Goal: Transaction & Acquisition: Purchase product/service

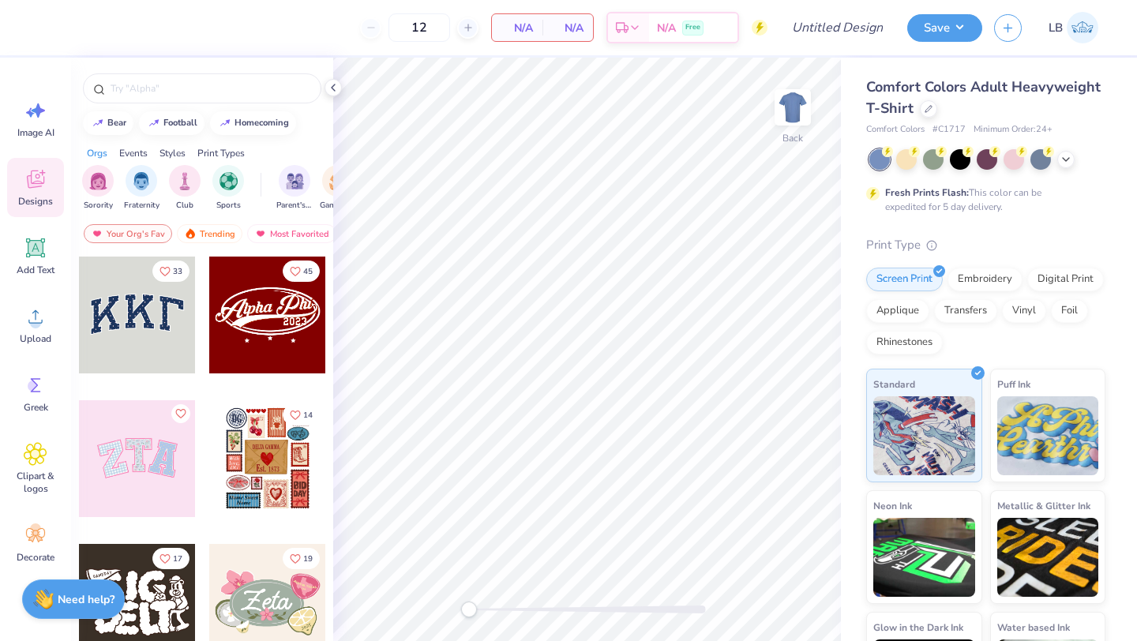
click at [1087, 199] on div "Fresh Prints Flash: This color can be expedited for 5 day delivery." at bounding box center [985, 181] width 239 height 65
click at [1066, 158] on icon at bounding box center [1065, 158] width 13 height 13
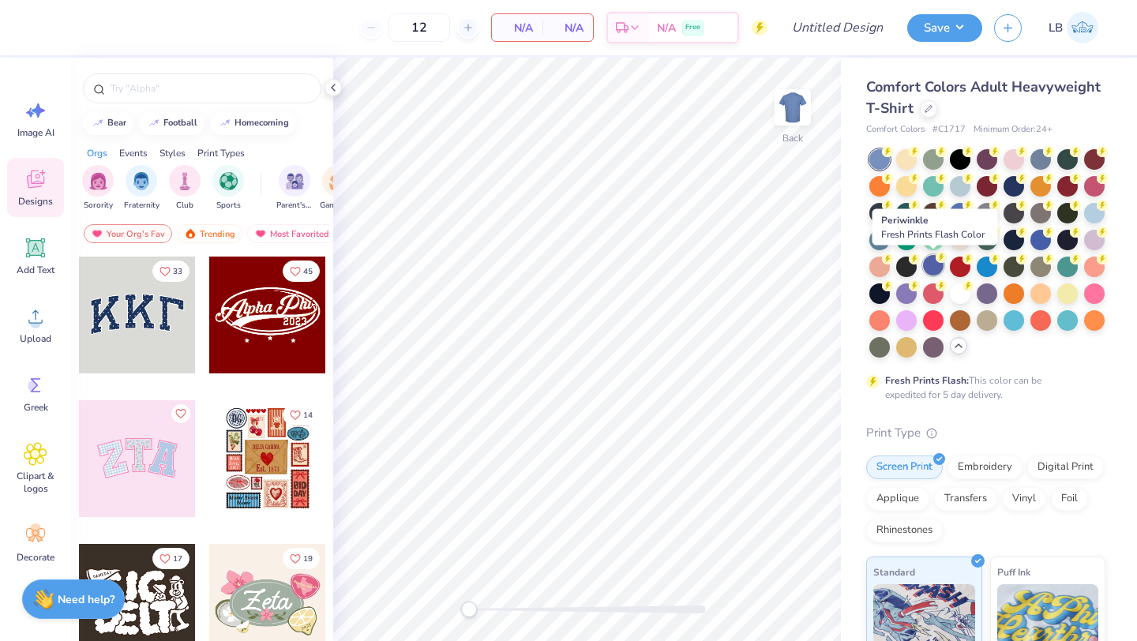
click at [931, 264] on div at bounding box center [933, 265] width 21 height 21
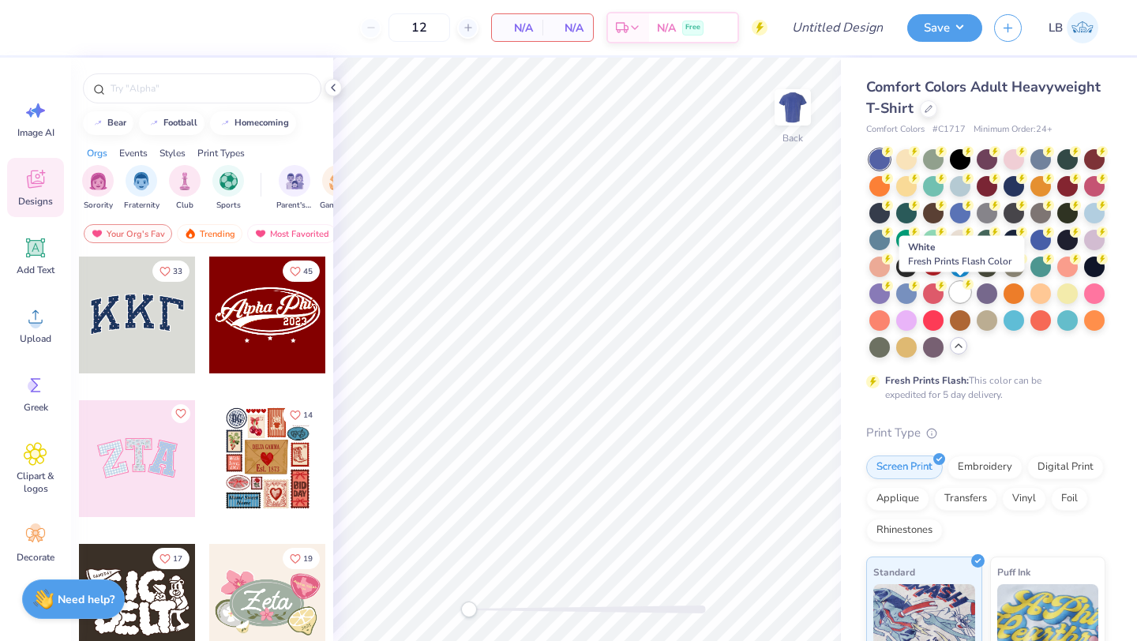
click at [961, 296] on div at bounding box center [960, 292] width 21 height 21
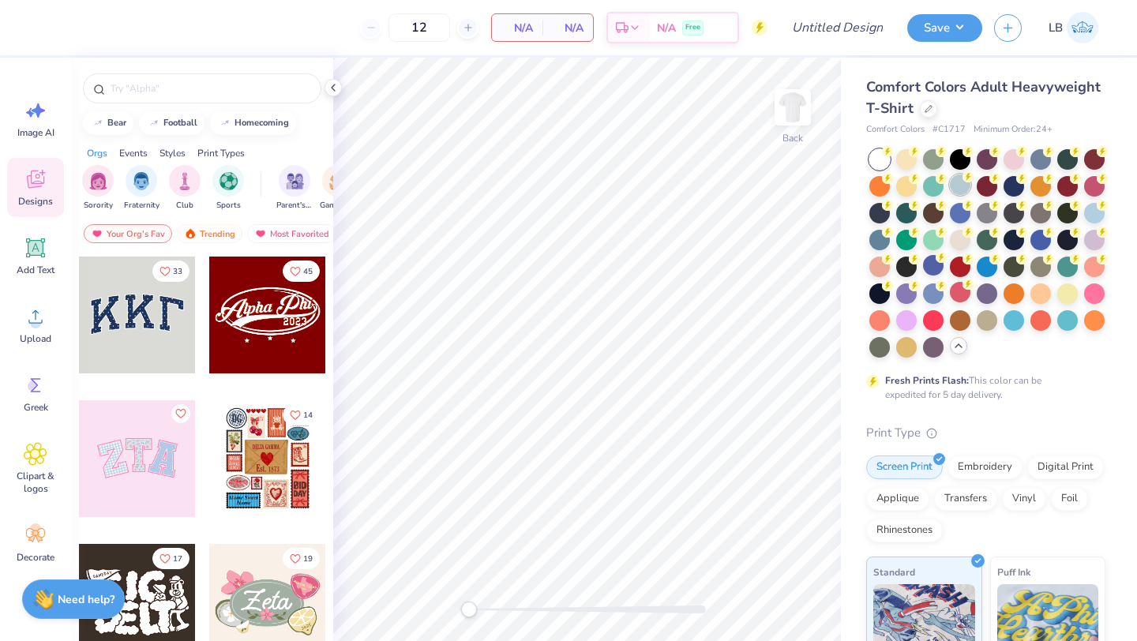
click at [969, 181] on circle at bounding box center [967, 176] width 11 height 11
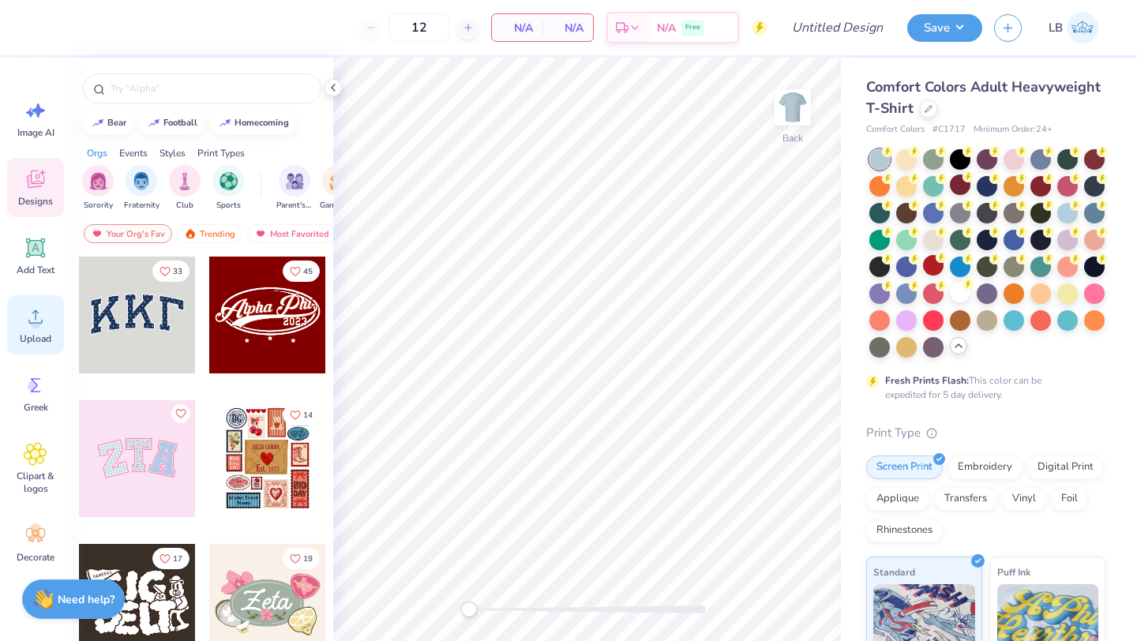
click at [30, 323] on icon at bounding box center [35, 316] width 14 height 13
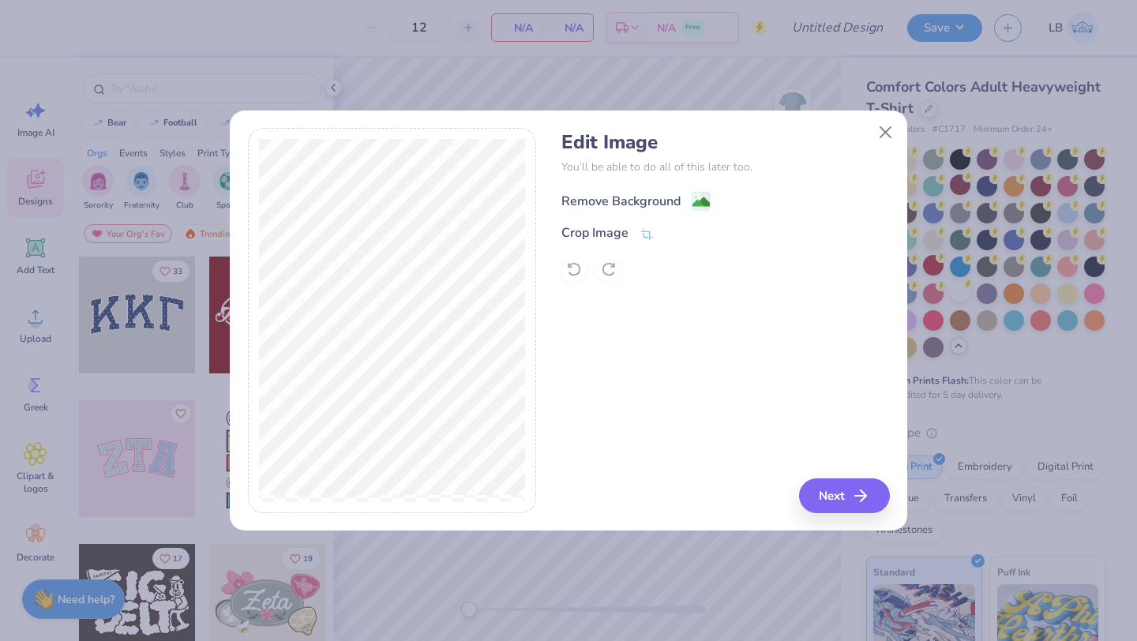
click at [661, 200] on div "Remove Background" at bounding box center [620, 201] width 119 height 19
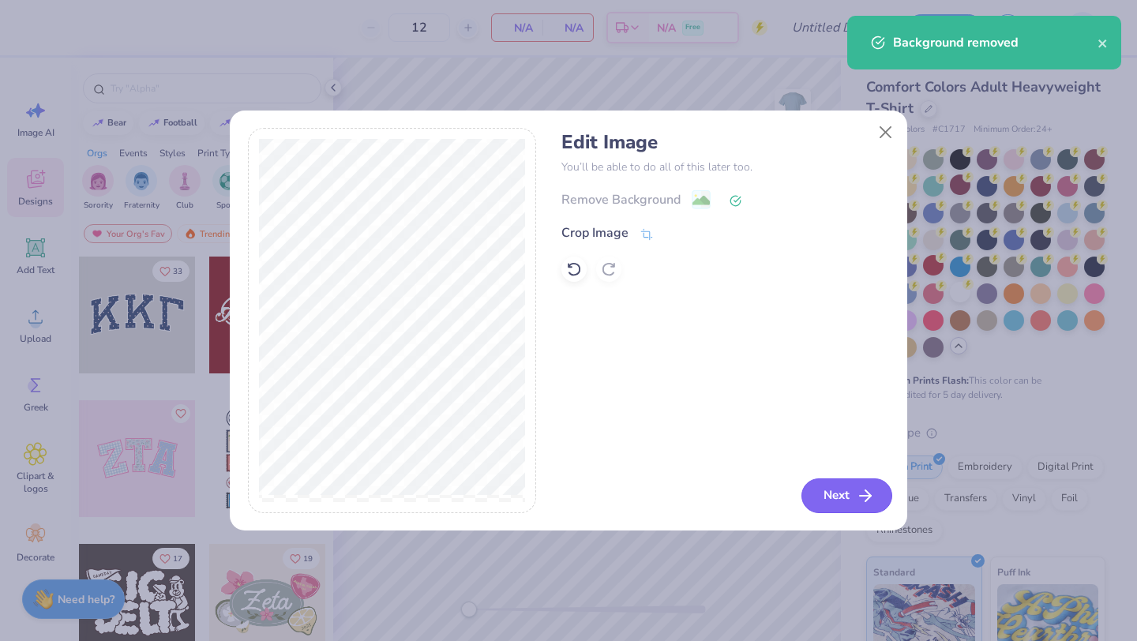
click at [861, 496] on icon "button" at bounding box center [865, 495] width 19 height 19
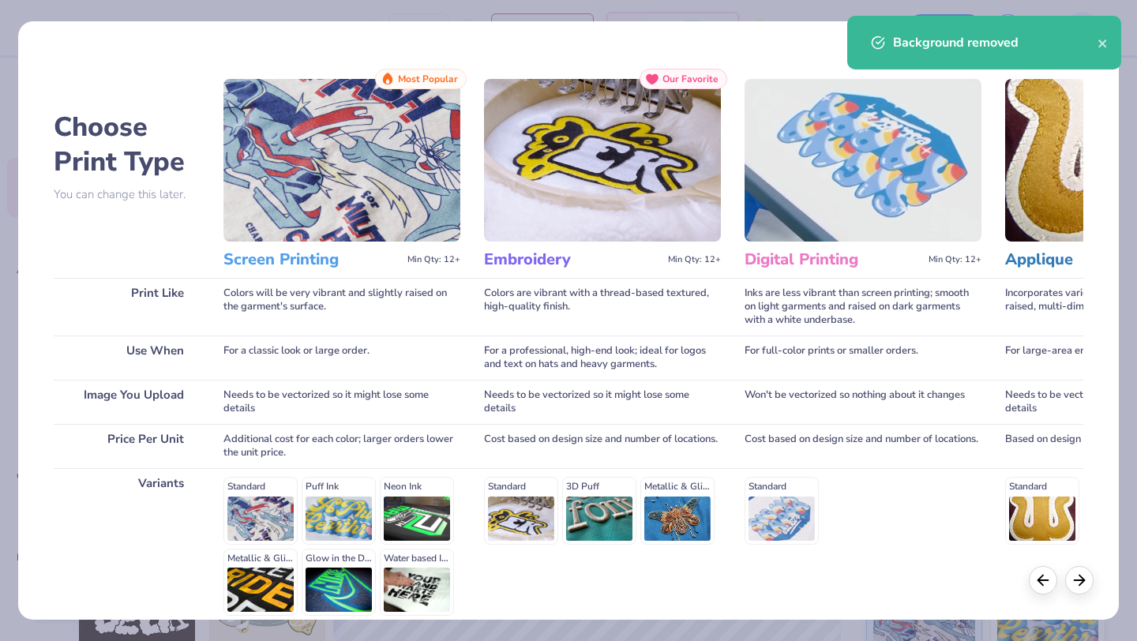
scroll to position [146, 0]
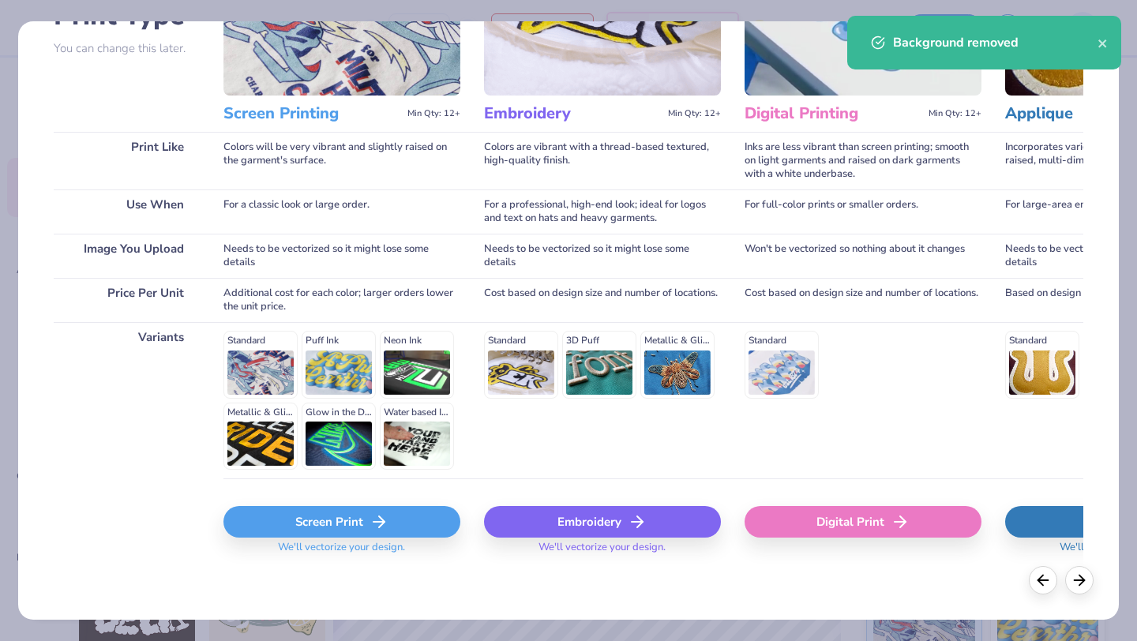
click at [334, 515] on div "Screen Print" at bounding box center [341, 522] width 237 height 32
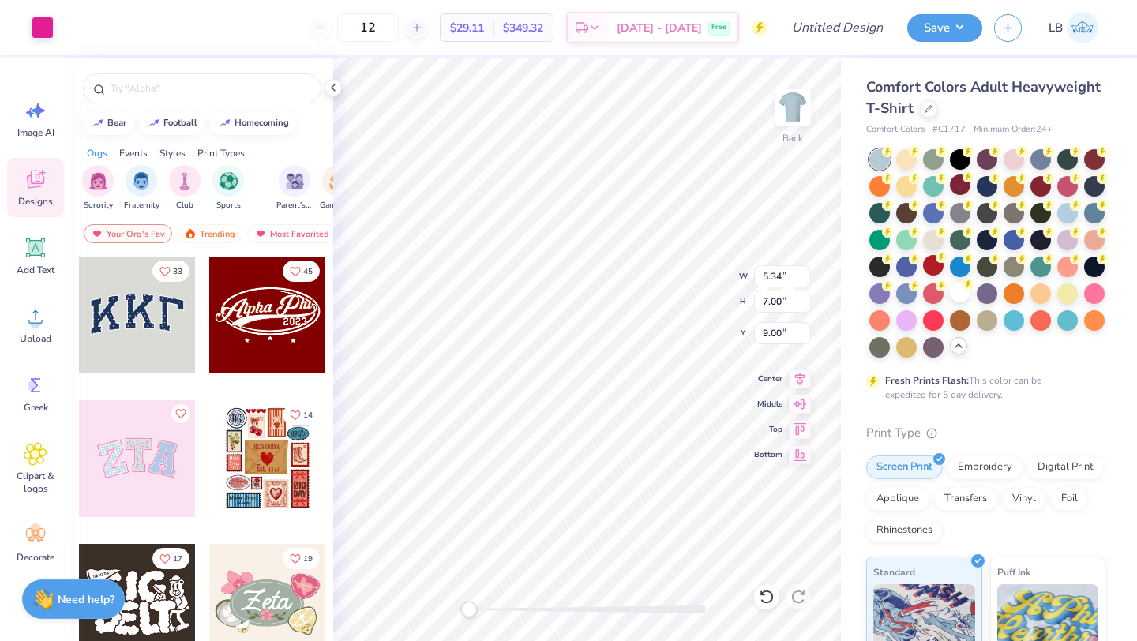
type input "3.14"
type input "4.12"
type input "3.87"
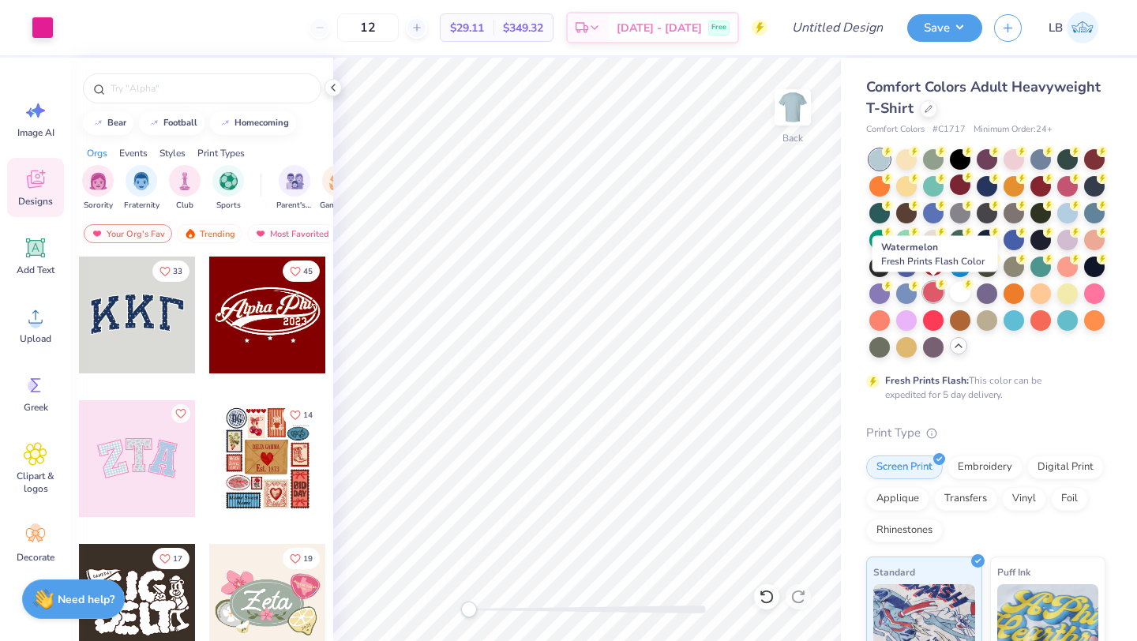
click at [937, 296] on div at bounding box center [933, 292] width 21 height 21
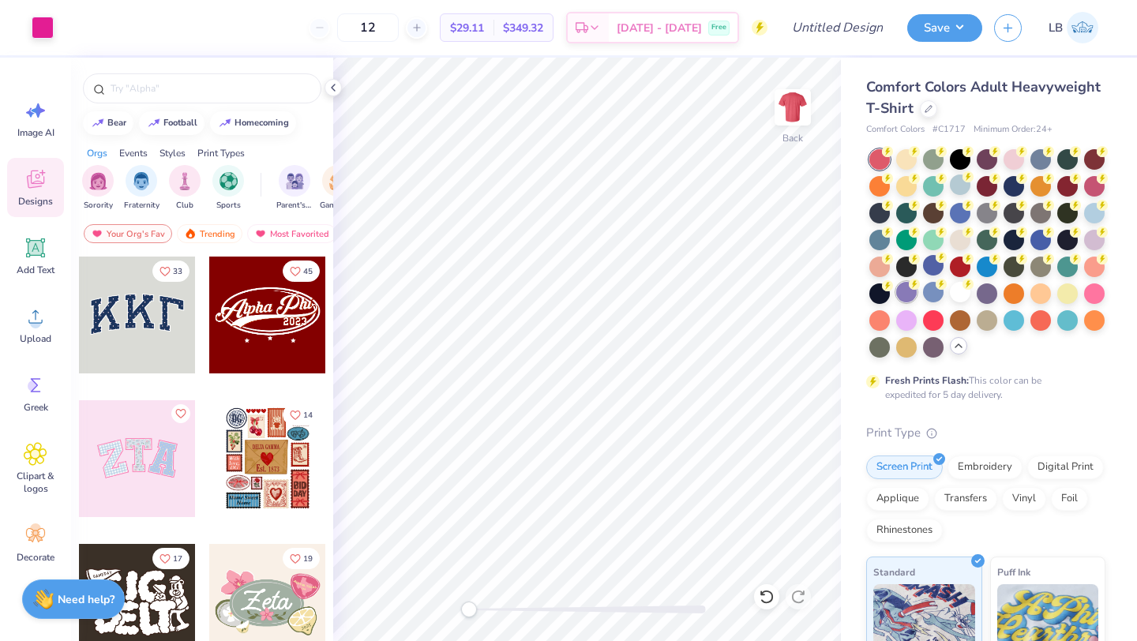
click at [904, 291] on div at bounding box center [906, 292] width 21 height 21
click at [1046, 296] on div at bounding box center [1040, 292] width 21 height 21
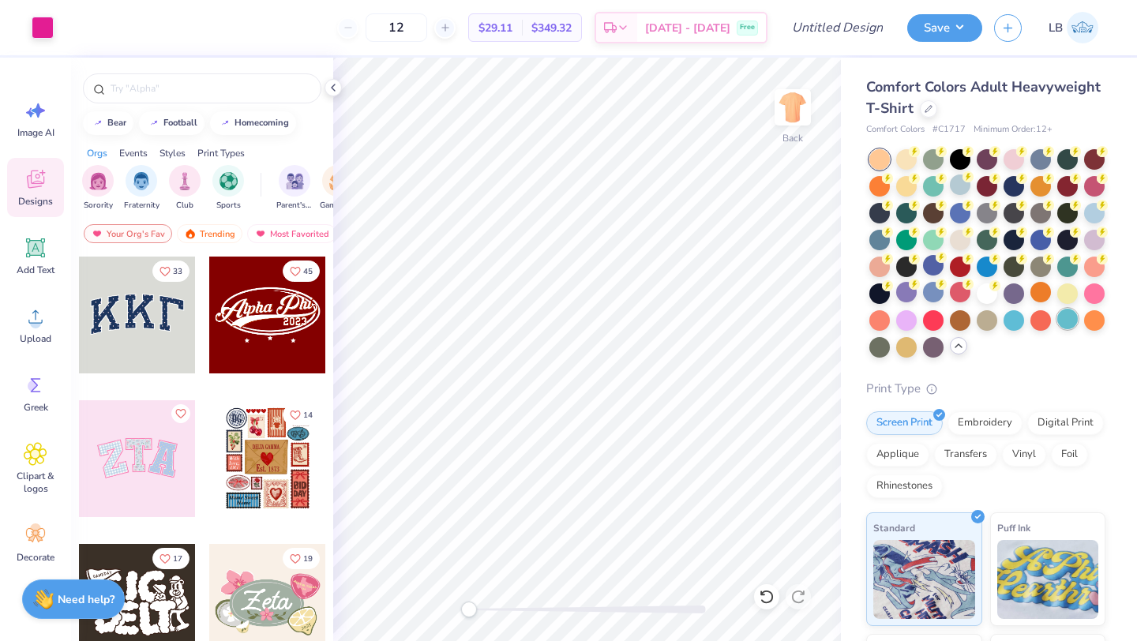
click at [1074, 316] on div at bounding box center [1067, 319] width 21 height 21
click at [875, 293] on div at bounding box center [879, 292] width 21 height 21
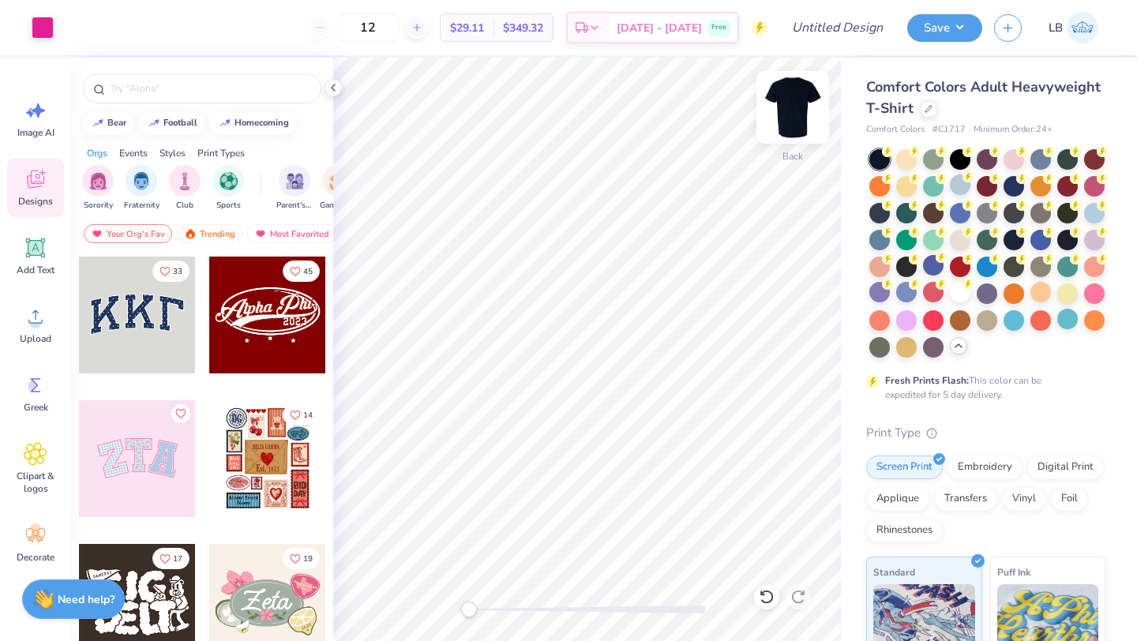
click at [784, 118] on img at bounding box center [792, 107] width 63 height 63
click at [40, 255] on icon at bounding box center [35, 247] width 19 height 19
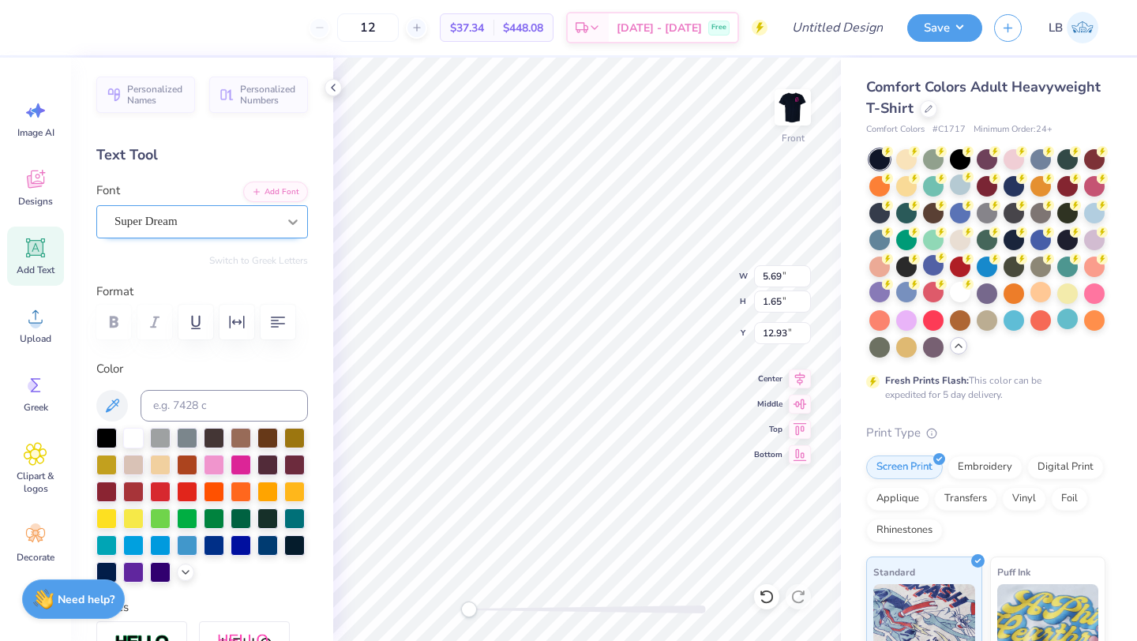
type textarea "X"
type textarea "Care. No Matter What."
click at [198, 223] on div "Super Dream" at bounding box center [196, 221] width 166 height 24
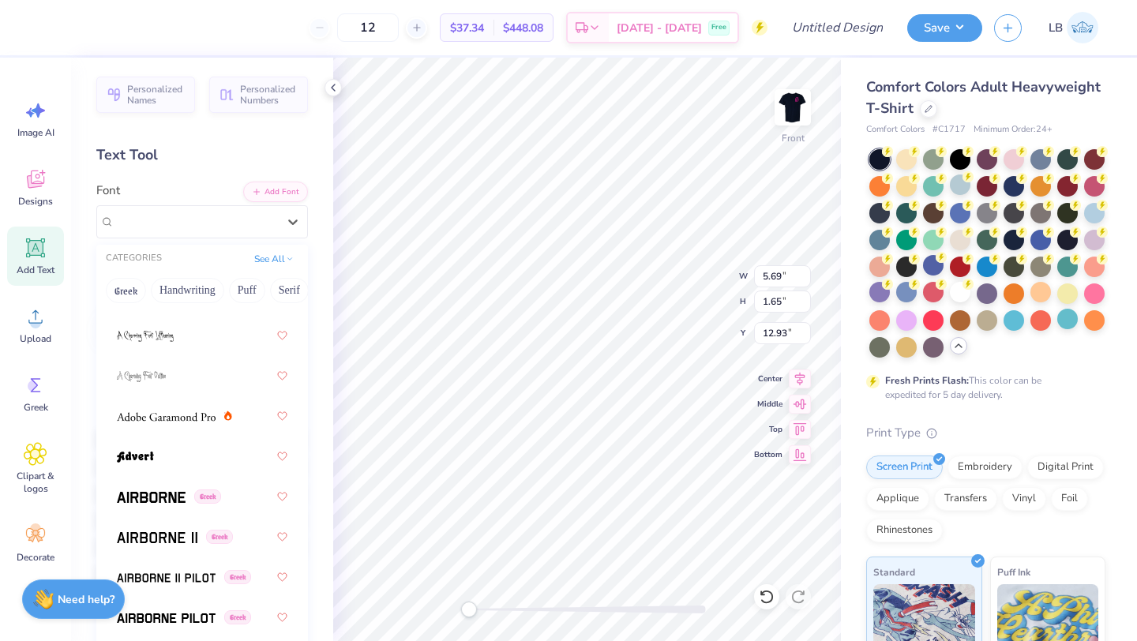
scroll to position [229, 0]
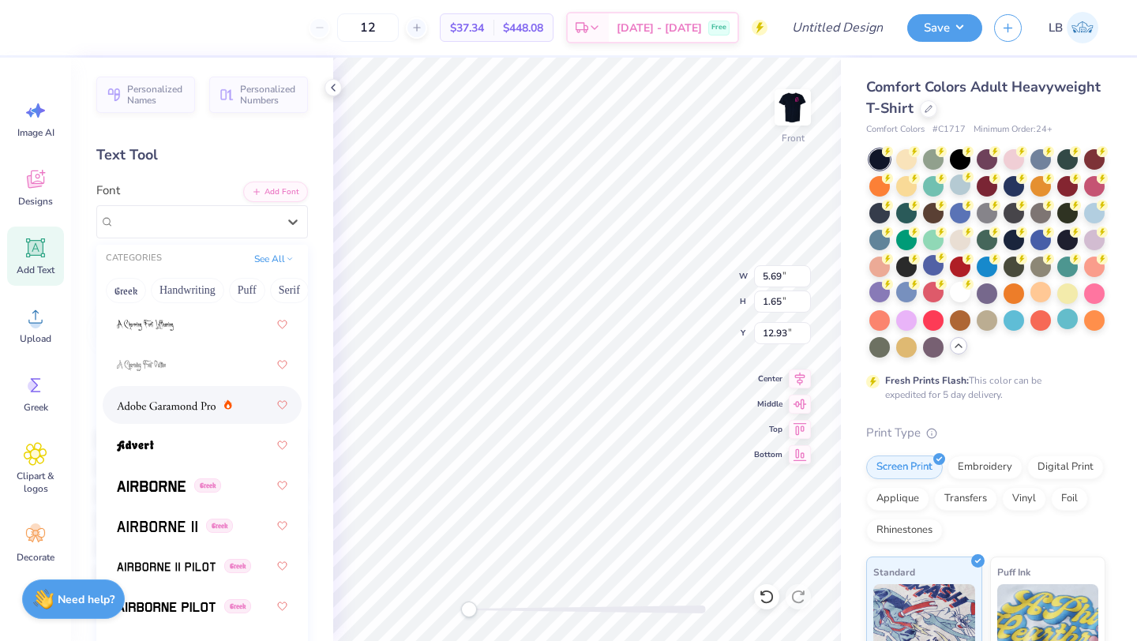
click at [207, 398] on span at bounding box center [166, 405] width 99 height 17
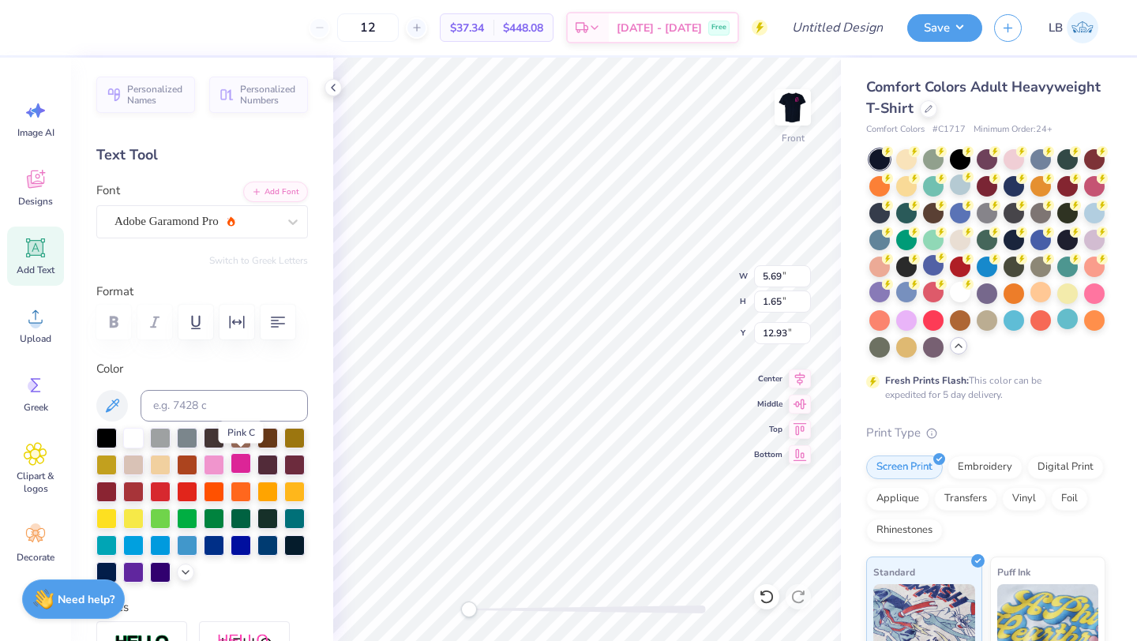
click at [230, 461] on div at bounding box center [240, 463] width 21 height 21
click at [213, 216] on div "Adobe Garamond Pro" at bounding box center [196, 221] width 166 height 24
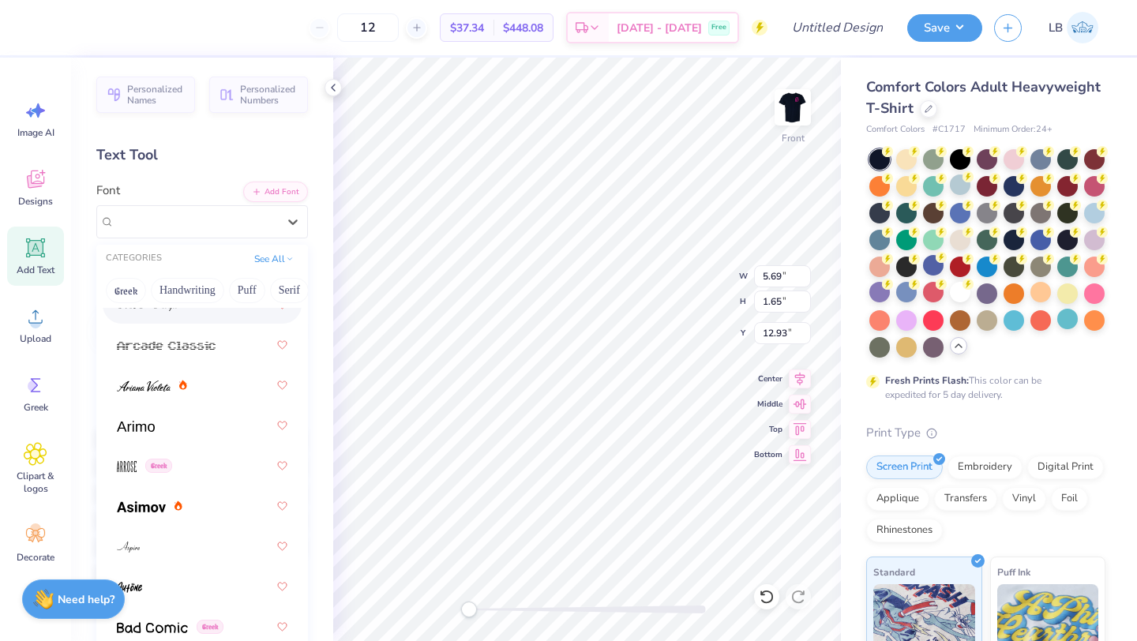
scroll to position [714, 0]
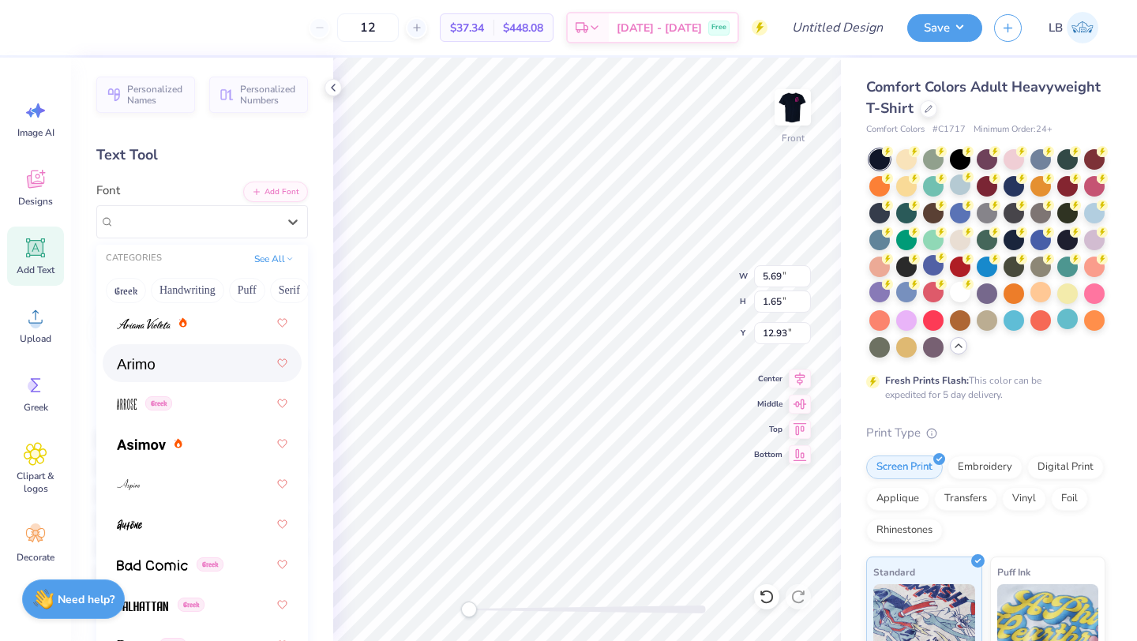
click at [158, 368] on div at bounding box center [202, 363] width 170 height 28
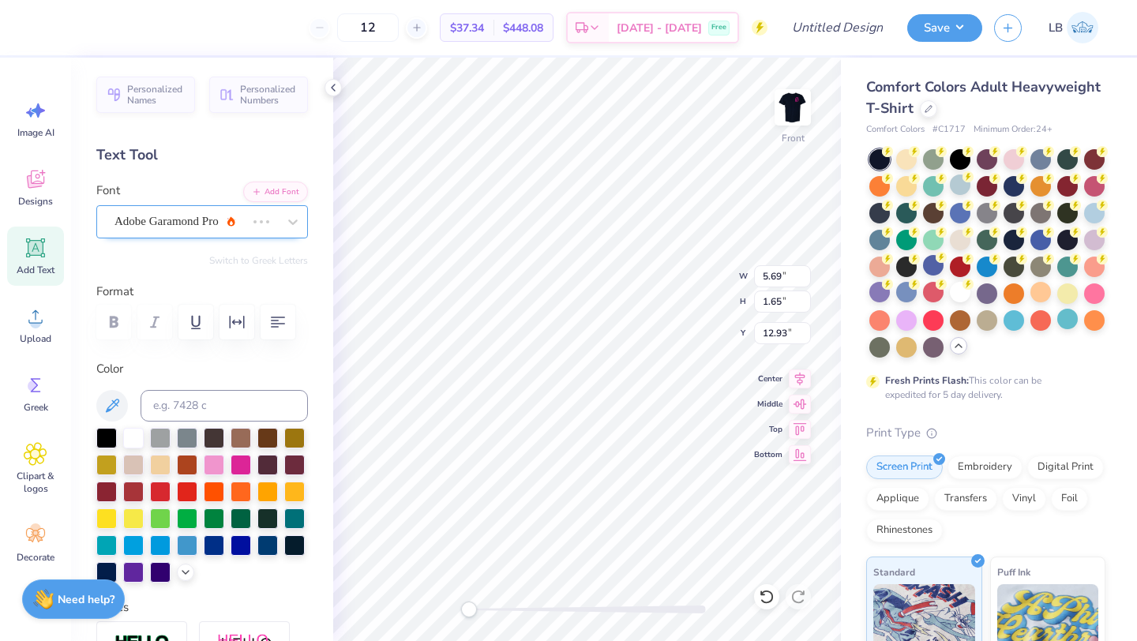
click at [249, 219] on div at bounding box center [261, 222] width 28 height 16
click at [268, 237] on div "Adobe Garamond Pro" at bounding box center [202, 221] width 212 height 33
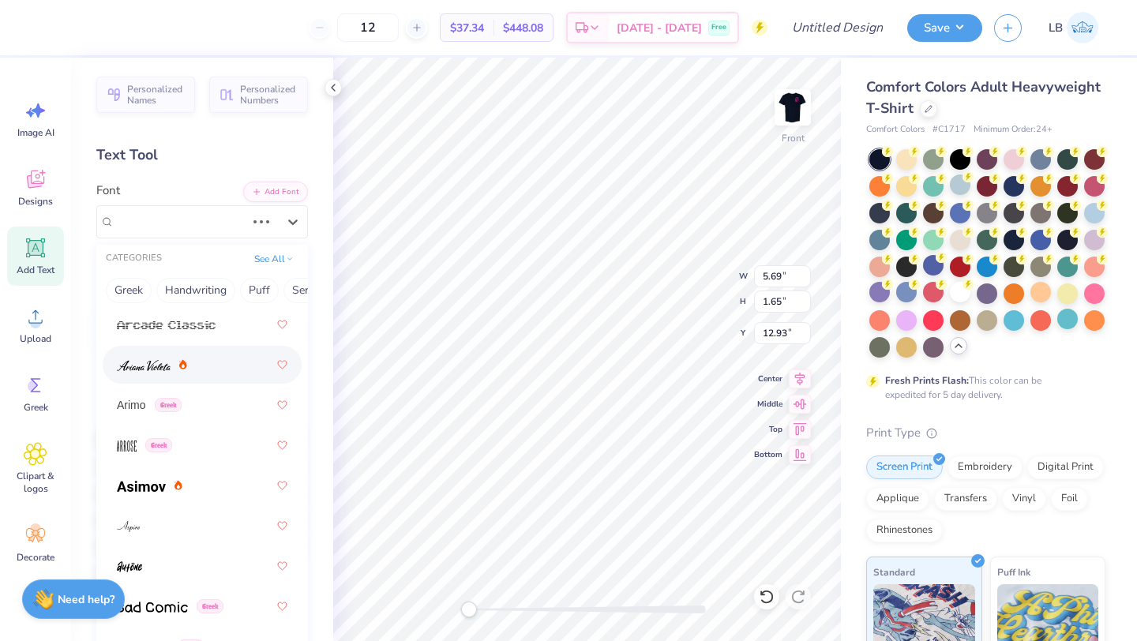
scroll to position [696, 0]
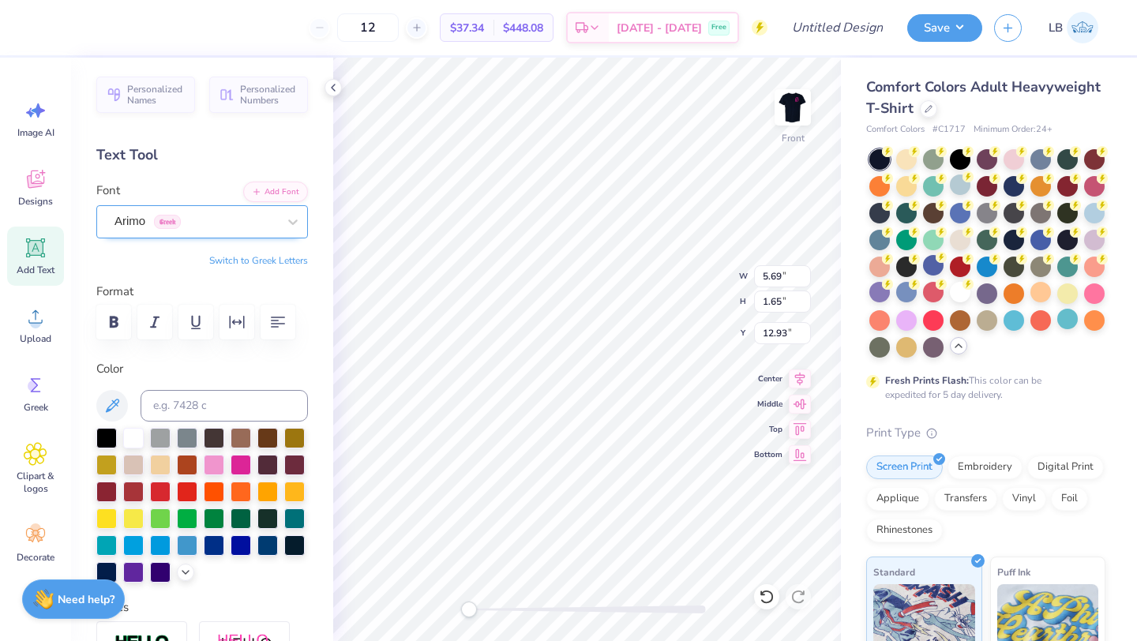
click at [224, 225] on div "Arimo Greek" at bounding box center [196, 221] width 166 height 24
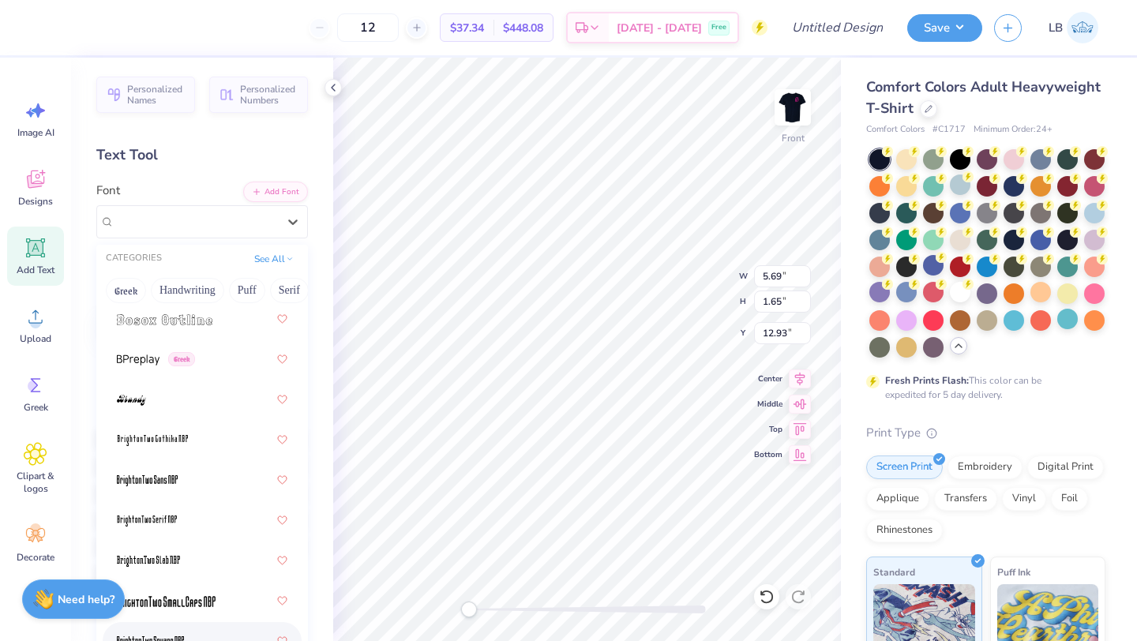
scroll to position [1568, 0]
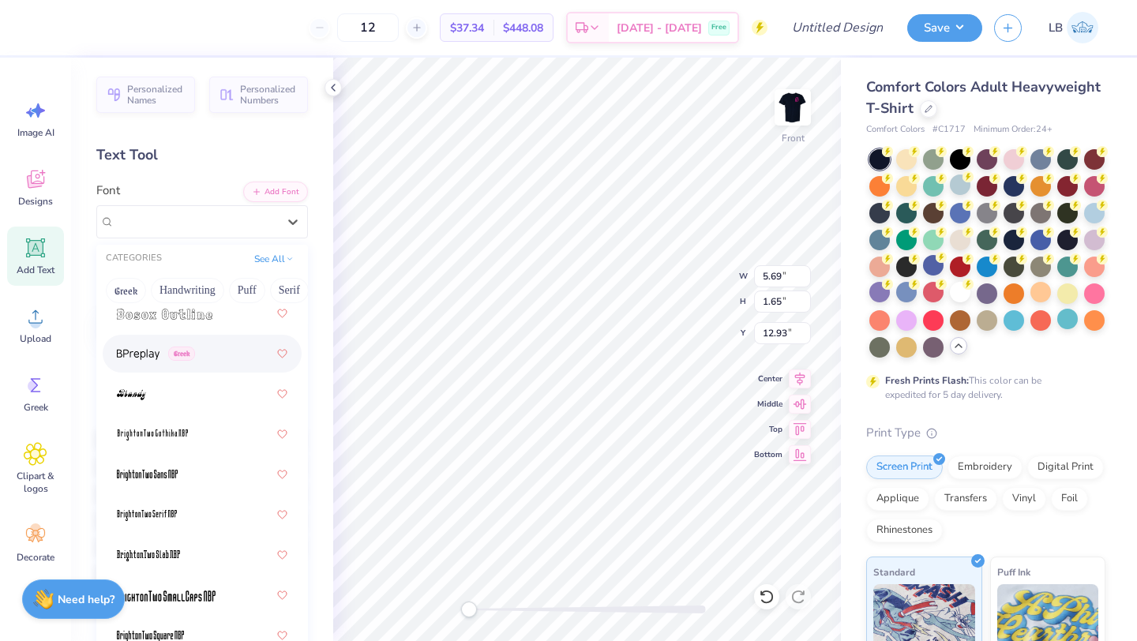
click at [127, 347] on span at bounding box center [138, 354] width 43 height 17
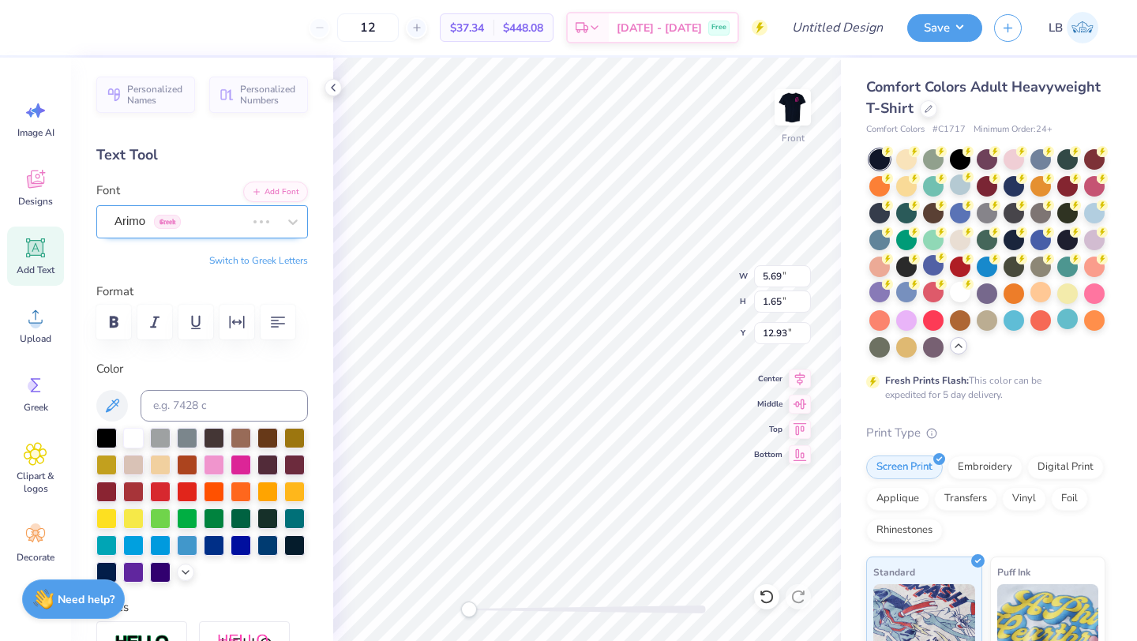
click at [249, 219] on div at bounding box center [261, 222] width 28 height 16
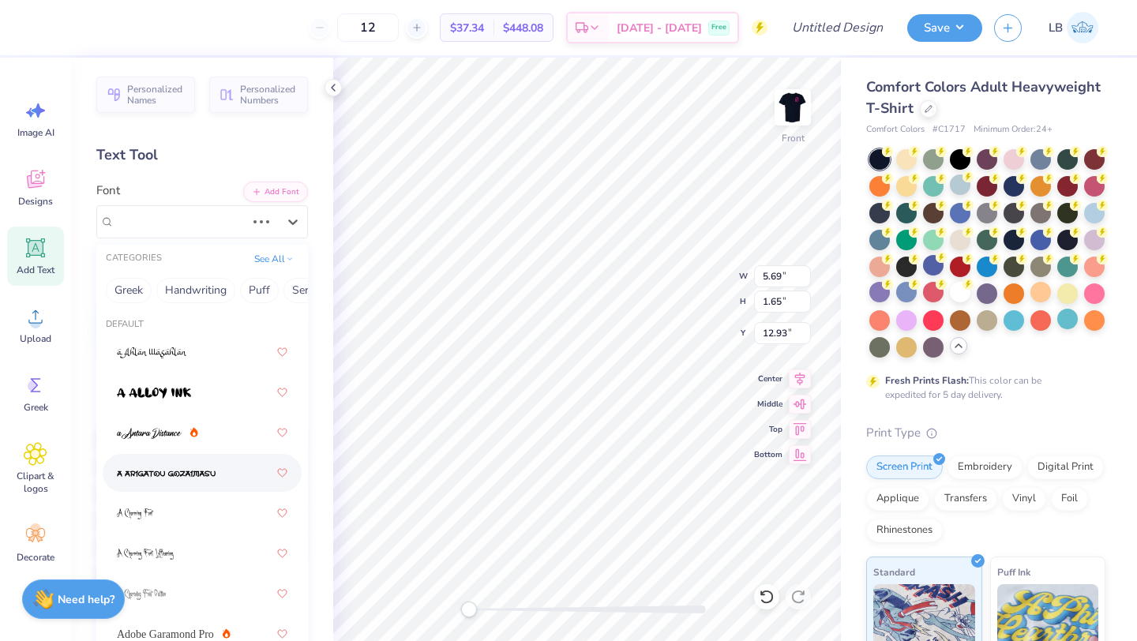
scroll to position [49, 0]
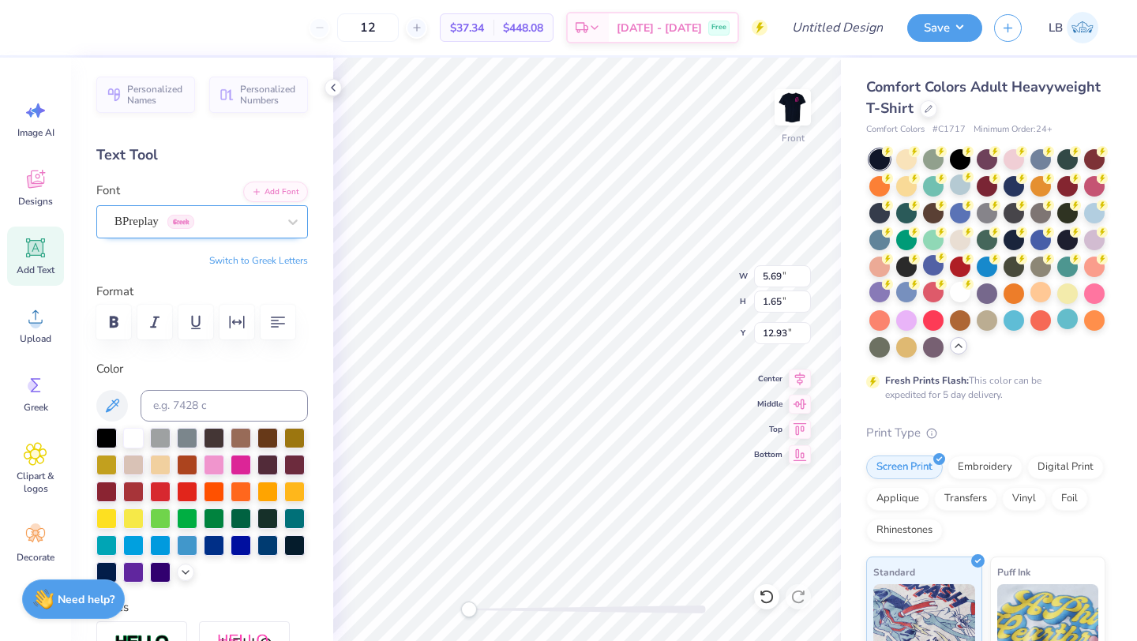
click at [204, 209] on div "BPreplay Greek" at bounding box center [196, 221] width 166 height 24
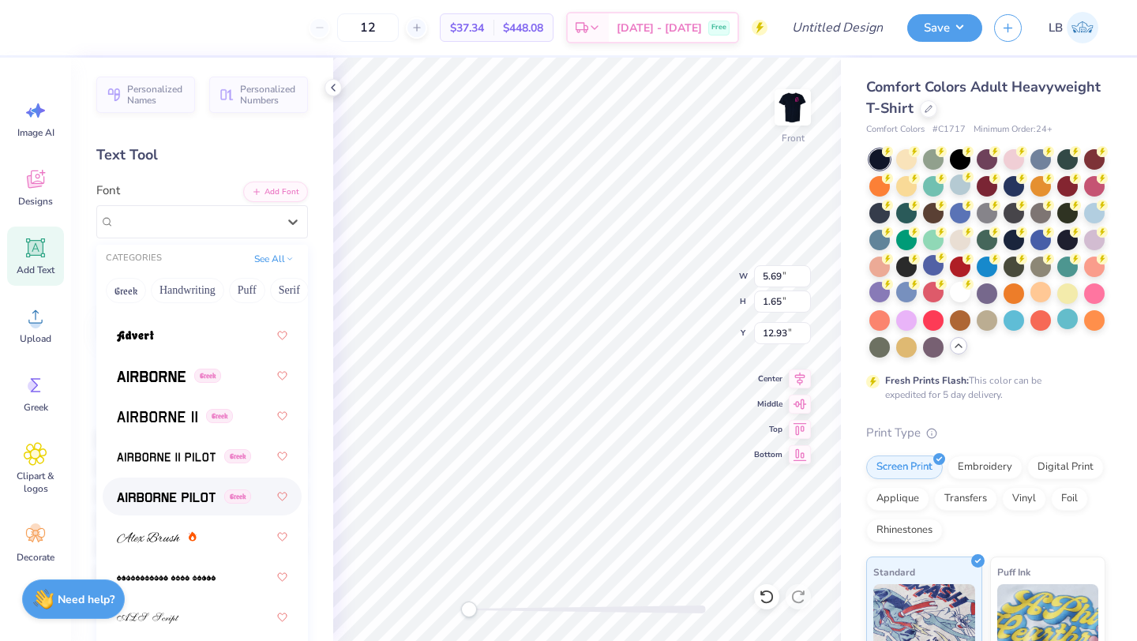
scroll to position [353, 0]
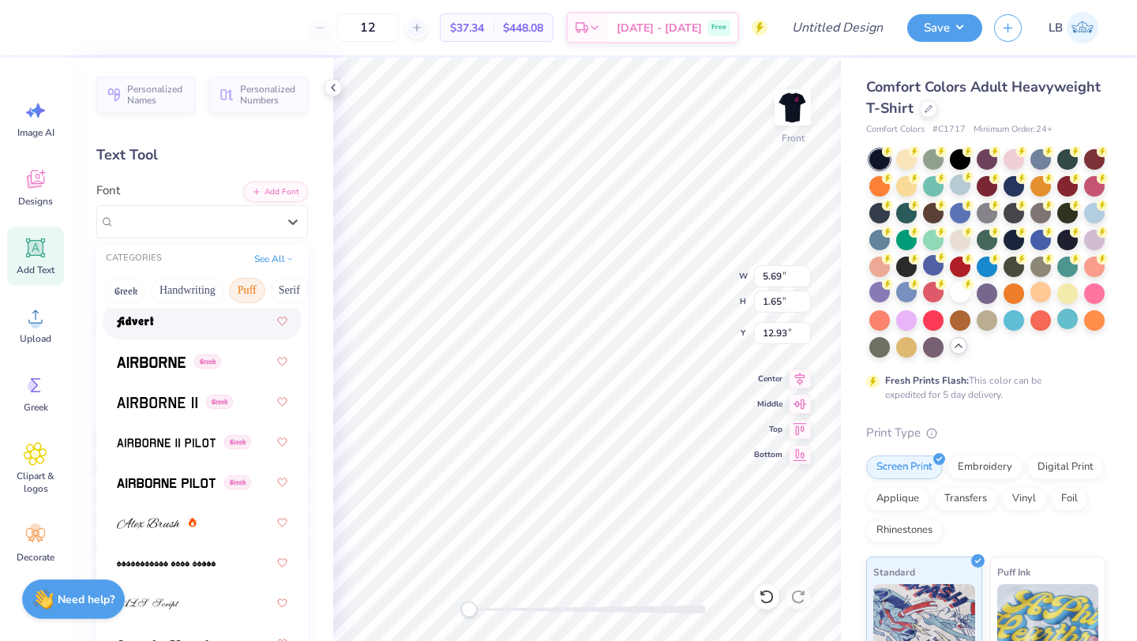
click at [255, 289] on button "Puff" at bounding box center [247, 290] width 36 height 25
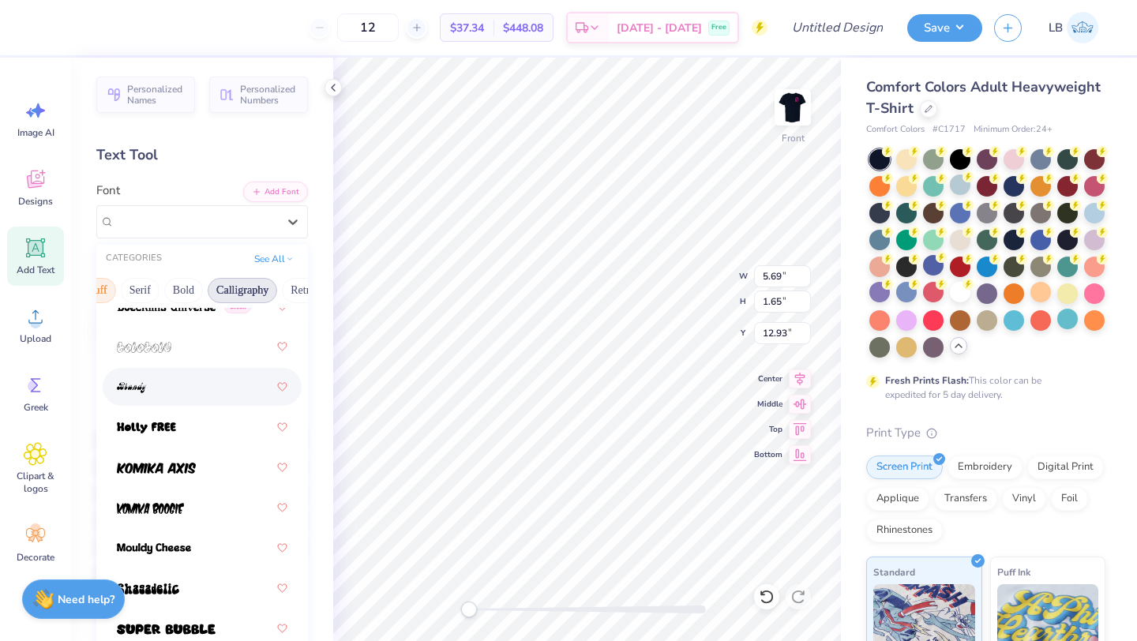
scroll to position [0, 151]
click at [176, 291] on button "Bold" at bounding box center [182, 290] width 39 height 25
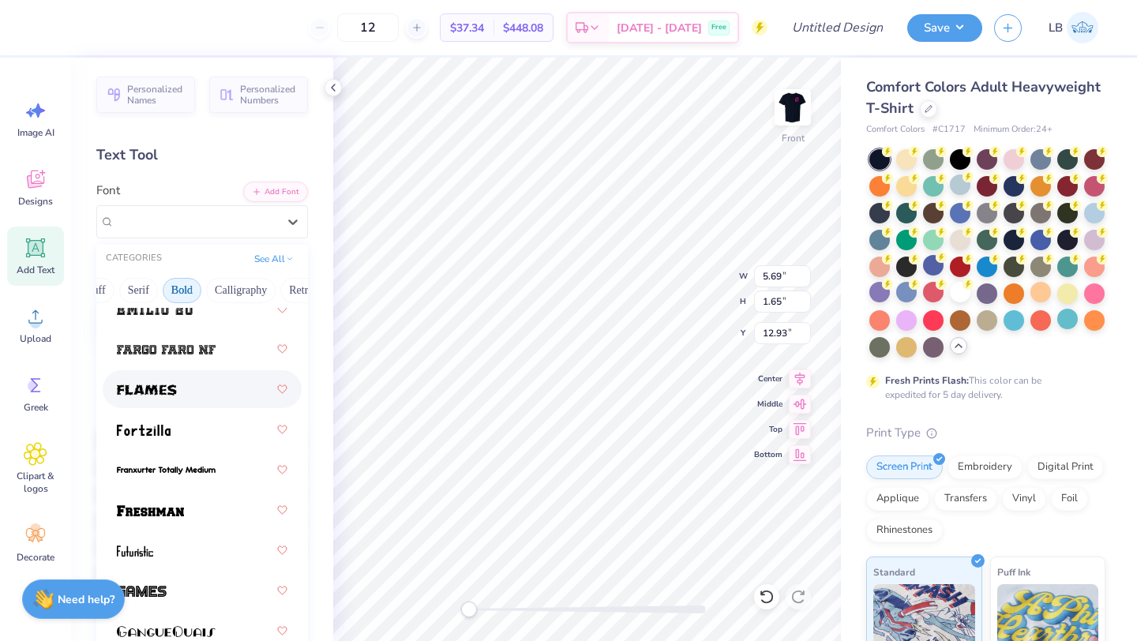
scroll to position [646, 0]
click at [161, 517] on img at bounding box center [150, 511] width 67 height 11
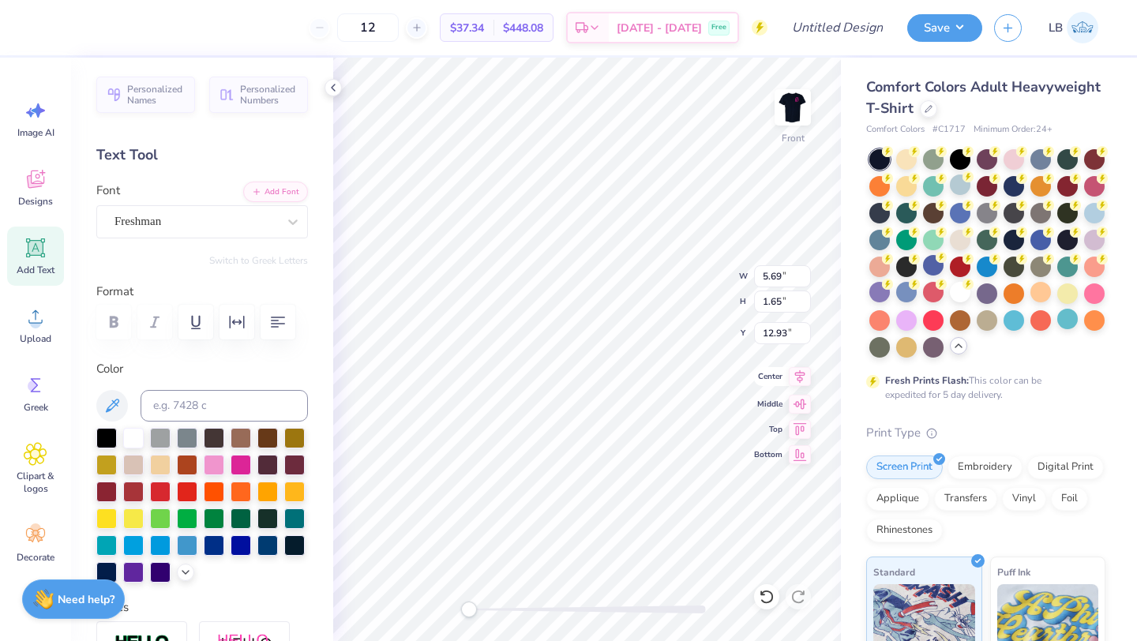
click at [804, 374] on icon at bounding box center [800, 376] width 10 height 13
click at [801, 404] on icon at bounding box center [799, 402] width 13 height 10
click at [800, 423] on icon at bounding box center [800, 427] width 22 height 19
click at [801, 402] on icon at bounding box center [800, 401] width 22 height 19
click at [792, 432] on icon at bounding box center [800, 427] width 22 height 19
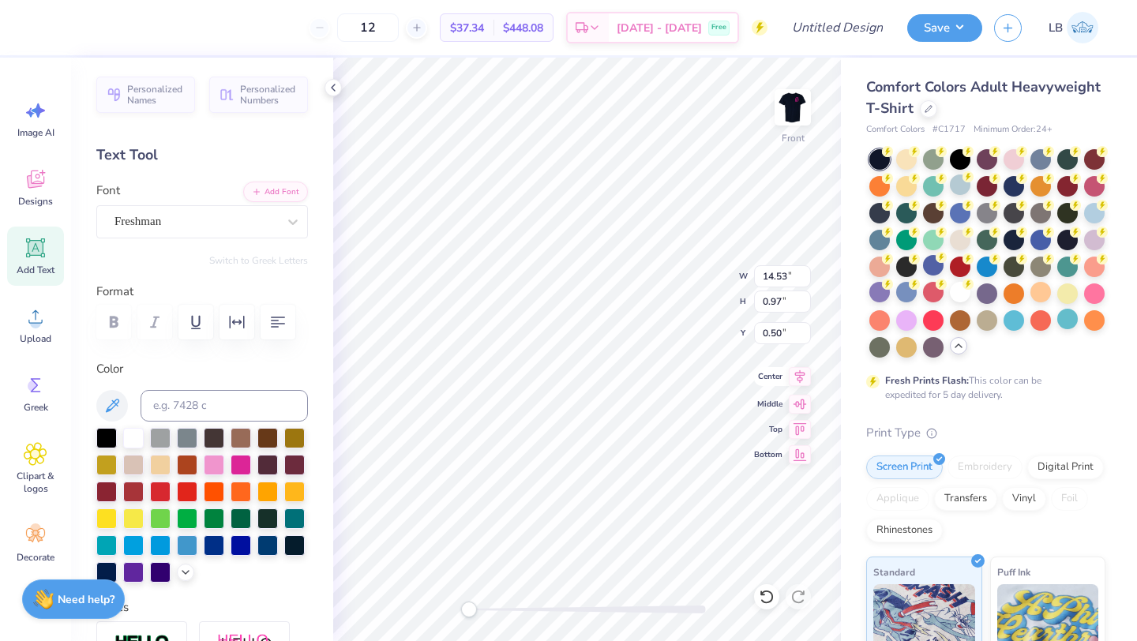
click at [800, 377] on icon at bounding box center [800, 376] width 22 height 19
click at [800, 377] on icon at bounding box center [800, 376] width 10 height 13
type input "6.20"
click at [39, 332] on div "Upload" at bounding box center [35, 324] width 57 height 59
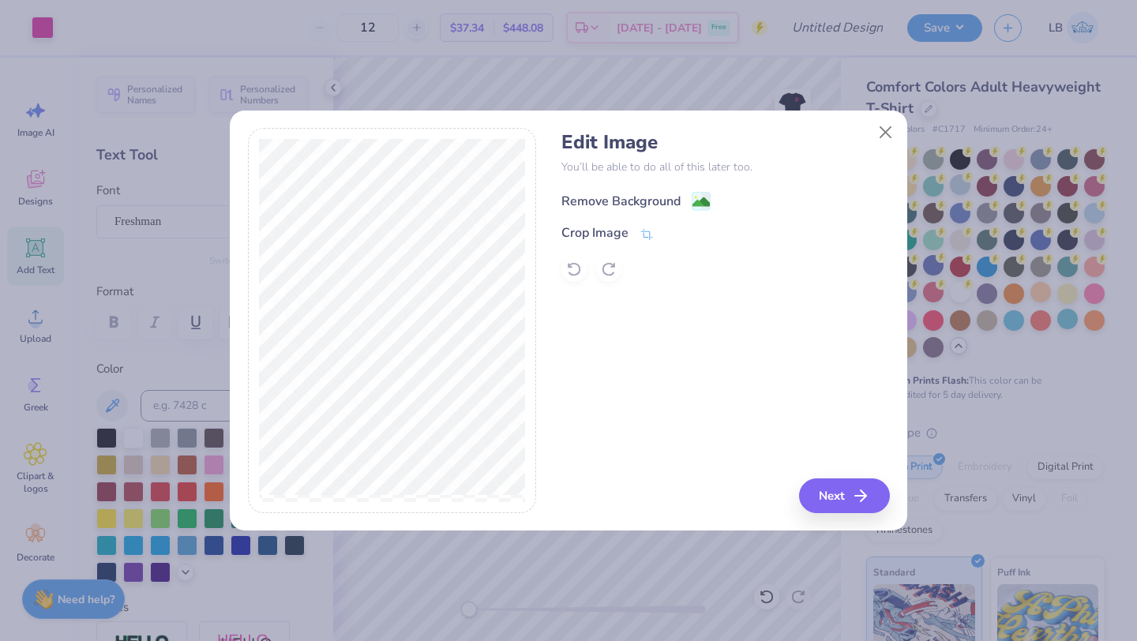
click at [680, 197] on div "Remove Background" at bounding box center [635, 201] width 149 height 20
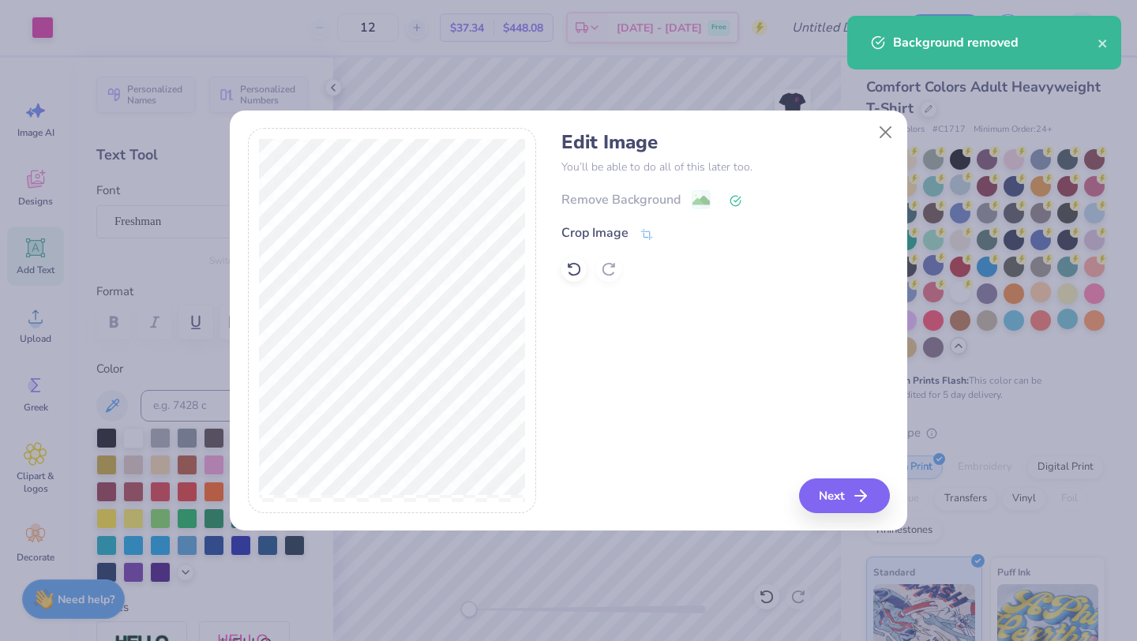
click at [728, 196] on div "Remove Background" at bounding box center [725, 199] width 328 height 20
click at [669, 196] on div "Remove Background" at bounding box center [725, 199] width 328 height 20
click at [566, 274] on icon at bounding box center [574, 269] width 16 height 16
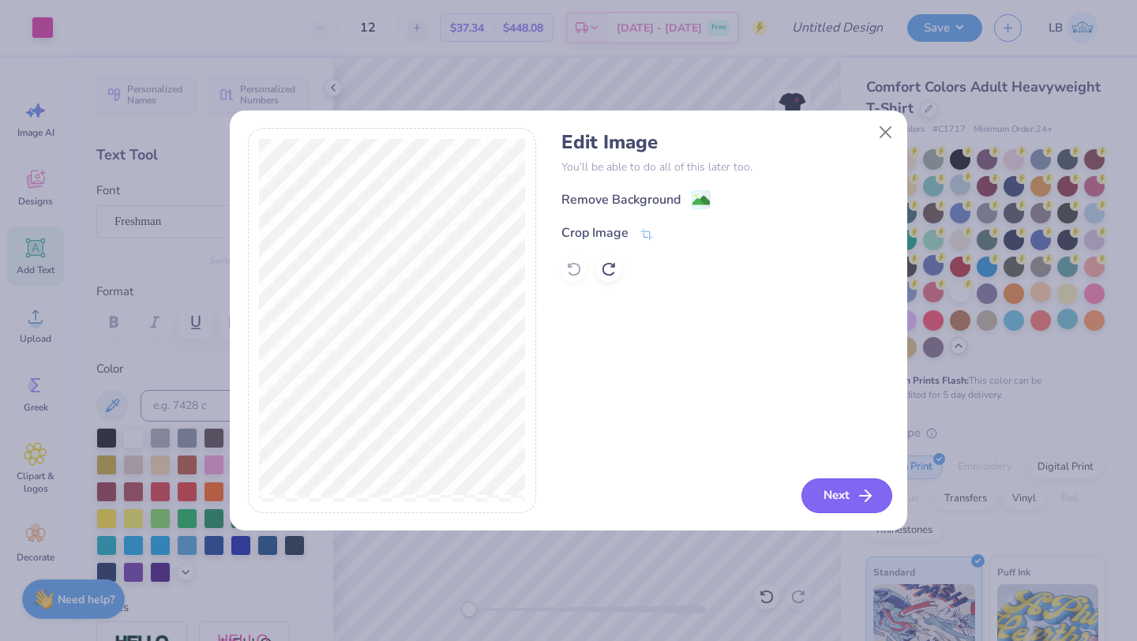
click at [843, 500] on button "Next" at bounding box center [846, 495] width 91 height 35
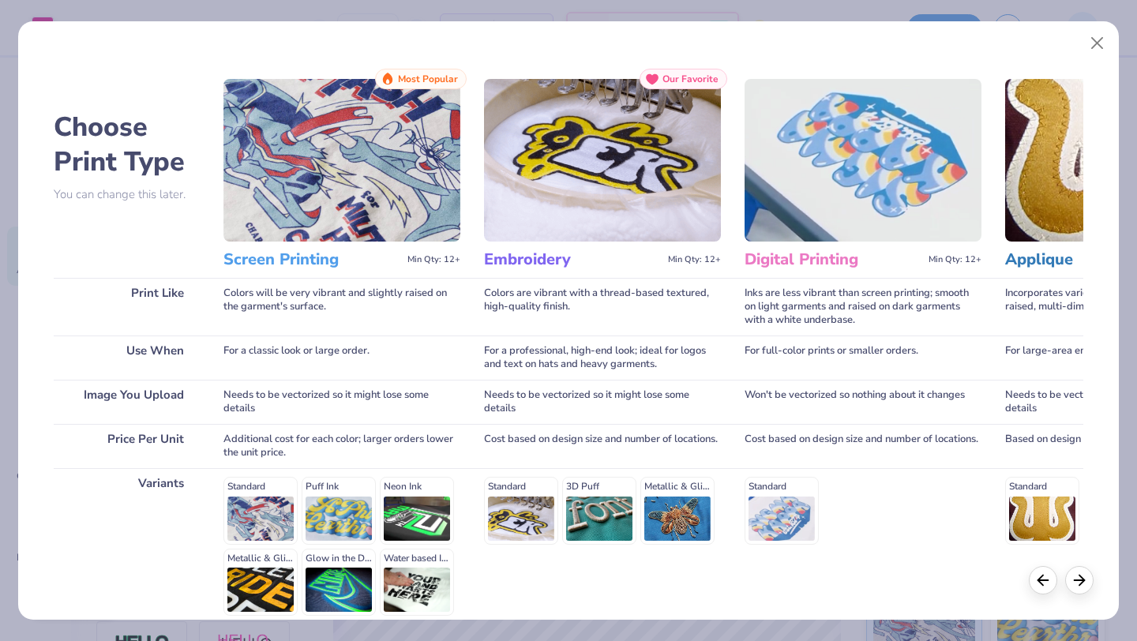
scroll to position [146, 0]
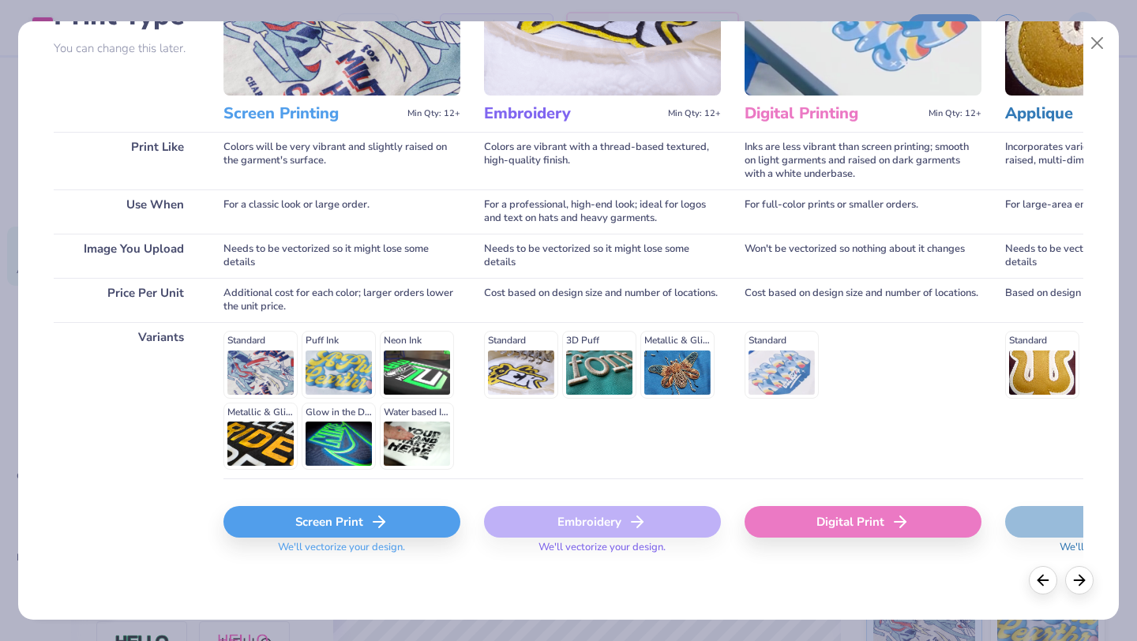
click at [330, 517] on div "Screen Print" at bounding box center [341, 522] width 237 height 32
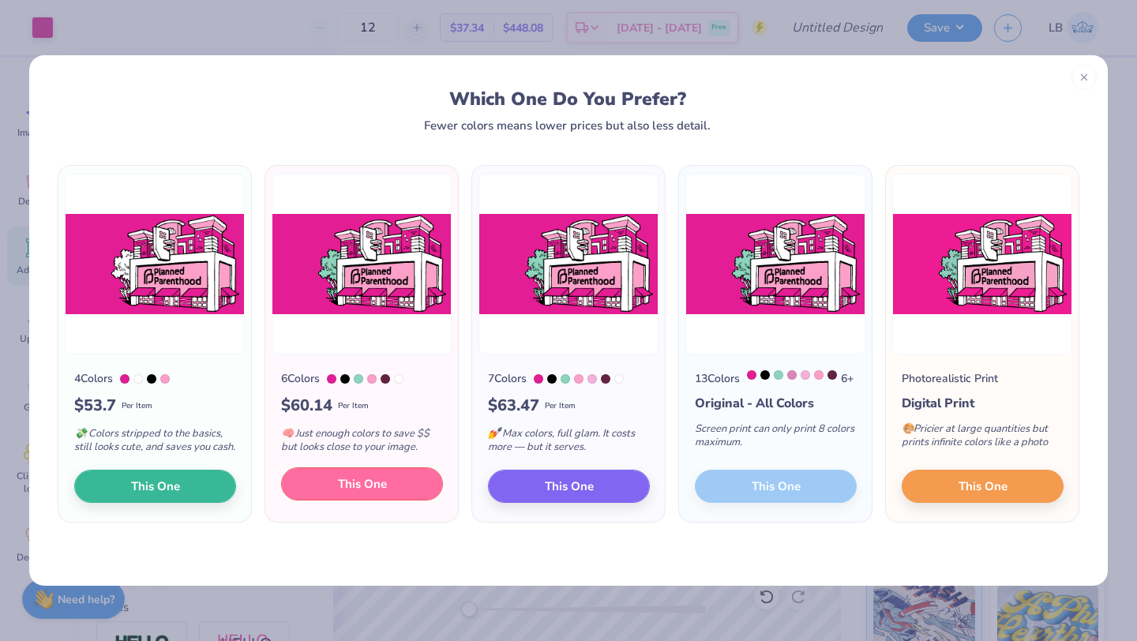
click at [398, 500] on button "This One" at bounding box center [362, 483] width 162 height 33
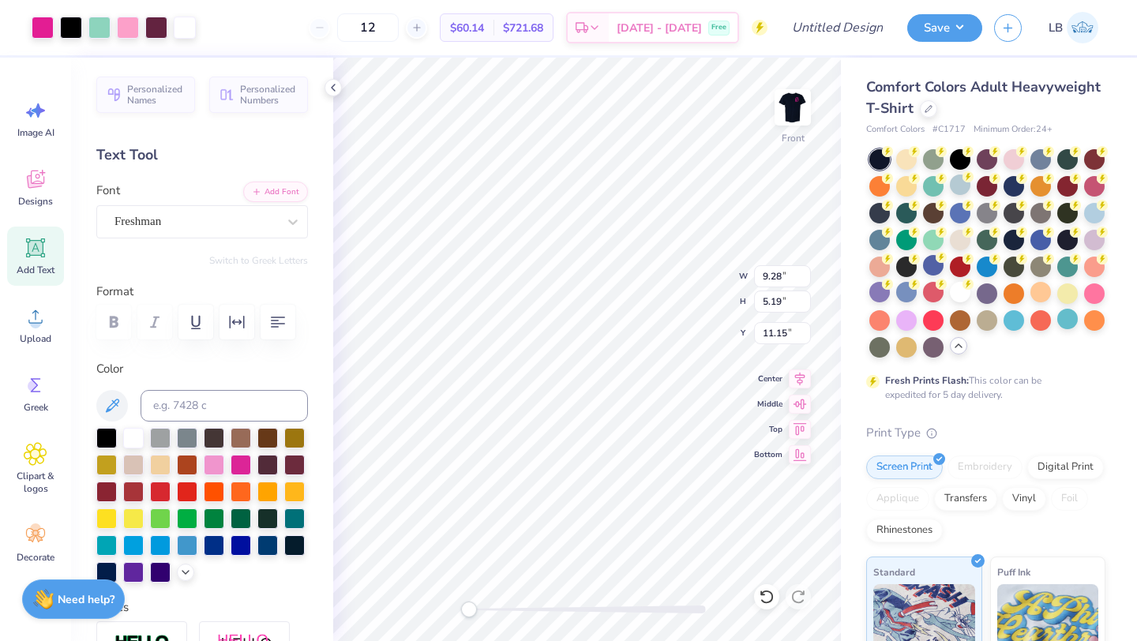
type input "11.54"
type input "6.46"
type input "7.29"
type input "12.49"
type input "7.00"
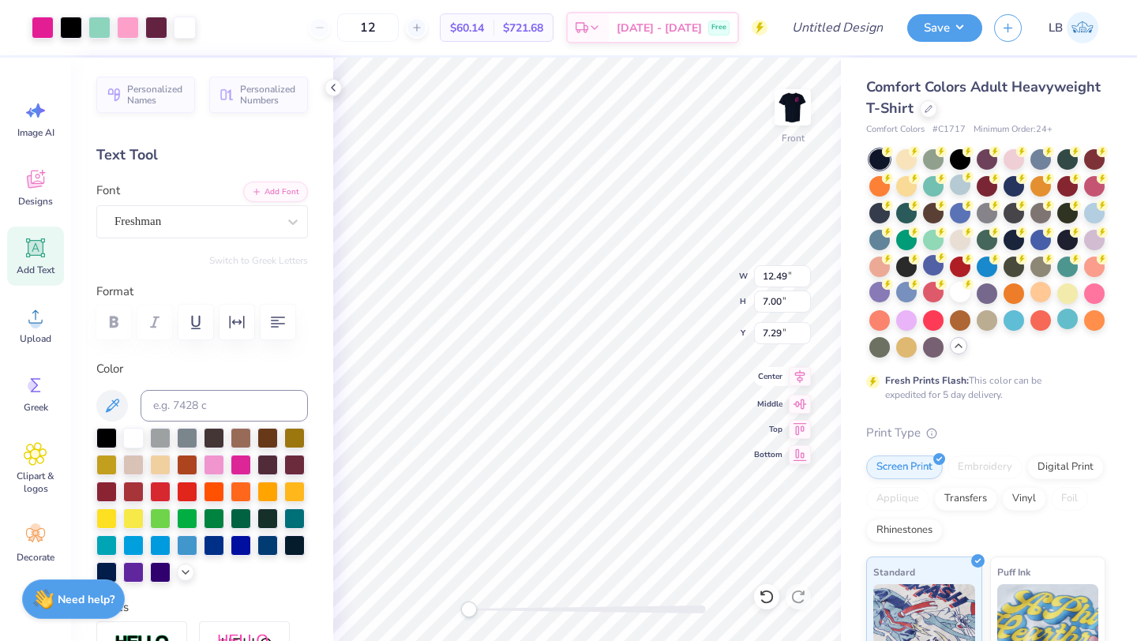
click at [801, 379] on icon at bounding box center [800, 376] width 10 height 13
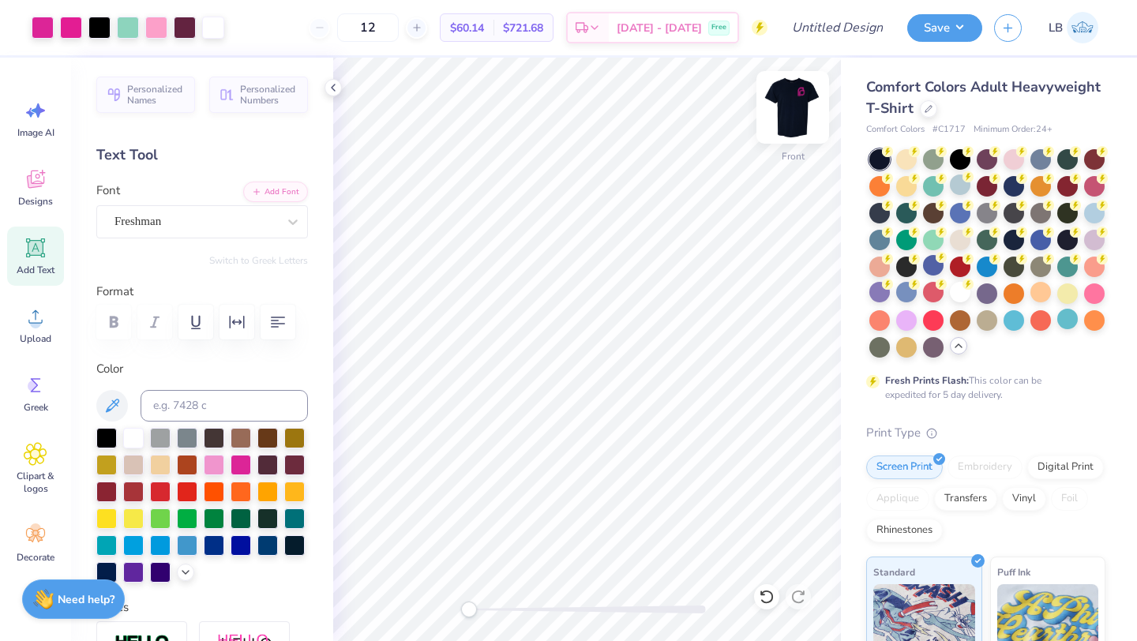
click at [787, 124] on img at bounding box center [792, 107] width 63 height 63
click at [798, 114] on img at bounding box center [792, 107] width 63 height 63
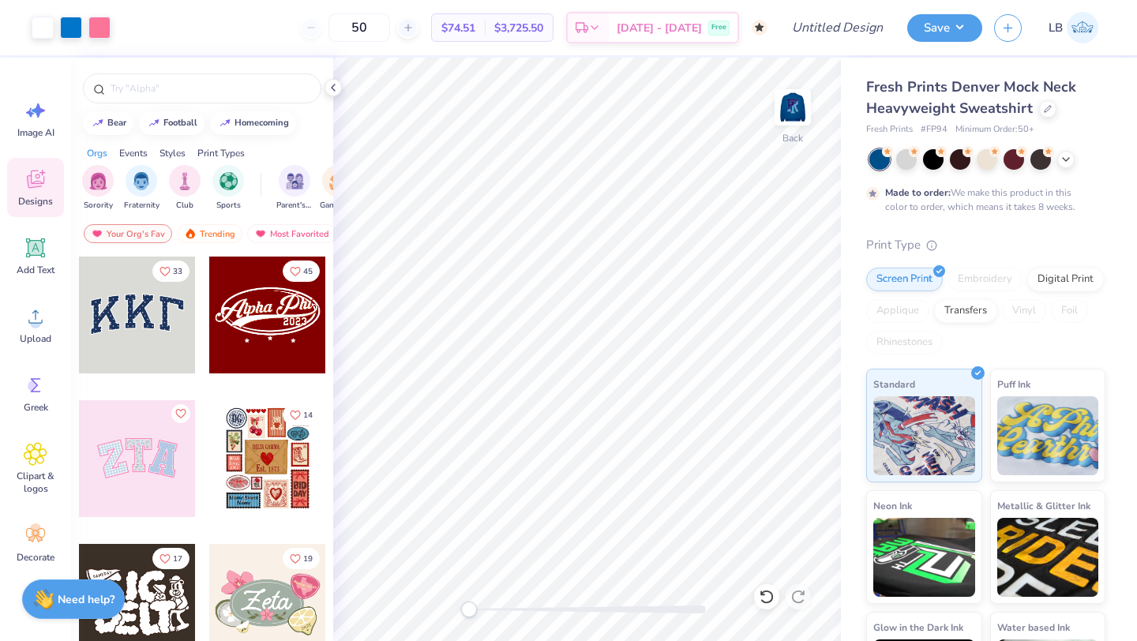
click at [1136, 595] on div "Fresh Prints Denver Mock Neck Heavyweight Sweatshirt Fresh Prints # FP94 Minimu…" at bounding box center [989, 392] width 296 height 668
click at [789, 114] on img at bounding box center [792, 107] width 63 height 63
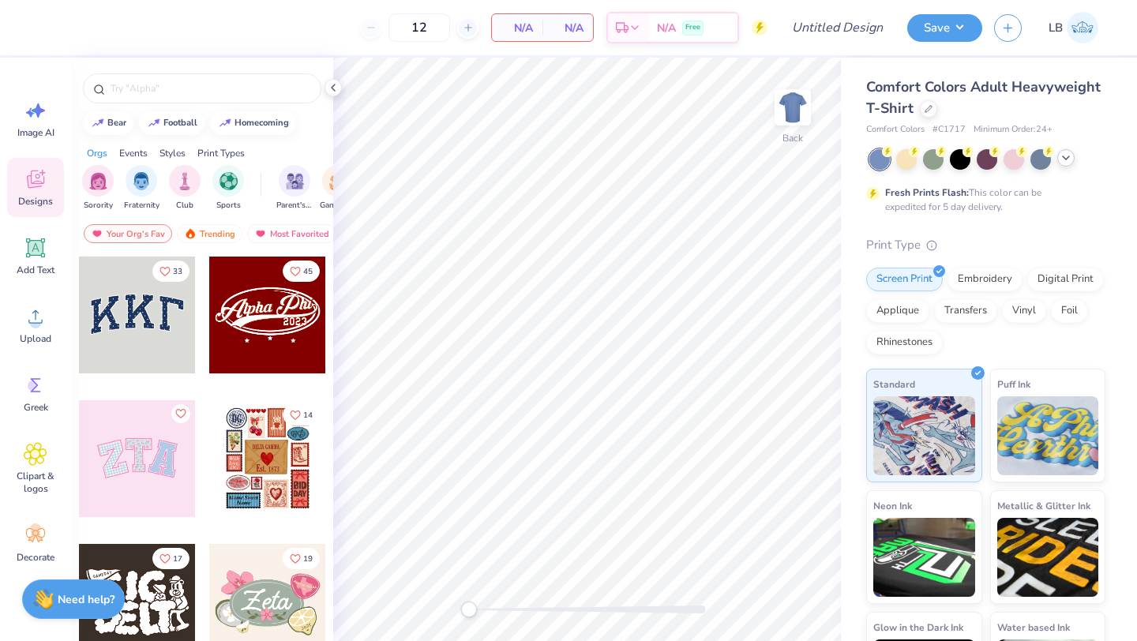
click at [1063, 159] on icon at bounding box center [1065, 158] width 13 height 13
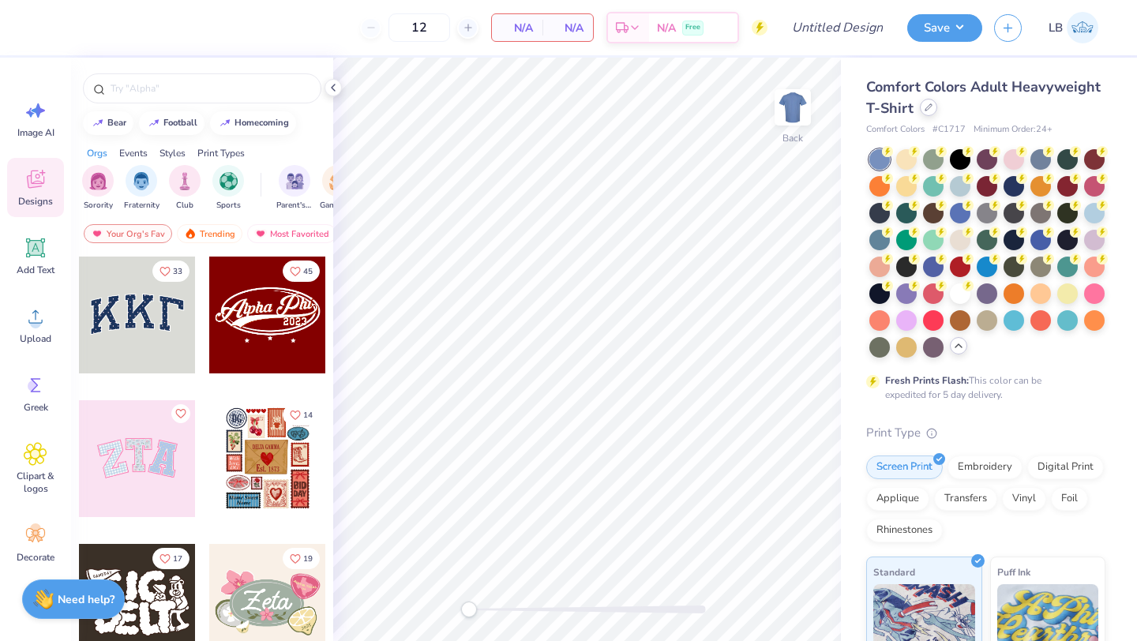
click at [921, 111] on div at bounding box center [928, 107] width 17 height 17
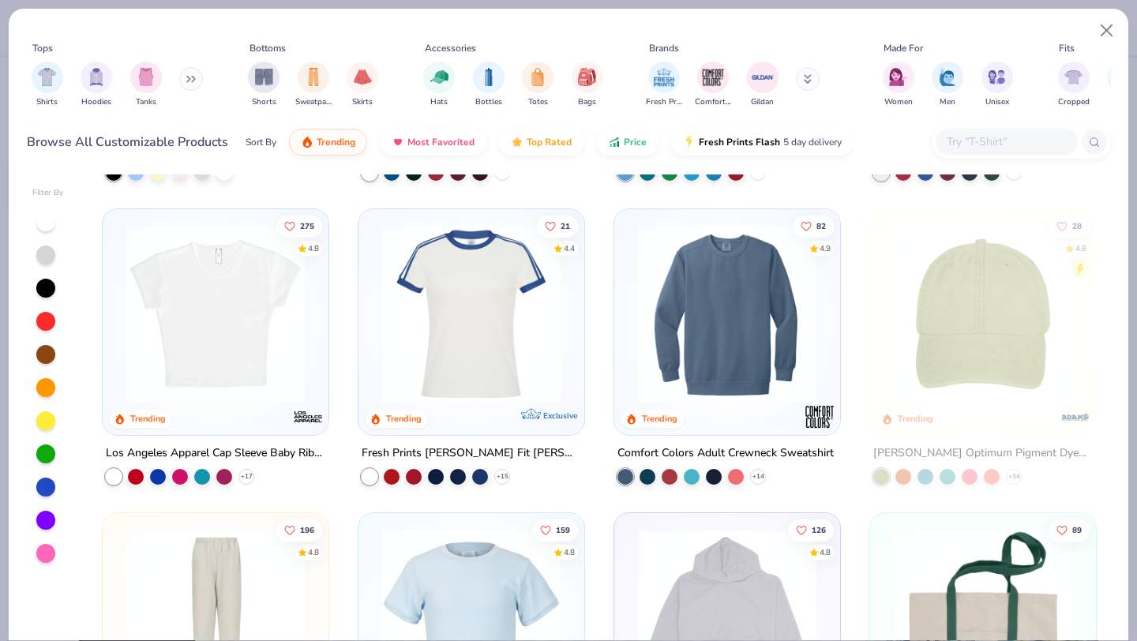
scroll to position [1492, 0]
click at [512, 295] on img at bounding box center [471, 315] width 194 height 178
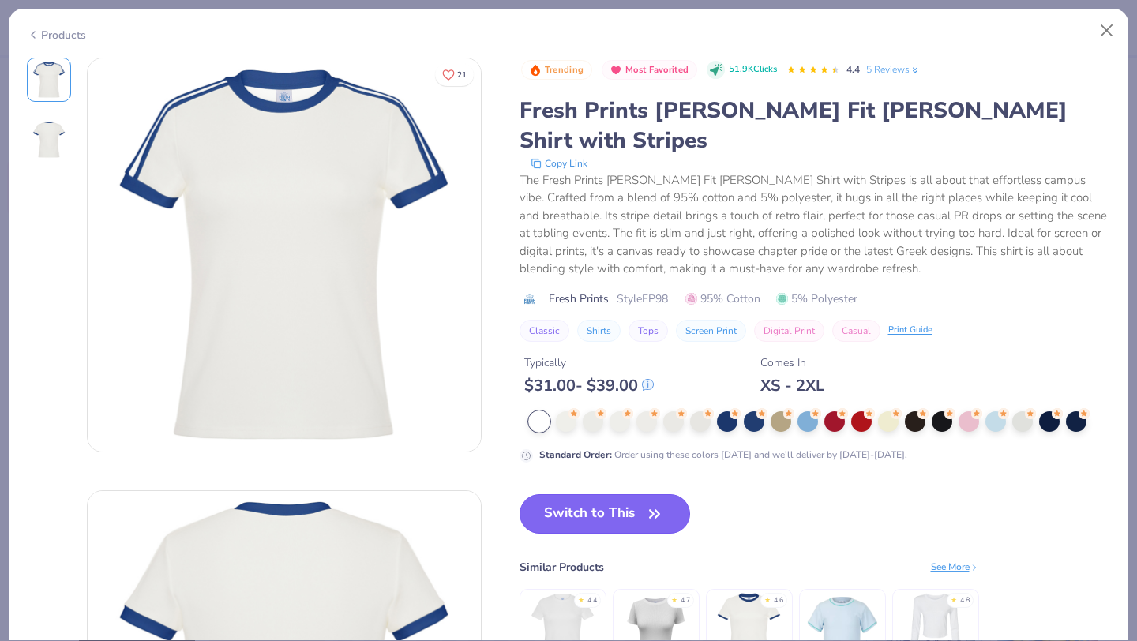
click at [576, 494] on button "Switch to This" at bounding box center [604, 513] width 171 height 39
type input "50"
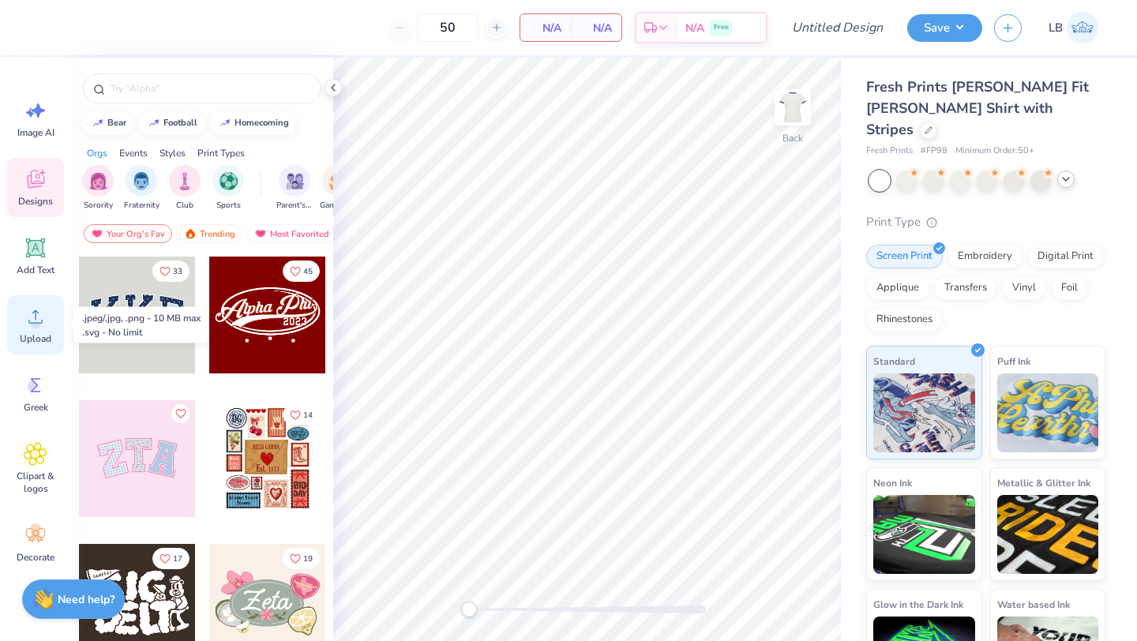
click at [32, 322] on circle at bounding box center [35, 322] width 11 height 11
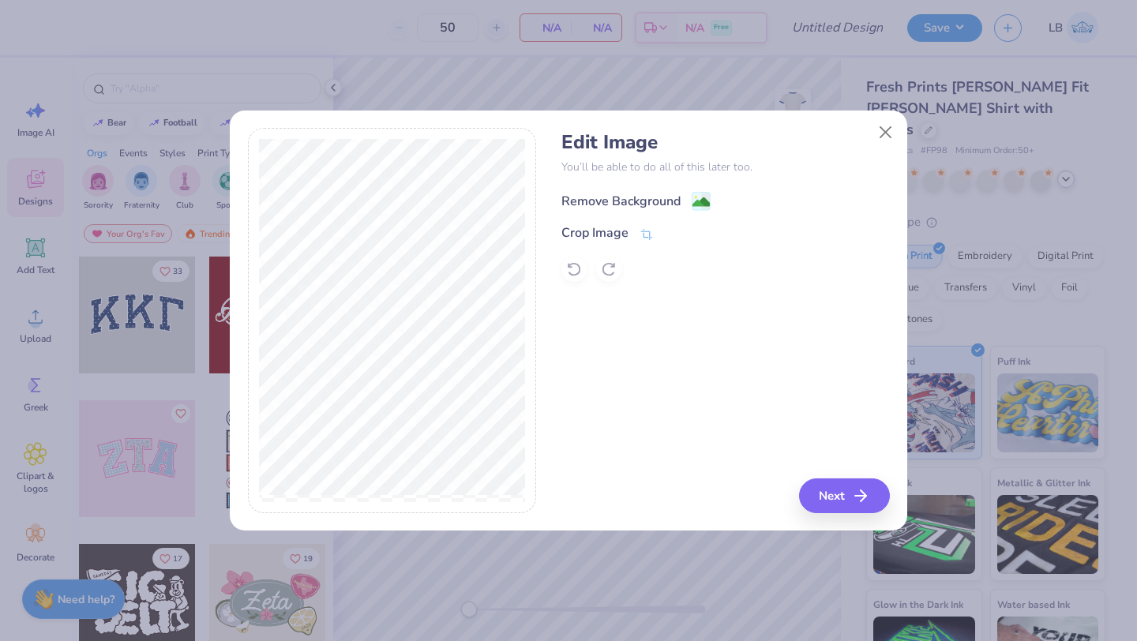
click at [640, 199] on div "Remove Background" at bounding box center [620, 201] width 119 height 19
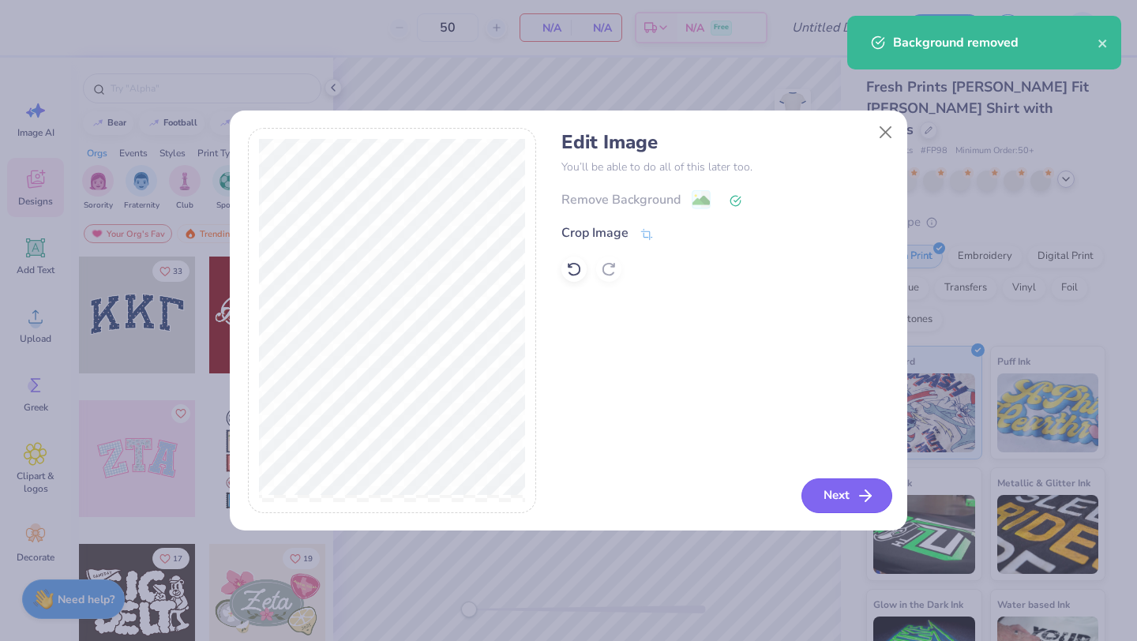
click at [838, 495] on button "Next" at bounding box center [846, 495] width 91 height 35
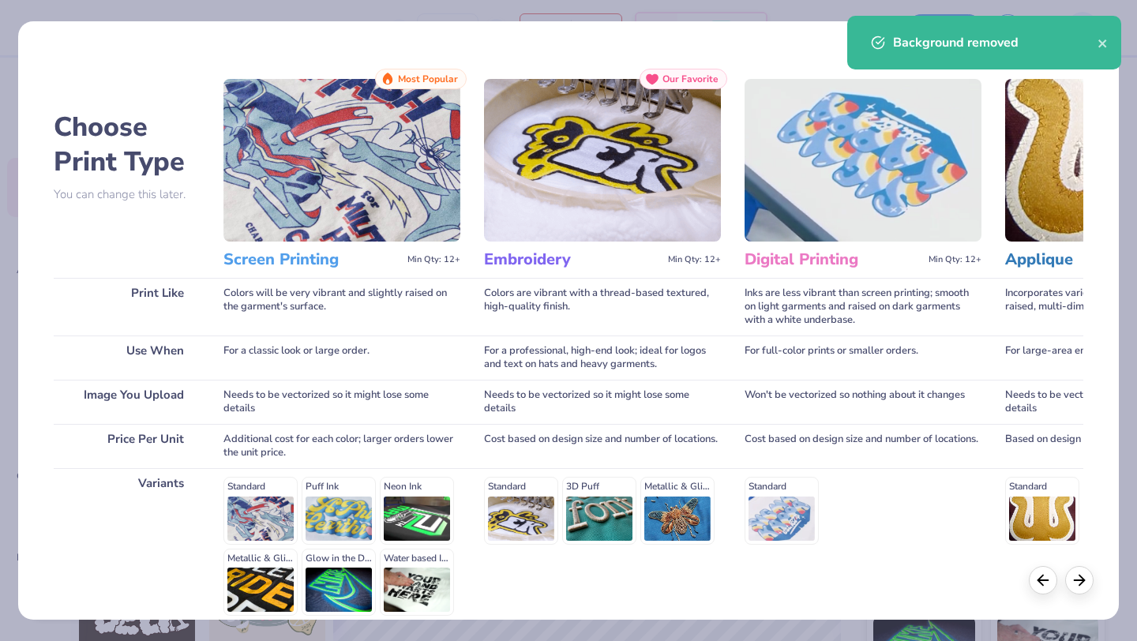
scroll to position [146, 0]
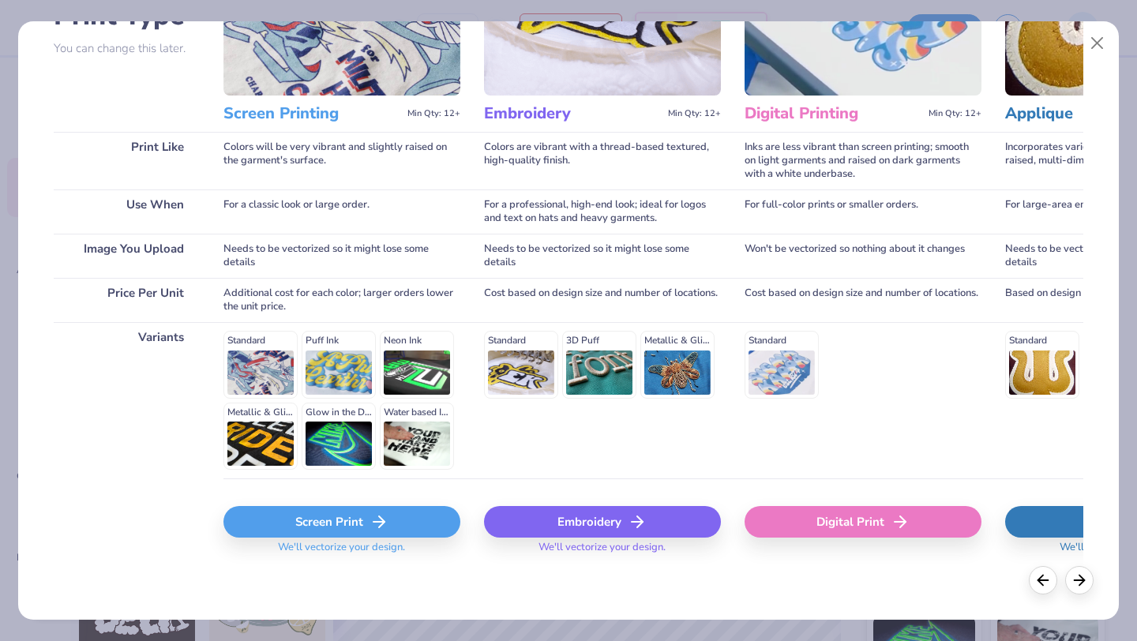
click at [343, 521] on div "Screen Print" at bounding box center [341, 522] width 237 height 32
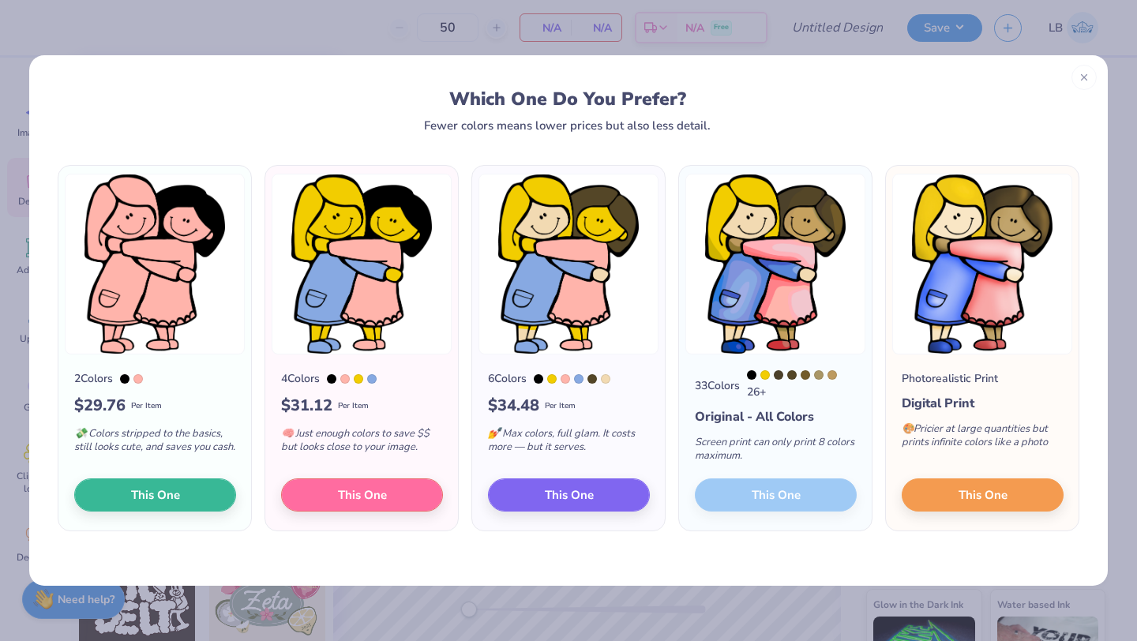
click at [792, 500] on div "33 Colors 26 + Original - All Colors Screen print can only print 8 colors maxim…" at bounding box center [775, 442] width 193 height 176
click at [779, 487] on div "33 Colors 26 + Original - All Colors Screen print can only print 8 colors maxim…" at bounding box center [775, 442] width 193 height 176
click at [999, 500] on span "This One" at bounding box center [982, 493] width 49 height 18
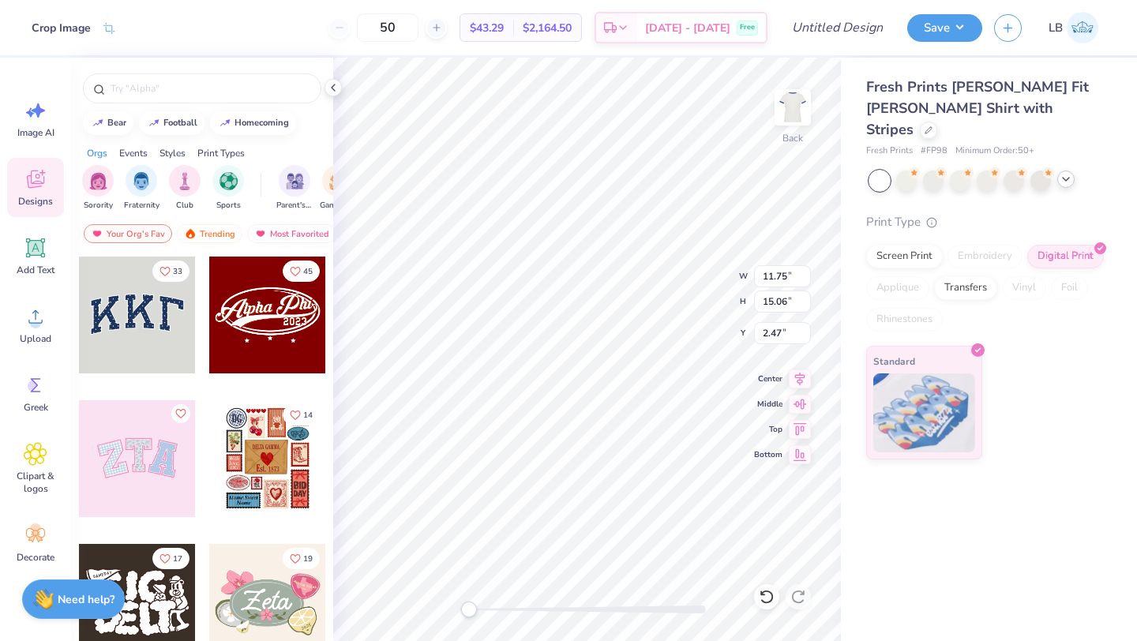
type input "5.38"
type input "6.89"
type input "10.64"
type input "4.31"
type input "5.53"
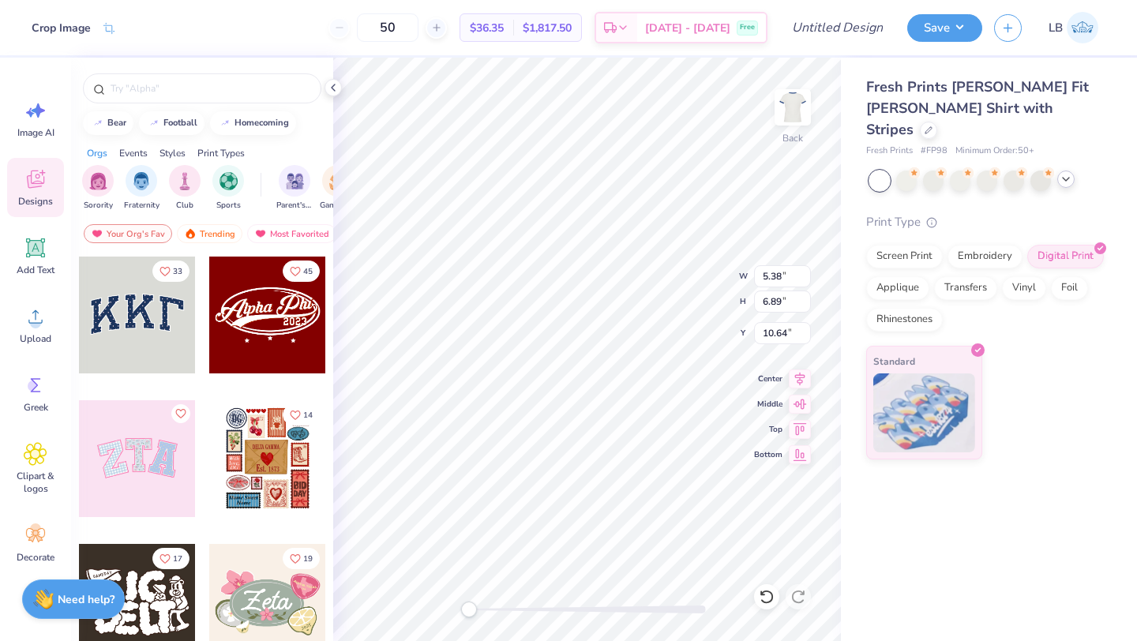
type input "6.05"
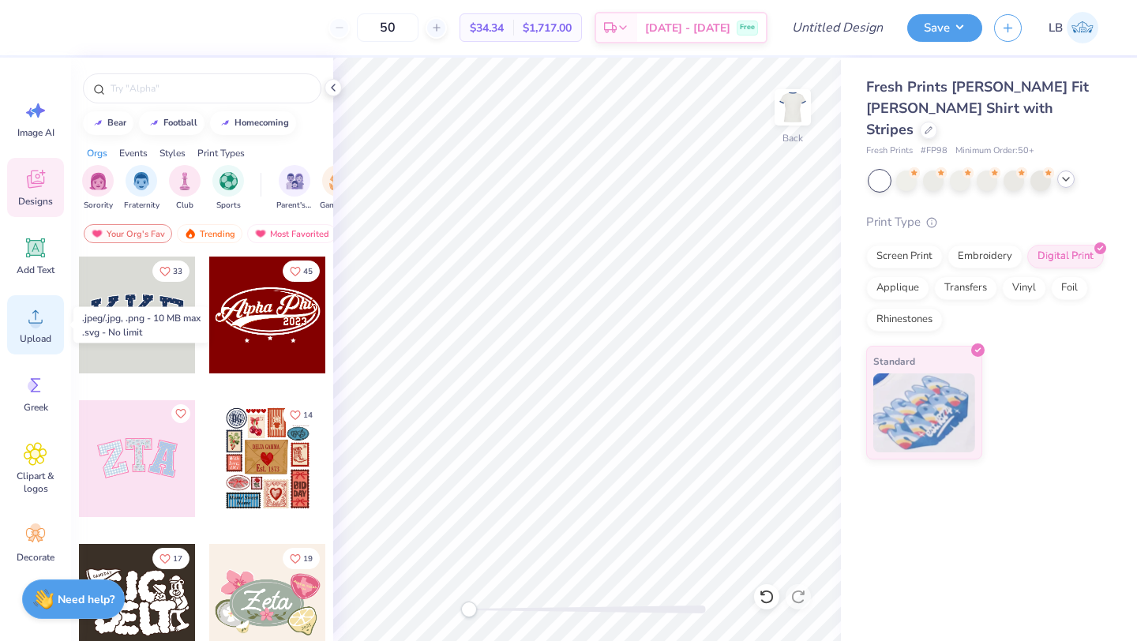
click at [25, 321] on icon at bounding box center [36, 317] width 24 height 24
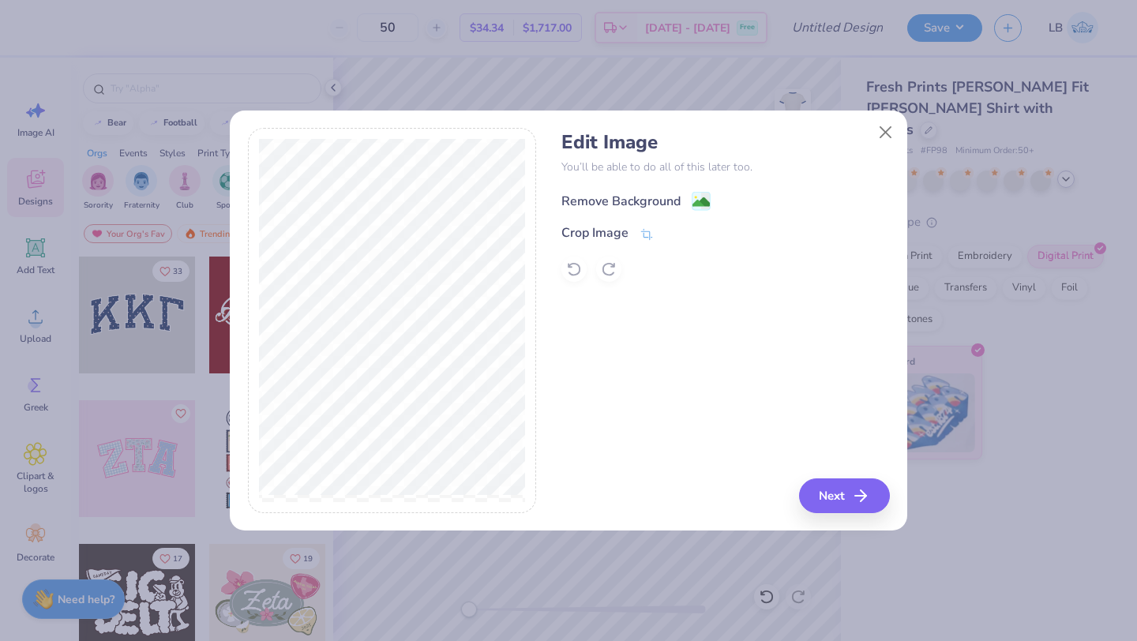
click at [608, 194] on div "Remove Background" at bounding box center [620, 201] width 119 height 19
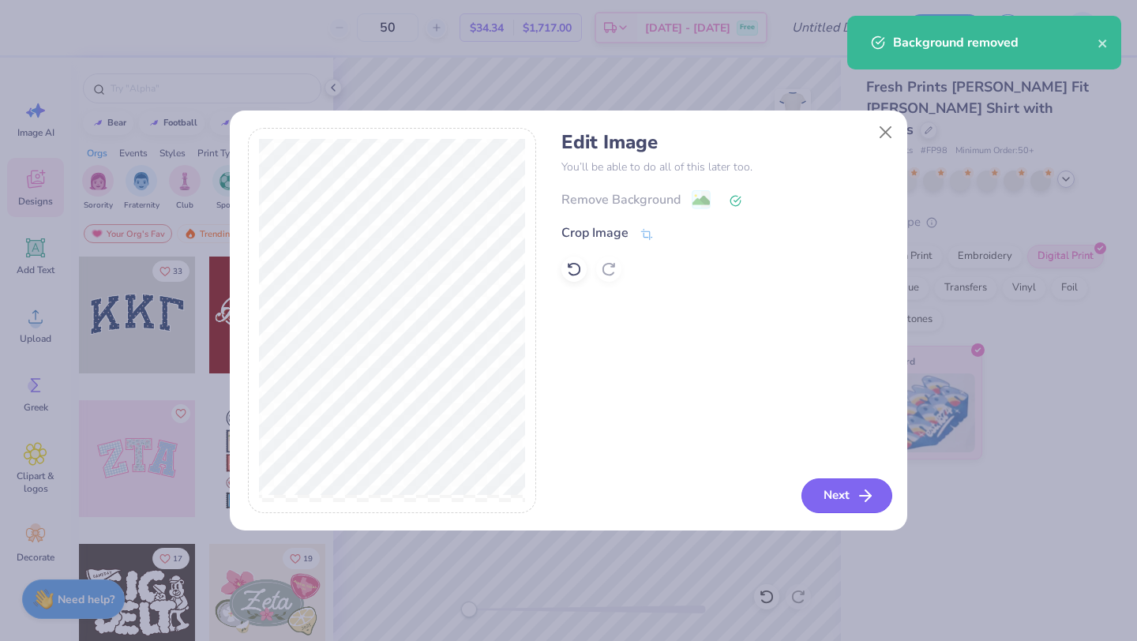
click at [840, 495] on button "Next" at bounding box center [846, 495] width 91 height 35
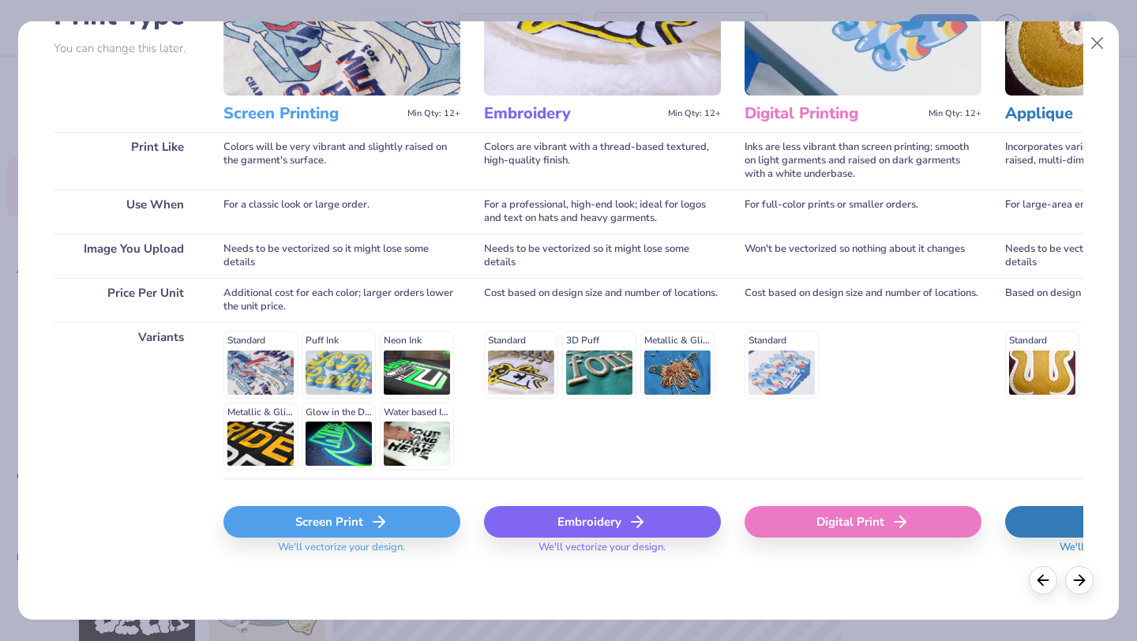
click at [327, 524] on div "Screen Print" at bounding box center [341, 522] width 237 height 32
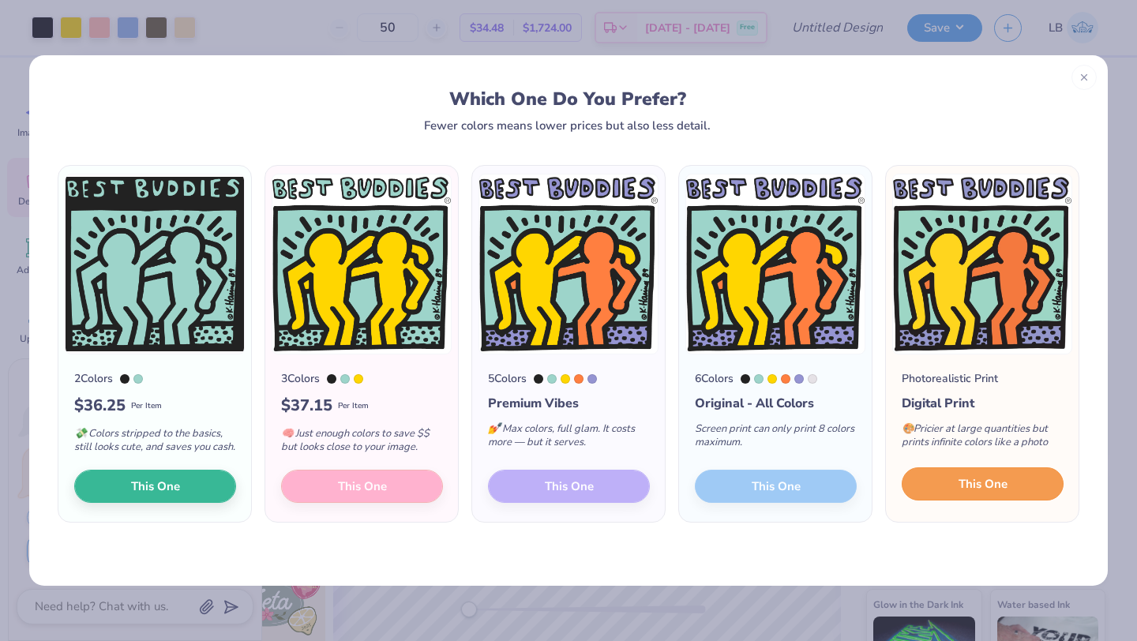
click at [962, 492] on span "This One" at bounding box center [982, 484] width 49 height 18
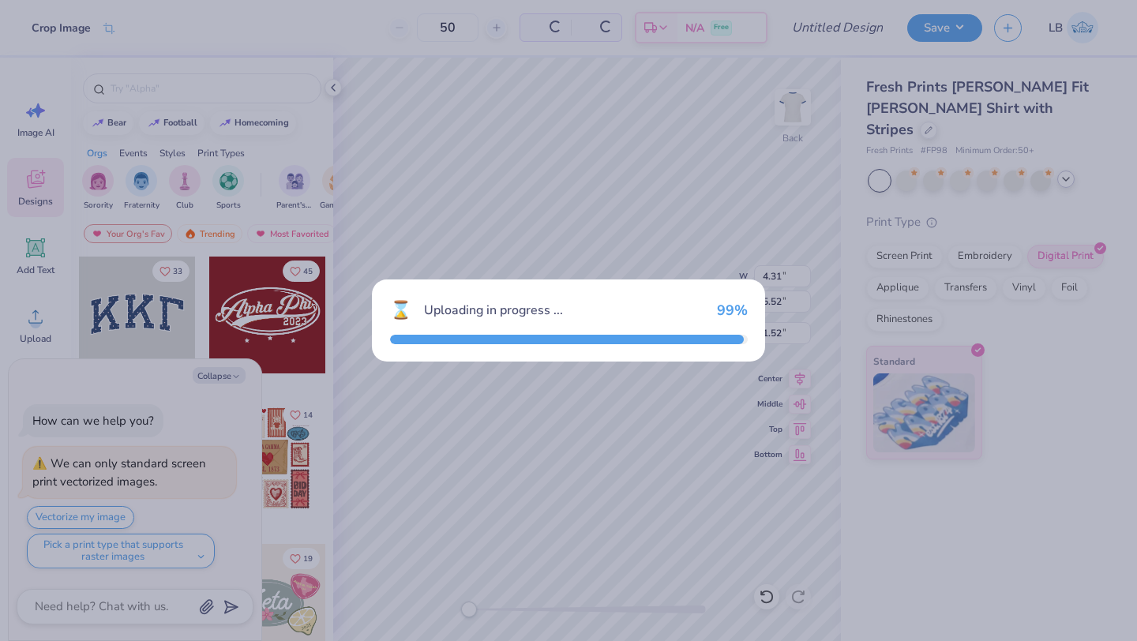
type textarea "x"
type input "11.75"
type input "11.49"
type input "4.26"
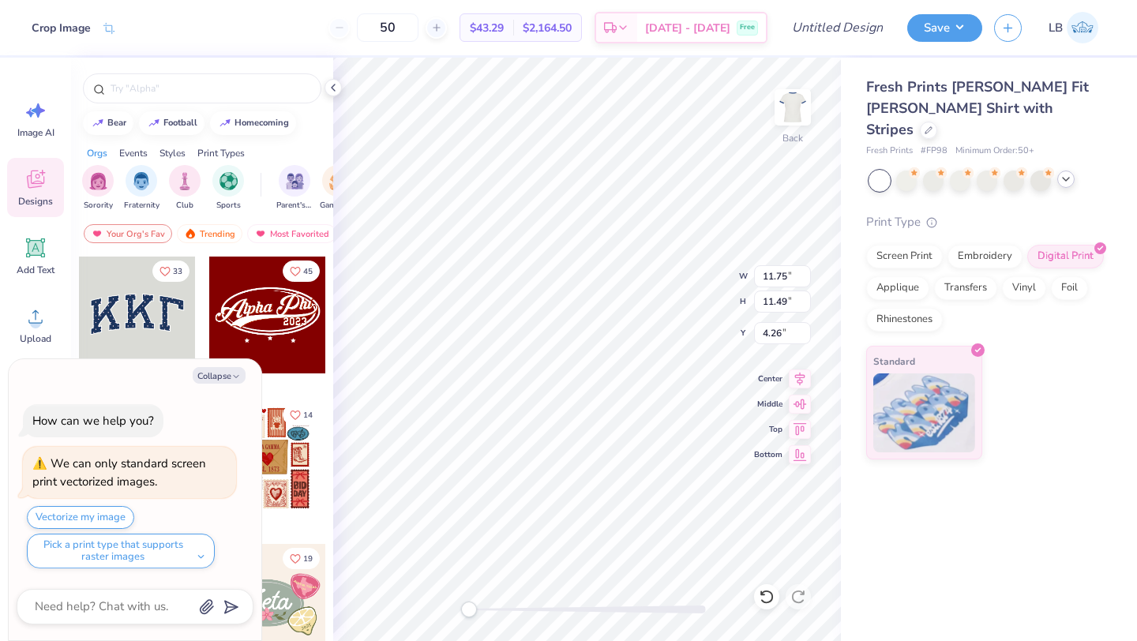
type textarea "x"
type input "4.31"
type input "5.52"
type input "1.52"
click at [807, 112] on img at bounding box center [792, 107] width 63 height 63
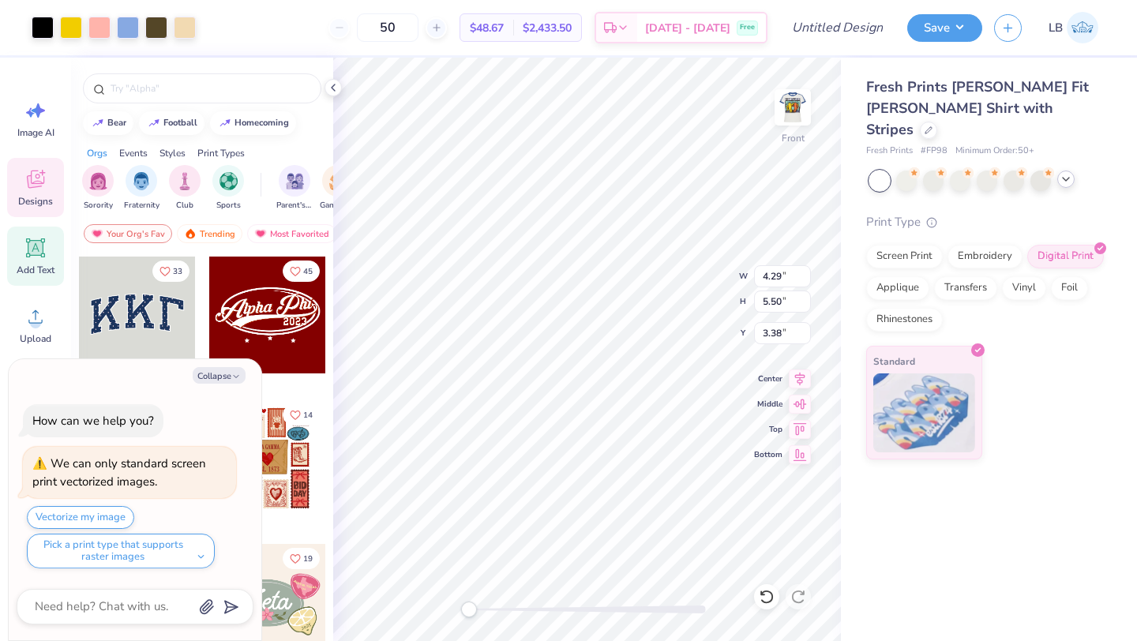
click at [29, 260] on div "Add Text" at bounding box center [35, 256] width 57 height 59
type textarea "x"
type input "4.51"
type input "1.31"
type input "10.35"
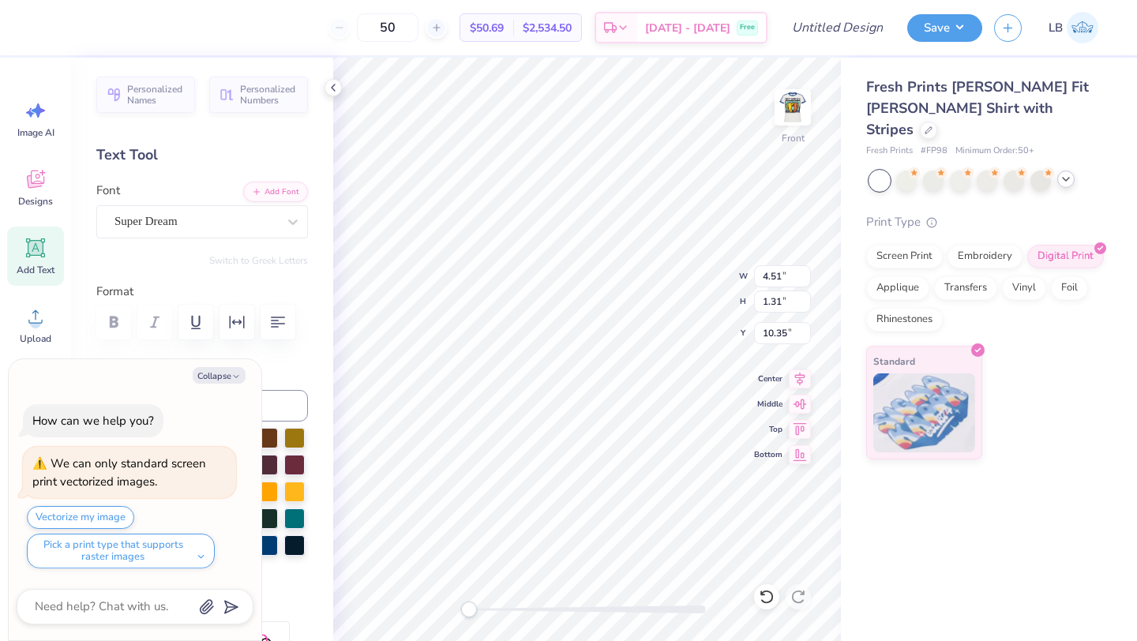
type textarea "x"
type input "4.29"
type input "5.50"
type input "3.38"
type textarea "x"
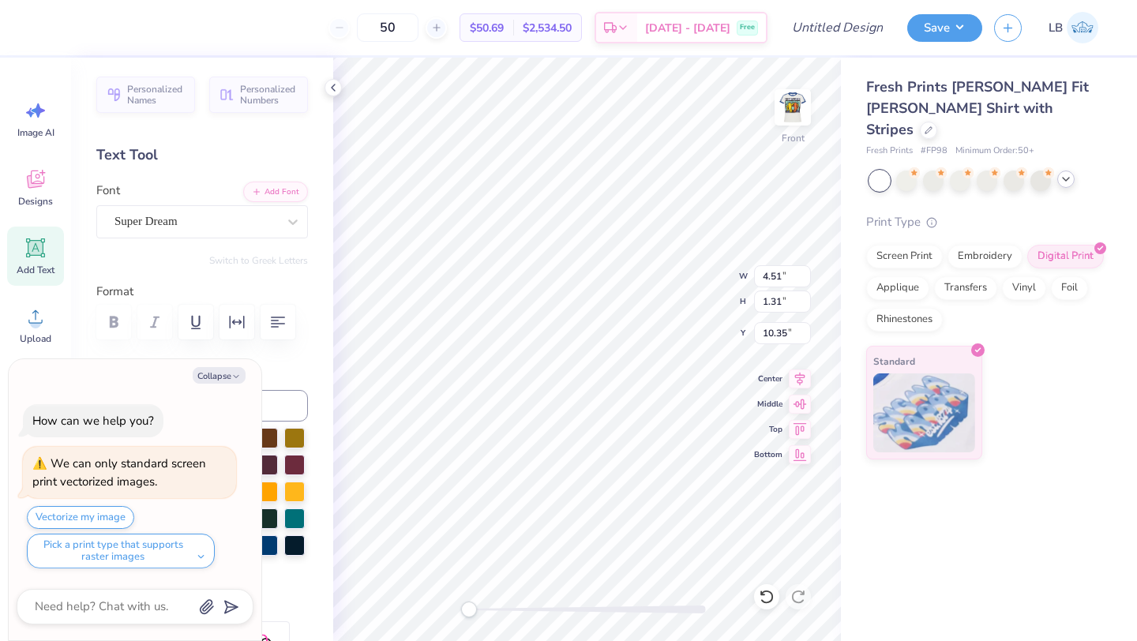
scroll to position [0, 28]
type textarea "To the world, you may be just one person, but to one person, you may be the wor…"
click at [248, 223] on div "Super Dream" at bounding box center [196, 221] width 166 height 24
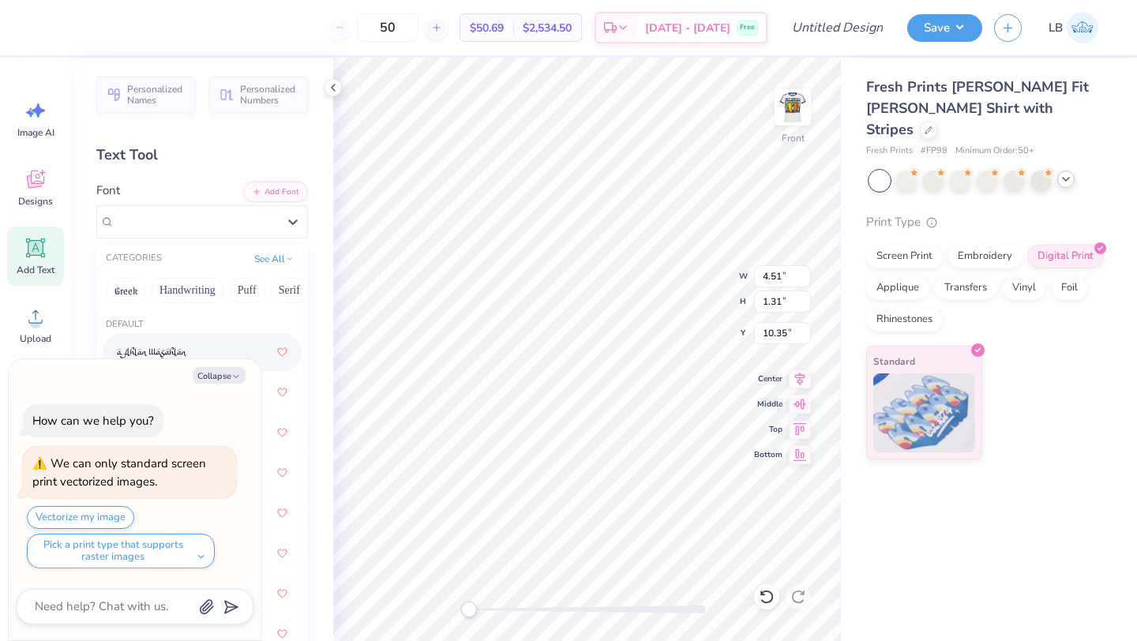
drag, startPoint x: 211, startPoint y: 385, endPoint x: 219, endPoint y: 370, distance: 16.9
click at [211, 385] on div "Collapse How can we help you? We can only standard screen print vectorized imag…" at bounding box center [135, 500] width 253 height 282
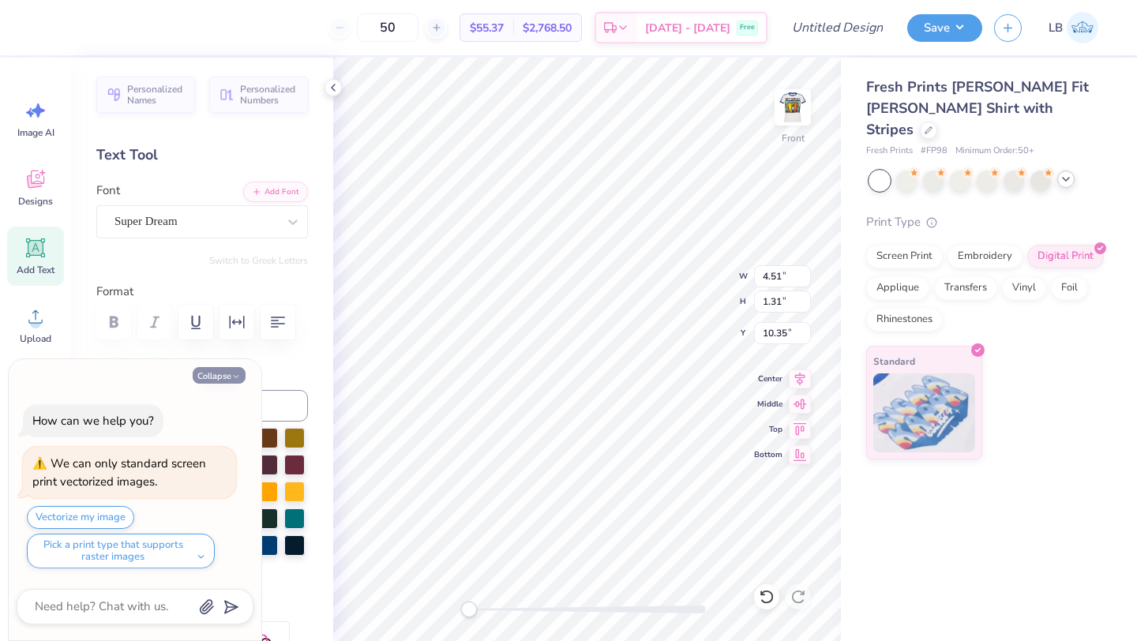
click at [219, 370] on button "Collapse" at bounding box center [219, 375] width 53 height 17
type textarea "x"
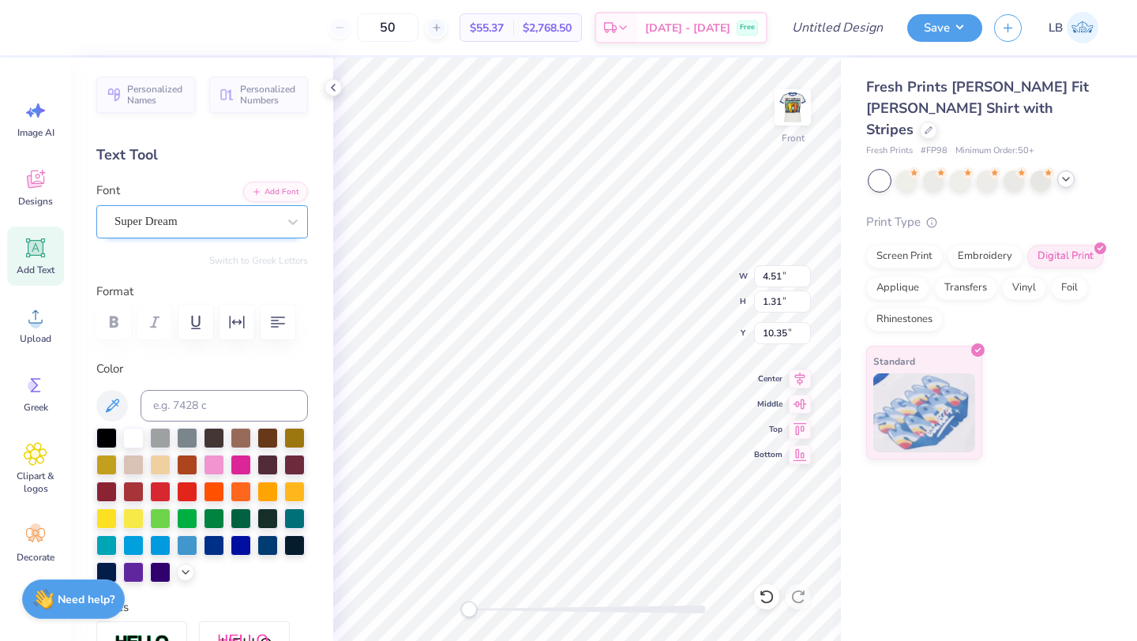
click at [219, 217] on div "Super Dream" at bounding box center [196, 221] width 166 height 24
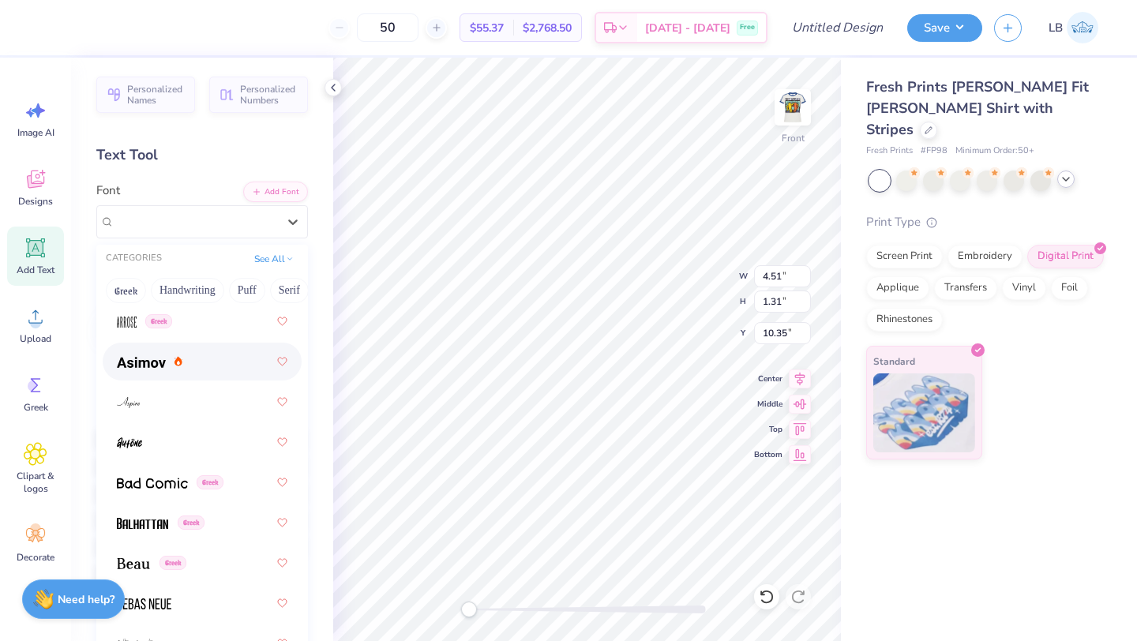
scroll to position [791, 0]
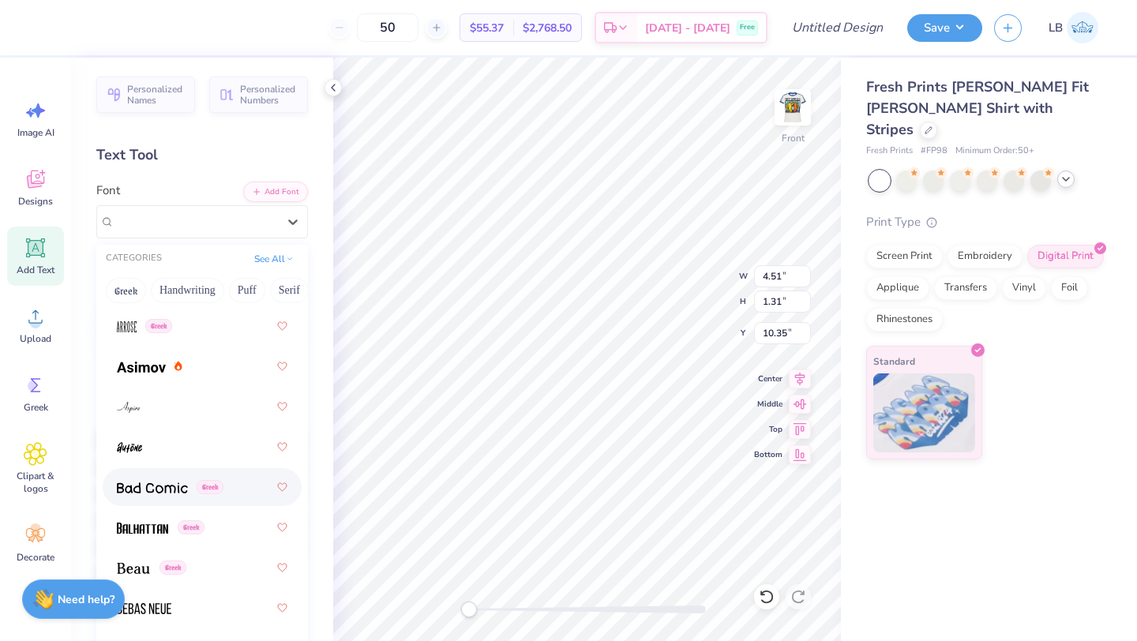
click at [155, 485] on img at bounding box center [152, 487] width 71 height 11
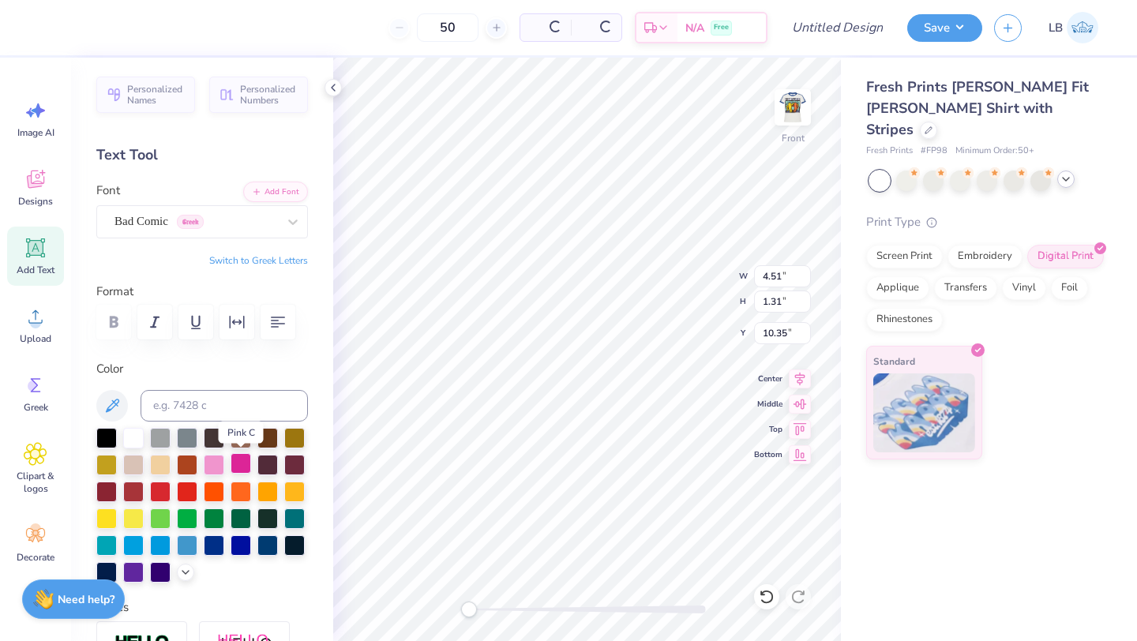
click at [236, 465] on div at bounding box center [240, 463] width 21 height 21
type input "8.14"
type input "0.21"
click at [906, 354] on div "50 $50.69 Per Item $2,534.50 Total Est. Delivery Sep 25 - 28 Free Design Title …" at bounding box center [568, 320] width 1137 height 641
type input "9.15"
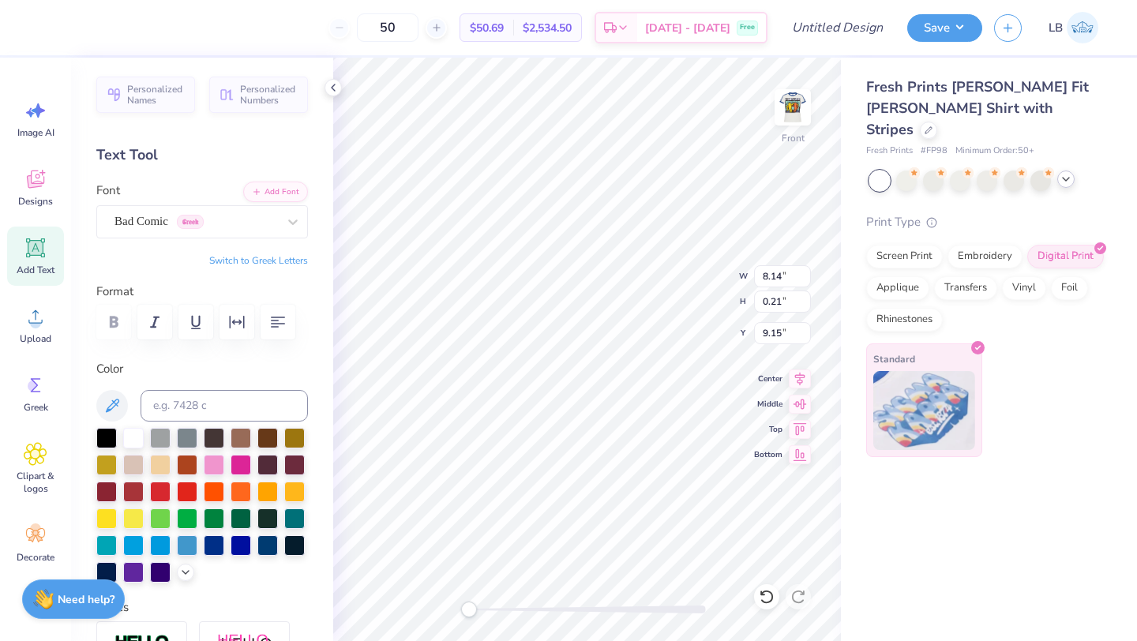
scroll to position [1, 1]
type textarea "To the world, you may be just one person, but to one person, you may be the wor…"
type input "8.01"
type input "0.92"
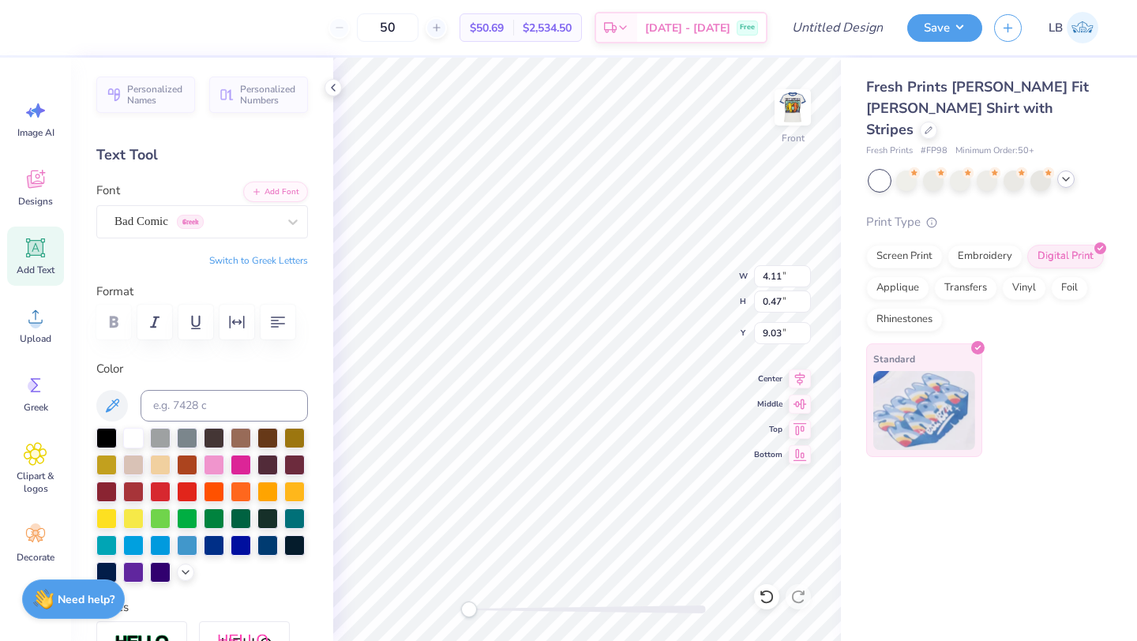
type input "10.12"
type input "10.13"
type input "1.17"
click at [796, 380] on icon at bounding box center [800, 376] width 22 height 19
type input "10.64"
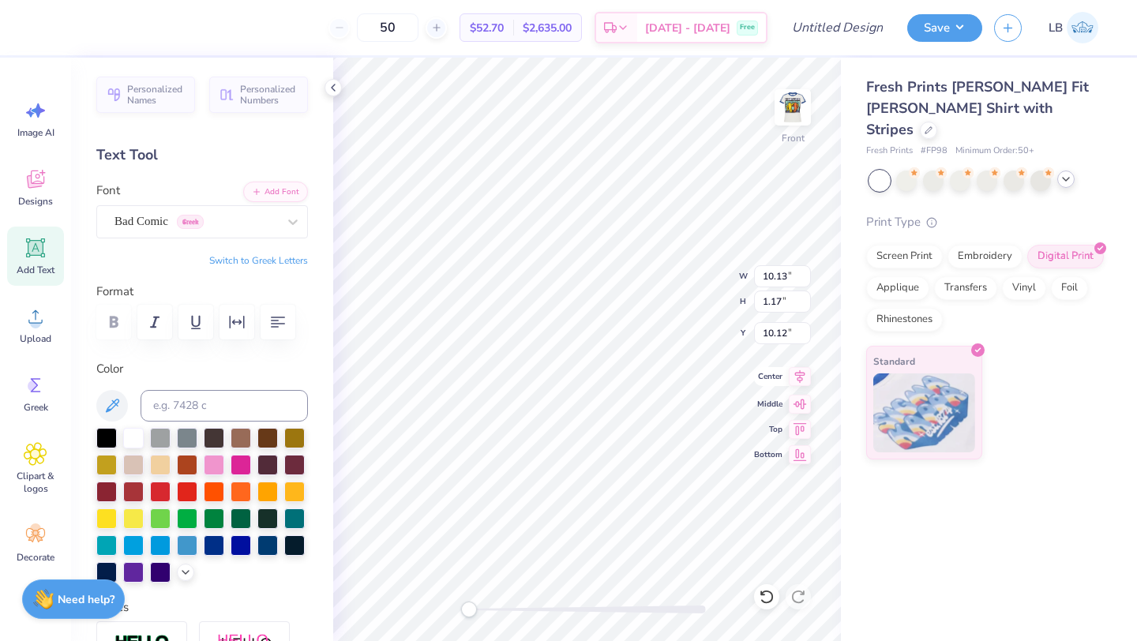
type input "1.23"
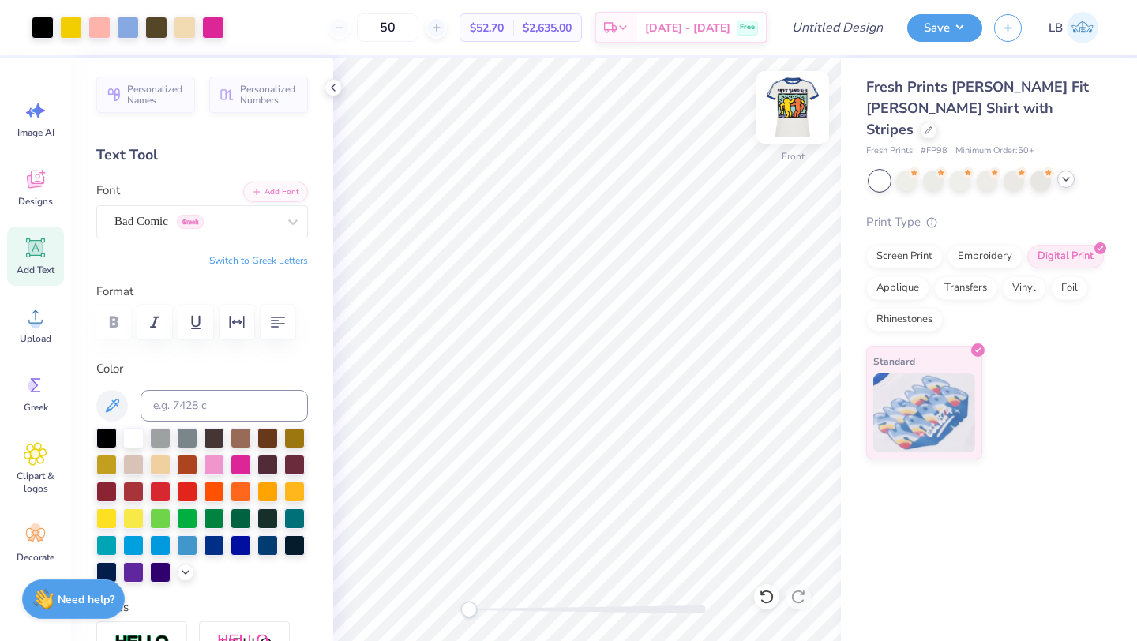
click at [789, 123] on img at bounding box center [792, 107] width 63 height 63
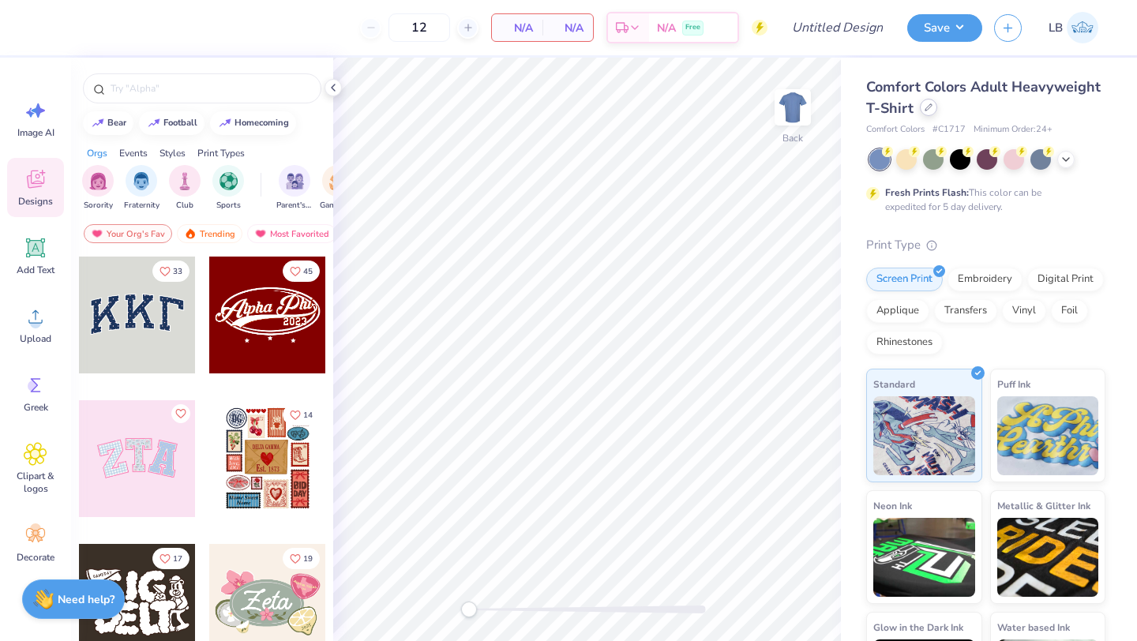
click at [924, 107] on icon at bounding box center [928, 107] width 8 height 8
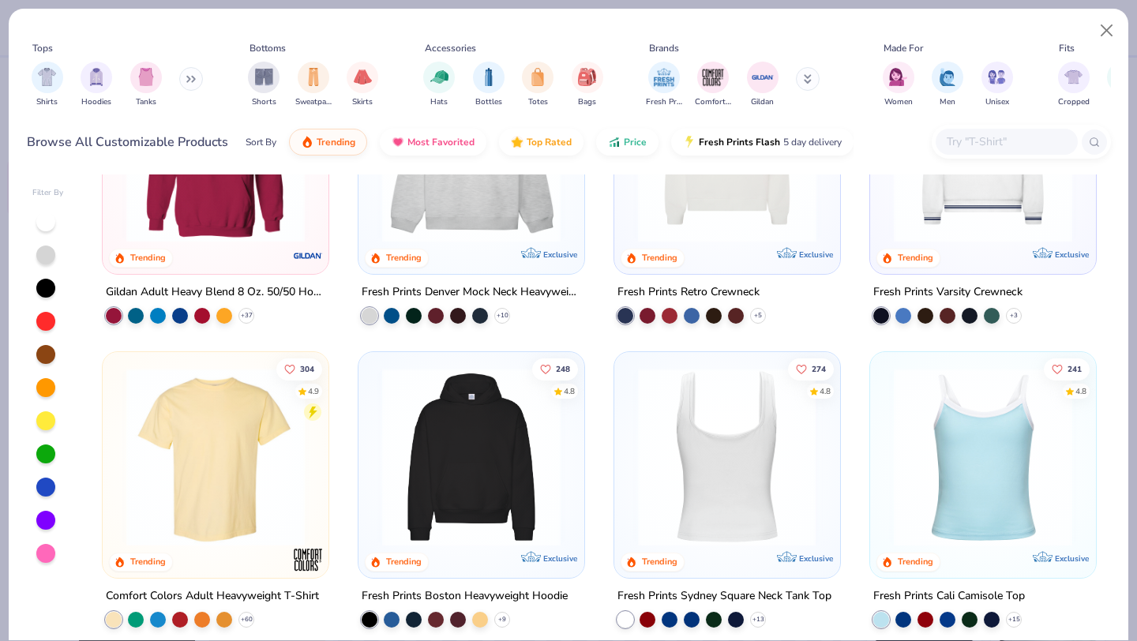
scroll to position [137, 0]
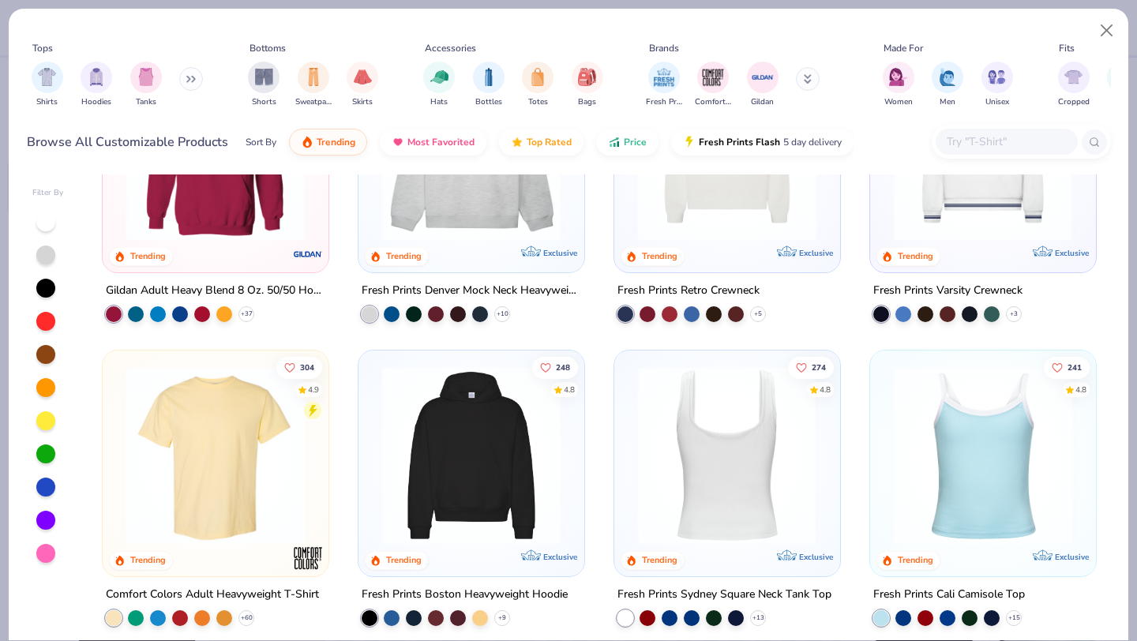
click at [524, 478] on img at bounding box center [471, 455] width 194 height 178
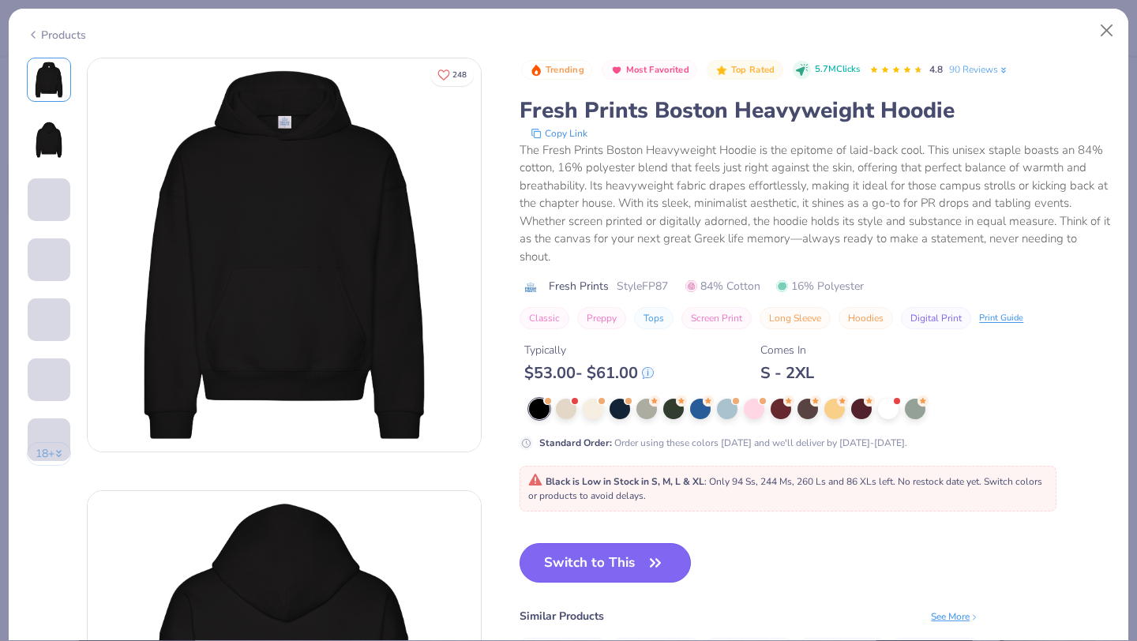
click at [580, 567] on button "Switch to This" at bounding box center [604, 562] width 171 height 39
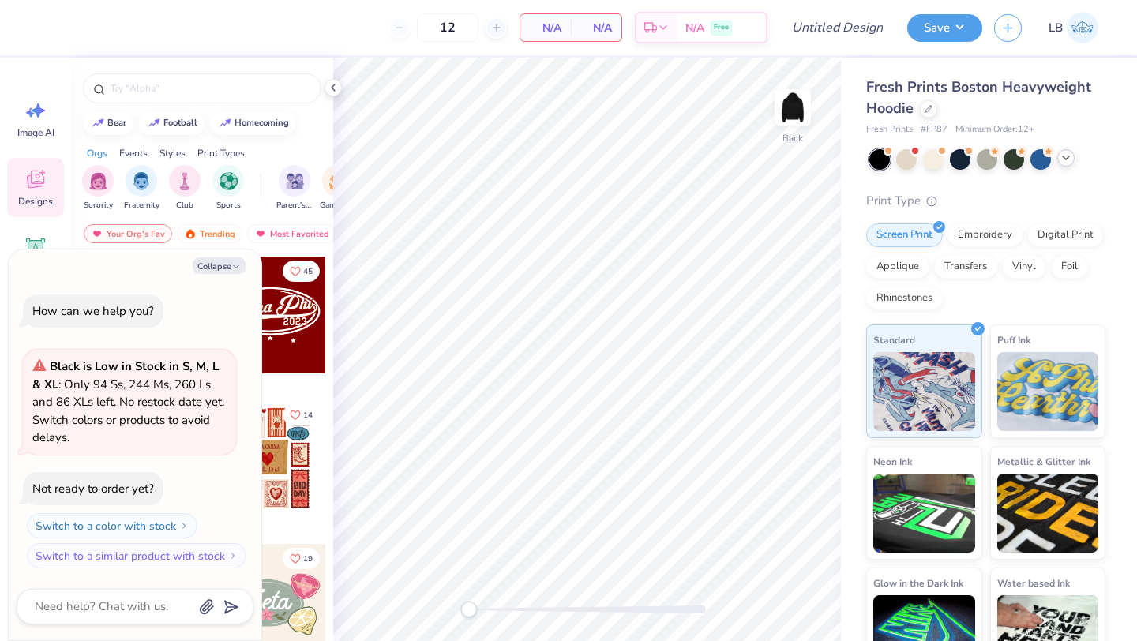
click at [1064, 163] on icon at bounding box center [1065, 158] width 13 height 13
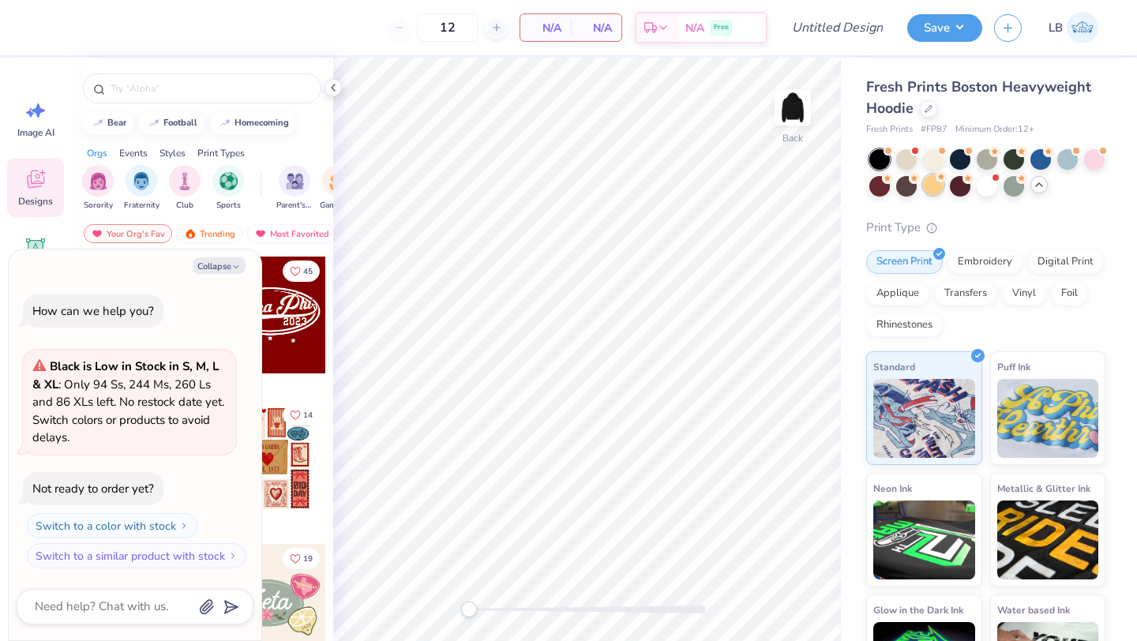
click at [939, 185] on div at bounding box center [933, 184] width 21 height 21
type textarea "x"
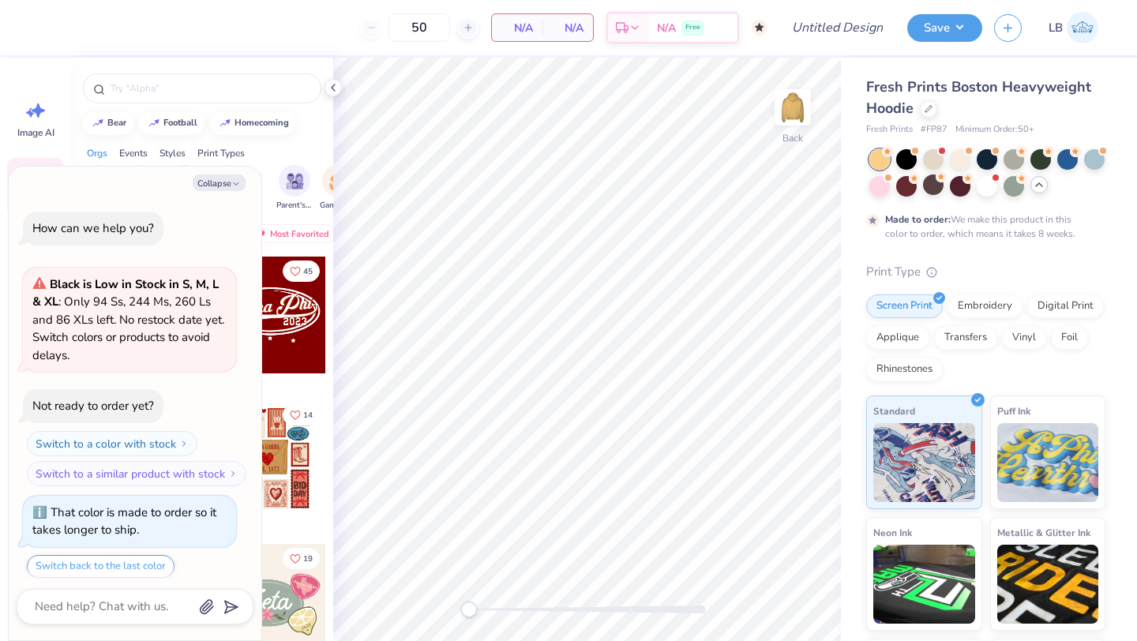
type input "50"
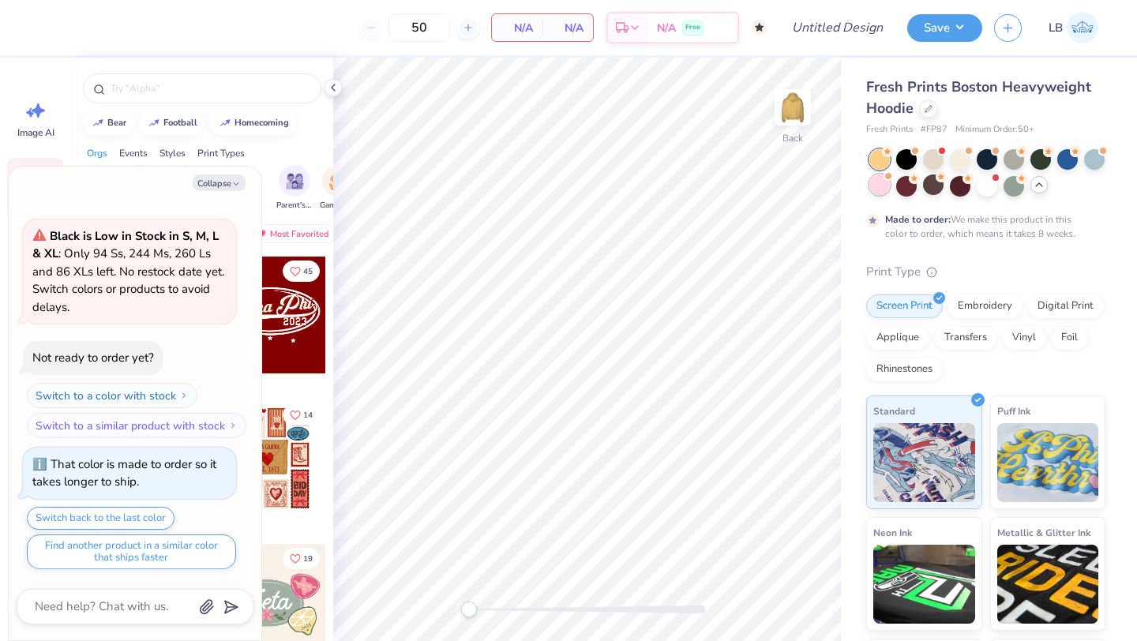
click at [882, 182] on div at bounding box center [879, 184] width 21 height 21
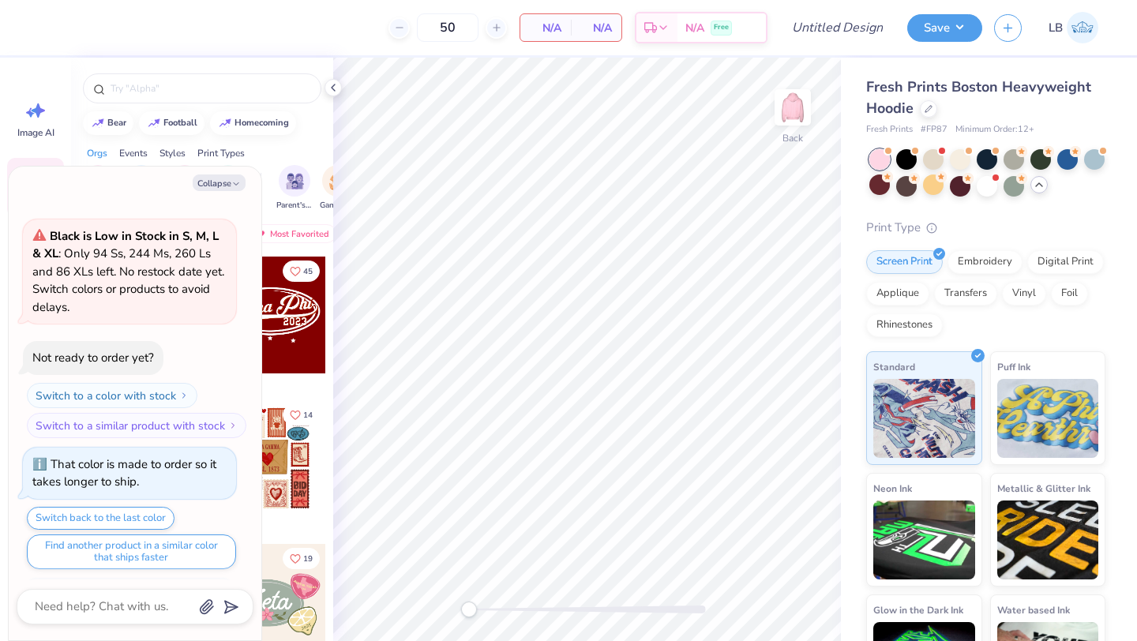
scroll to position [368, 0]
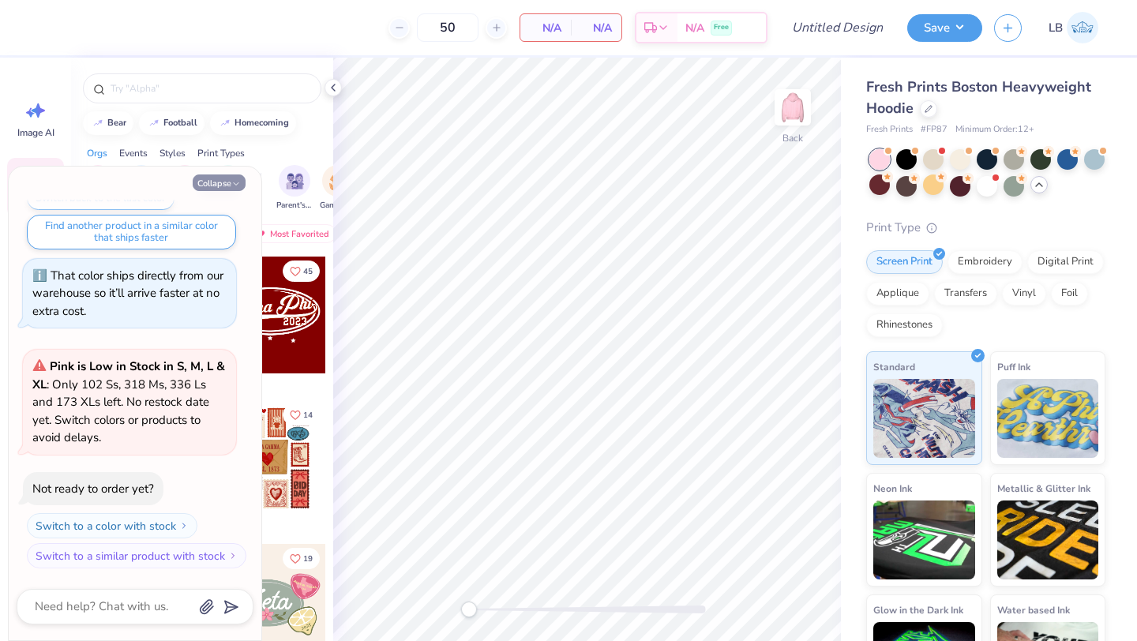
click at [210, 183] on button "Collapse" at bounding box center [219, 182] width 53 height 17
type textarea "x"
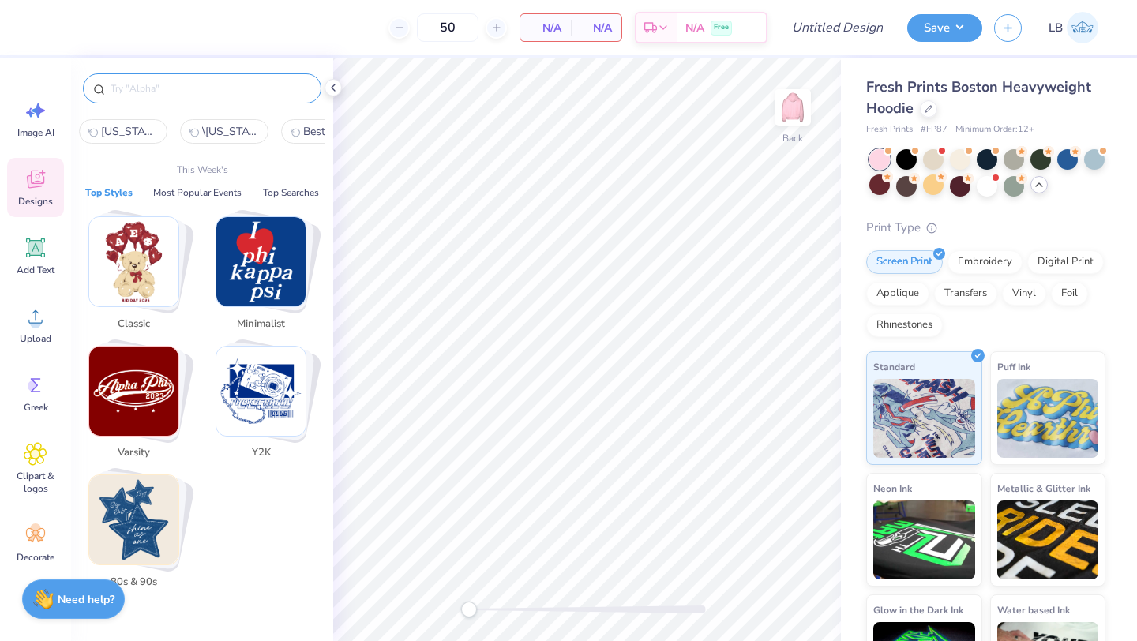
click at [185, 89] on input "text" at bounding box center [210, 89] width 202 height 16
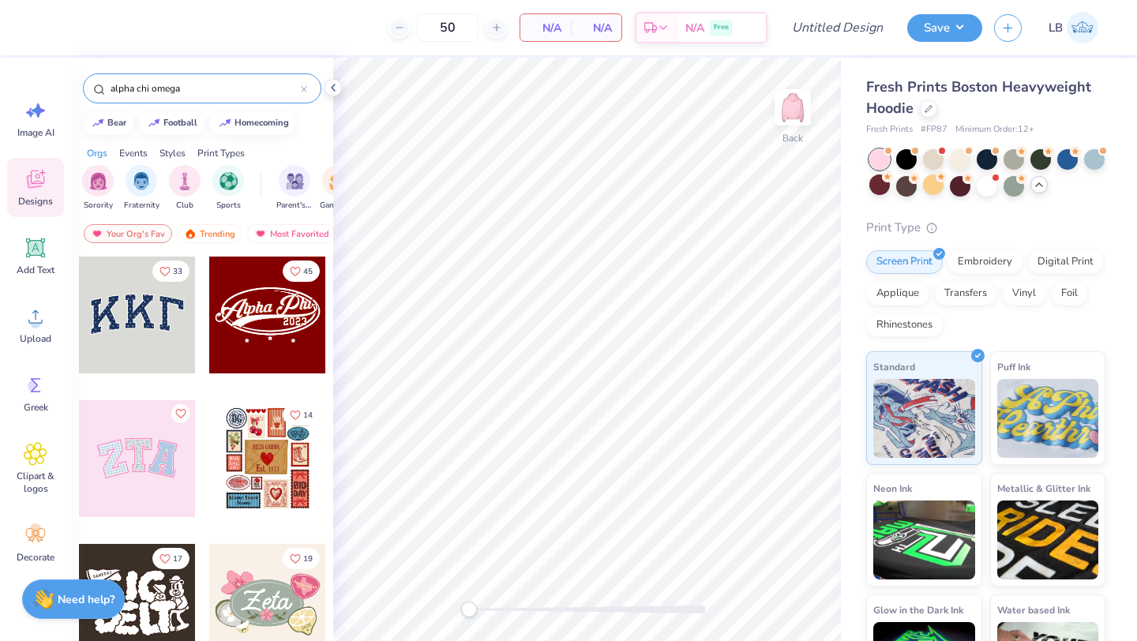
type input "alpha chi omega"
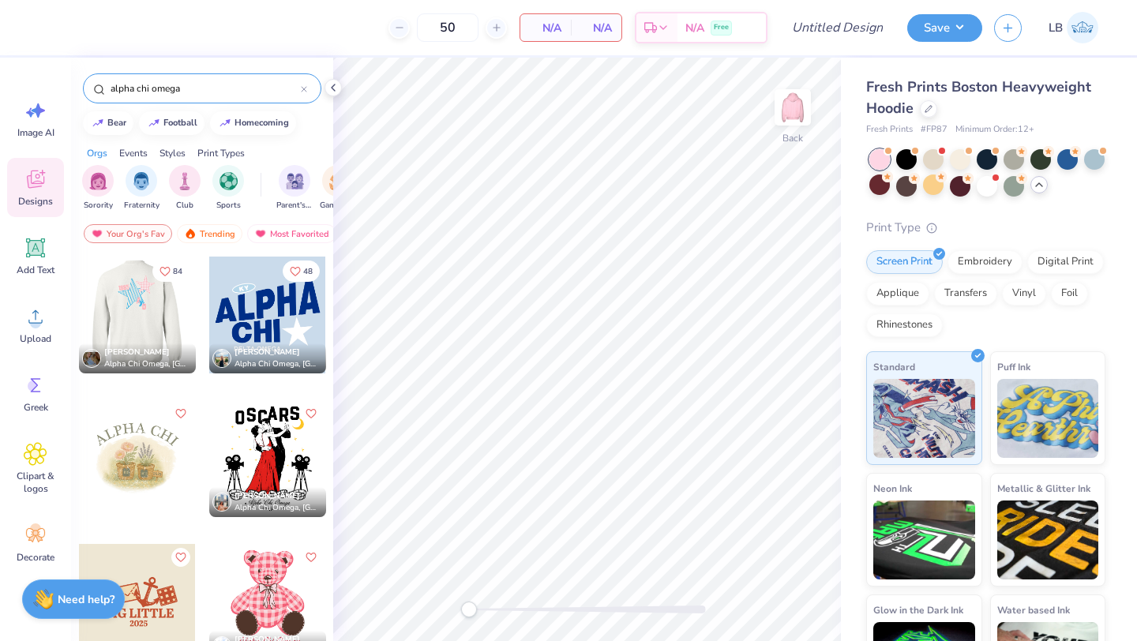
click at [79, 295] on div at bounding box center [20, 315] width 117 height 117
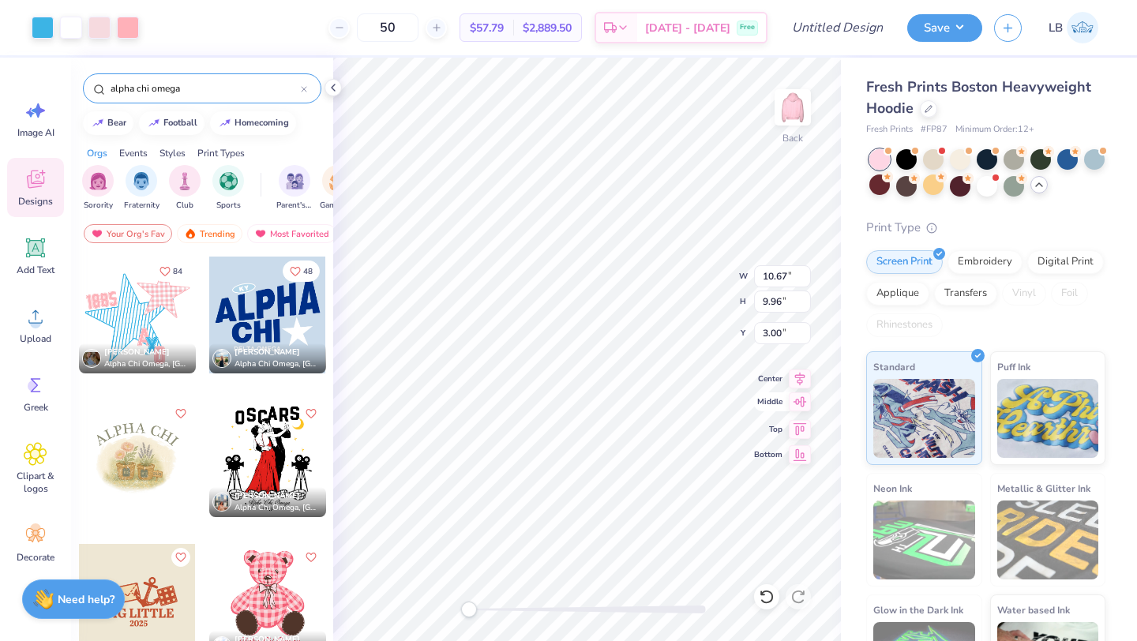
type input "12.34"
type input "11.51"
type input "1.45"
click at [794, 120] on img at bounding box center [792, 107] width 63 height 63
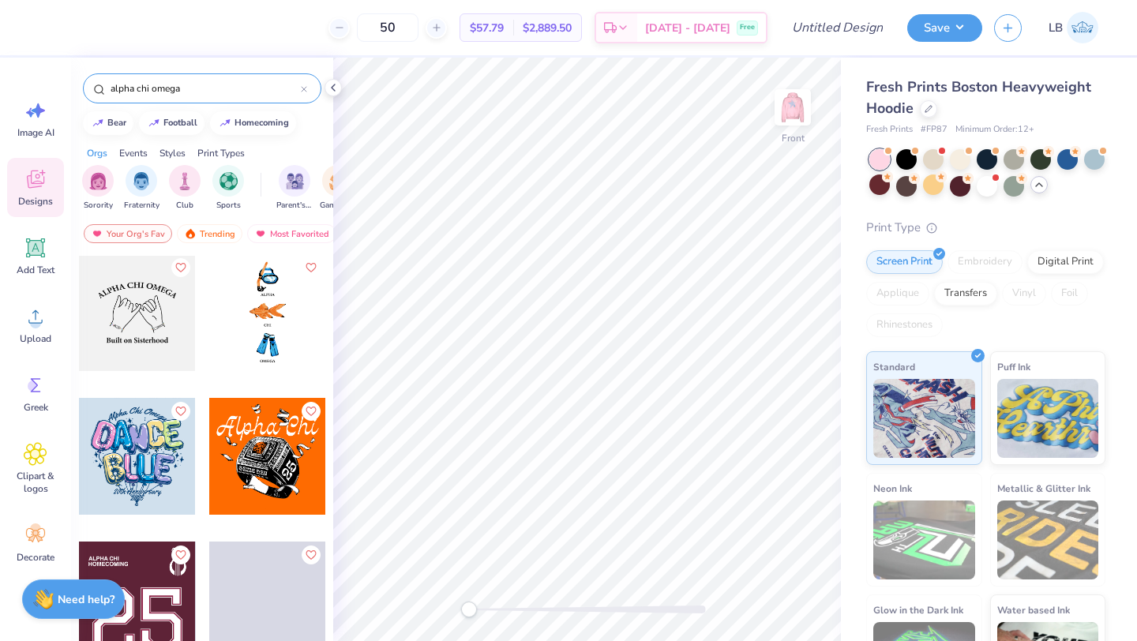
scroll to position [725, 0]
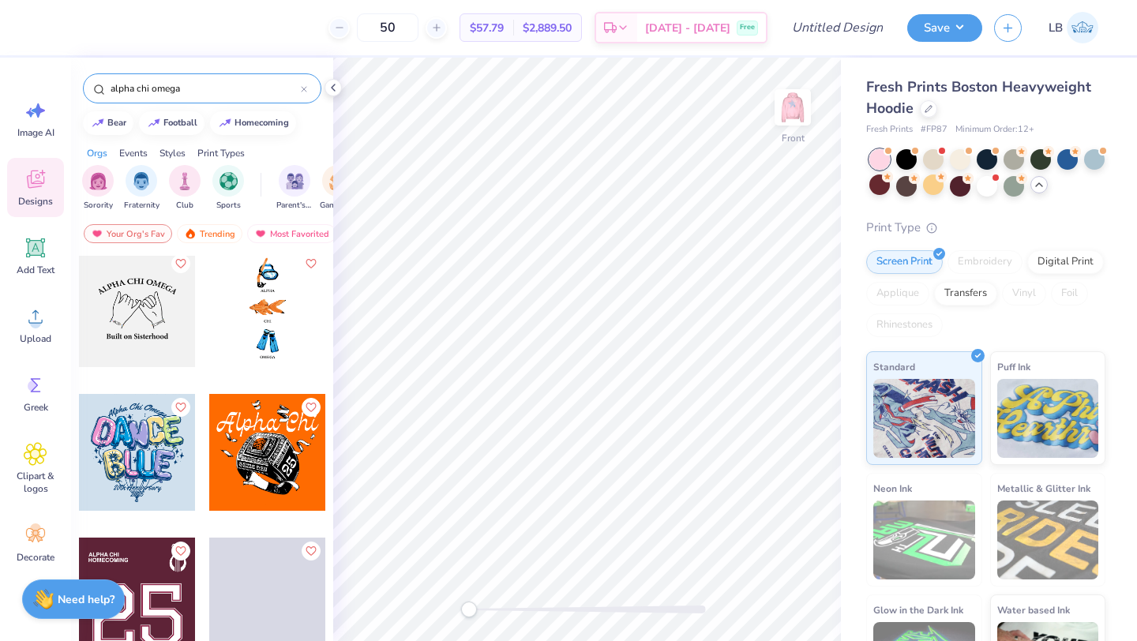
click at [163, 326] on div at bounding box center [137, 308] width 117 height 117
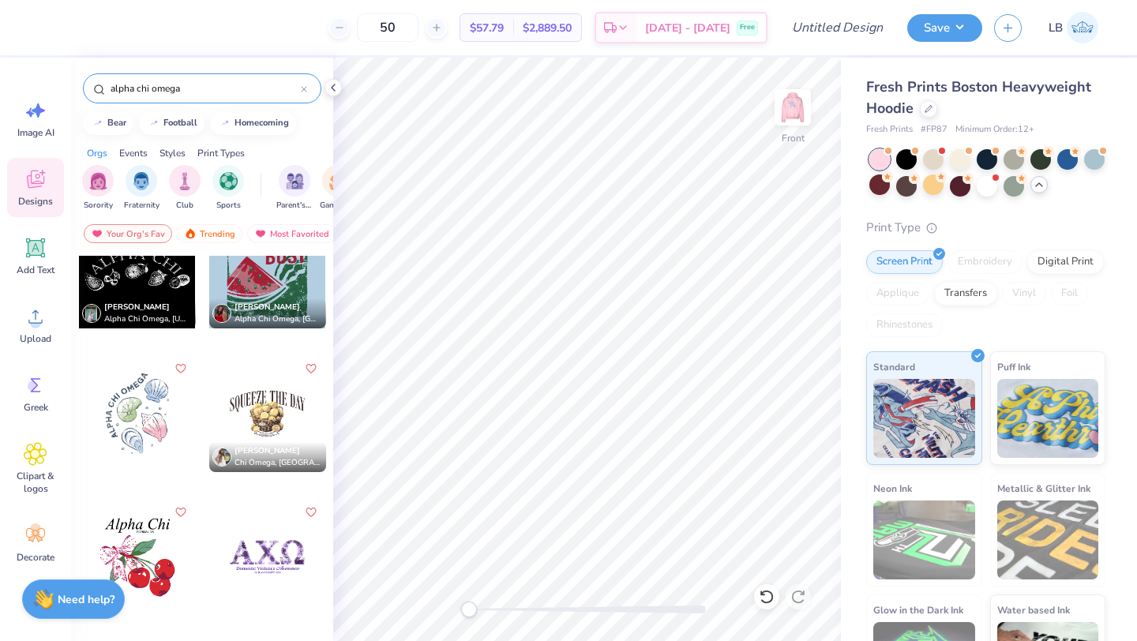
scroll to position [1201, 0]
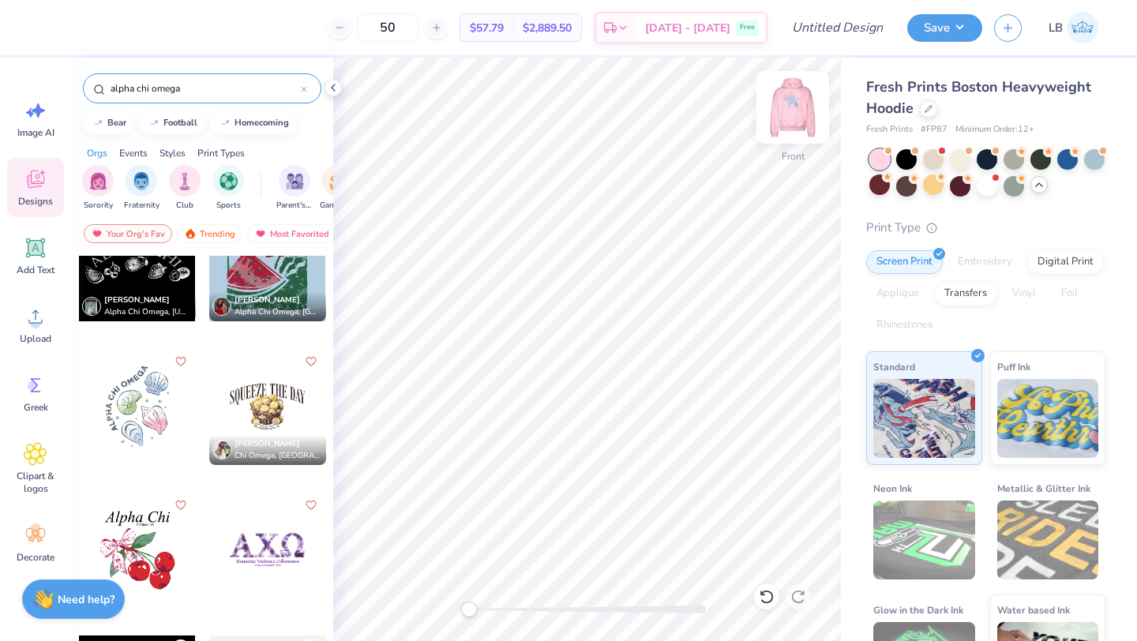
click at [792, 112] on img at bounding box center [792, 107] width 63 height 63
click at [799, 128] on img at bounding box center [792, 107] width 63 height 63
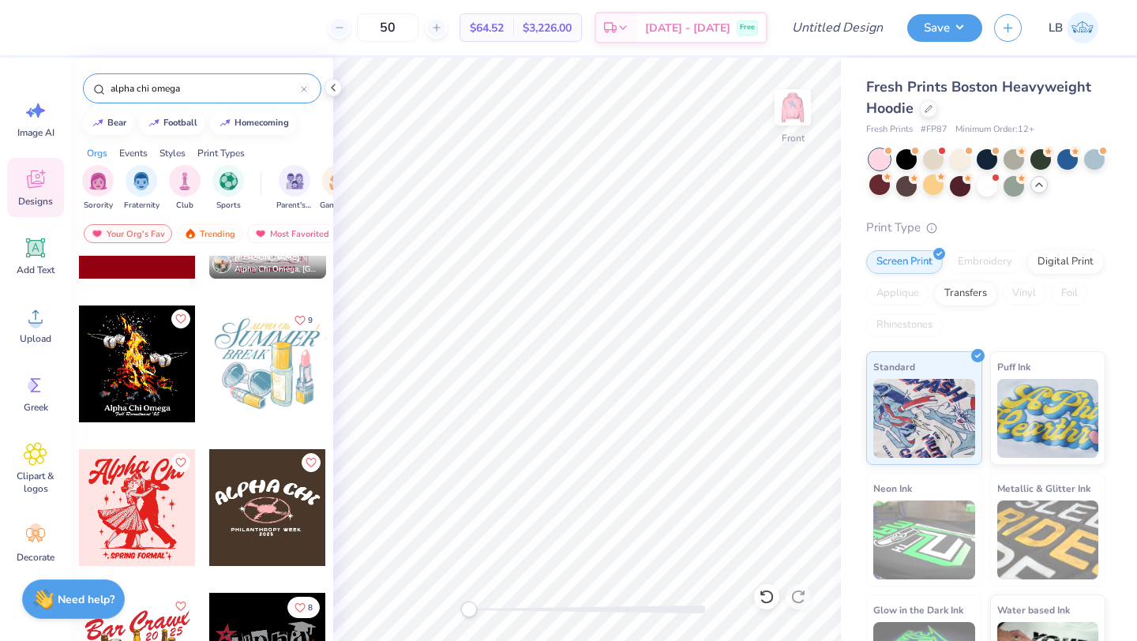
scroll to position [3770, 0]
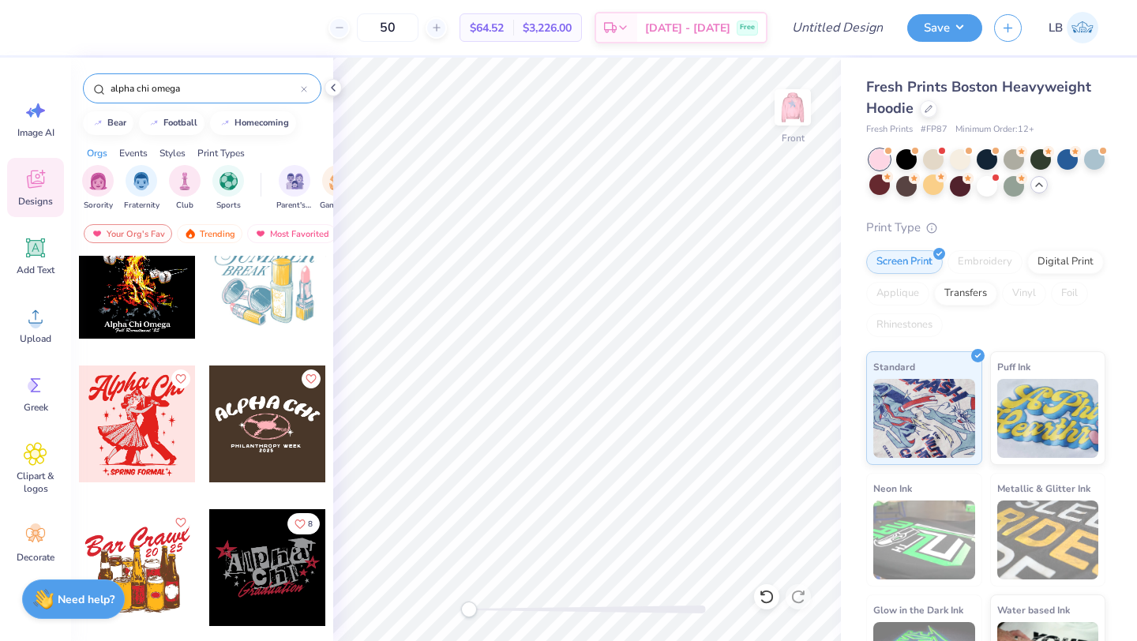
click at [262, 95] on input "alpha chi omega" at bounding box center [205, 89] width 192 height 16
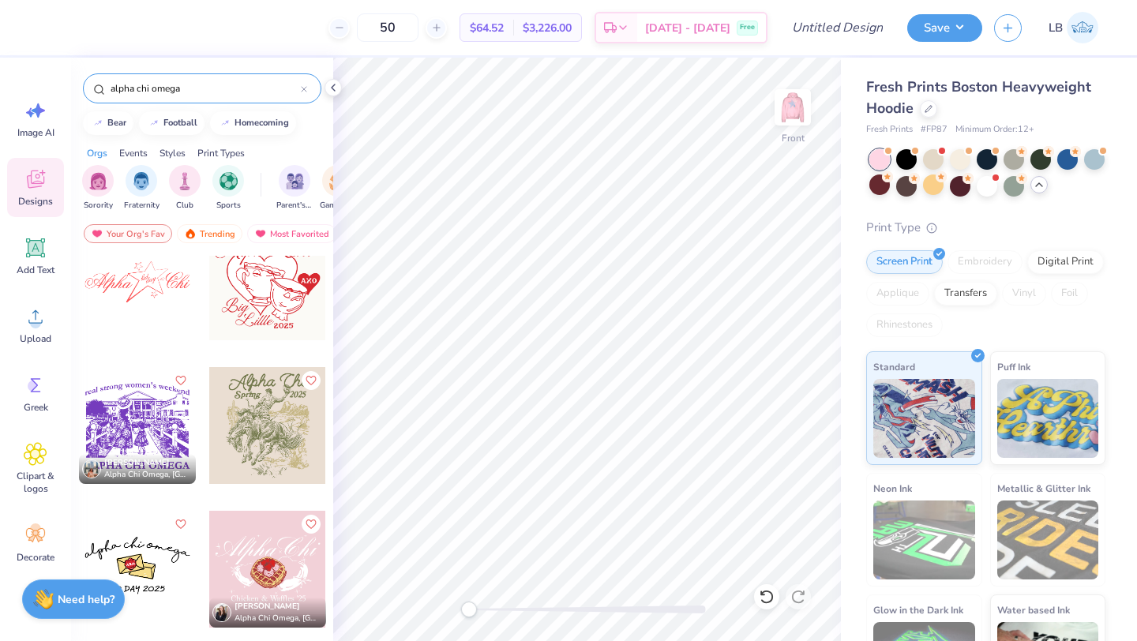
scroll to position [4775, 0]
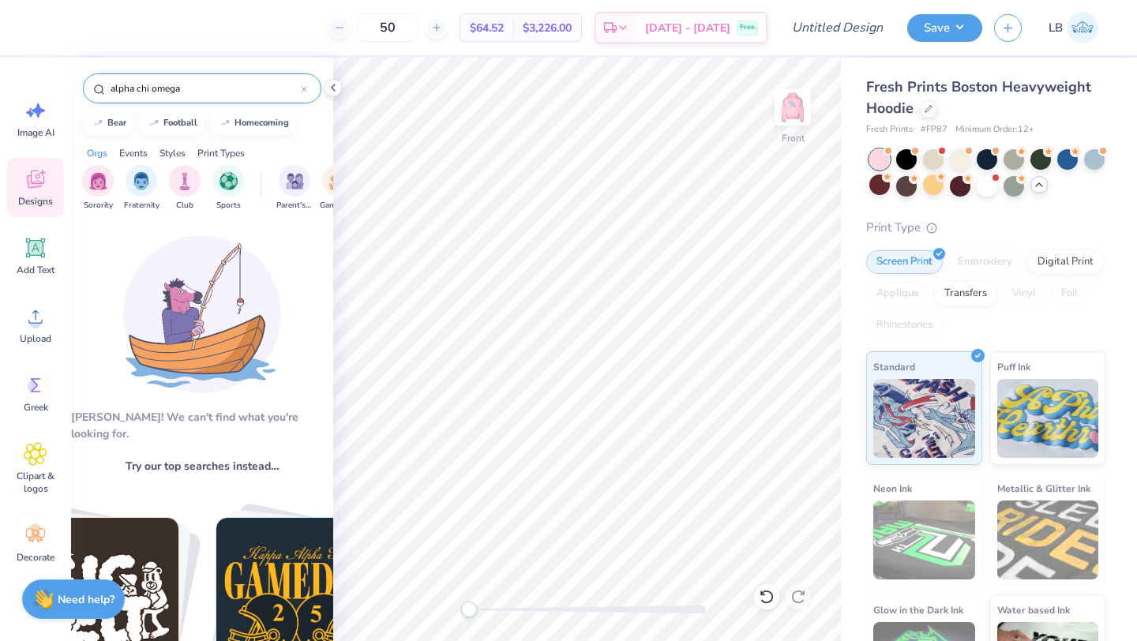
type input "alpha chi omega"
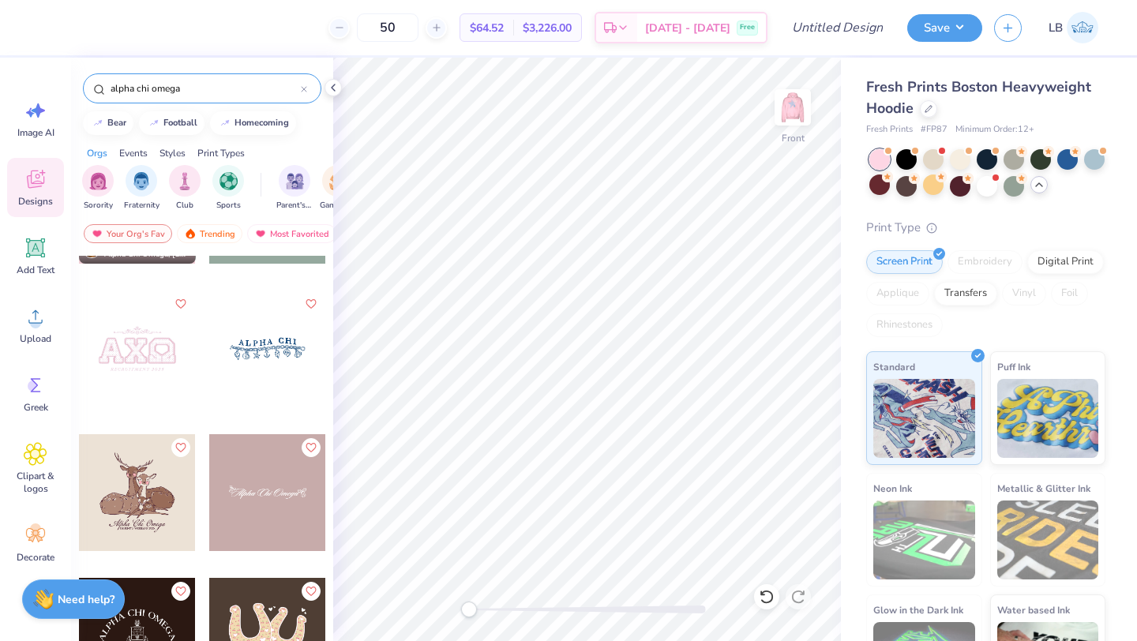
scroll to position [6430, 0]
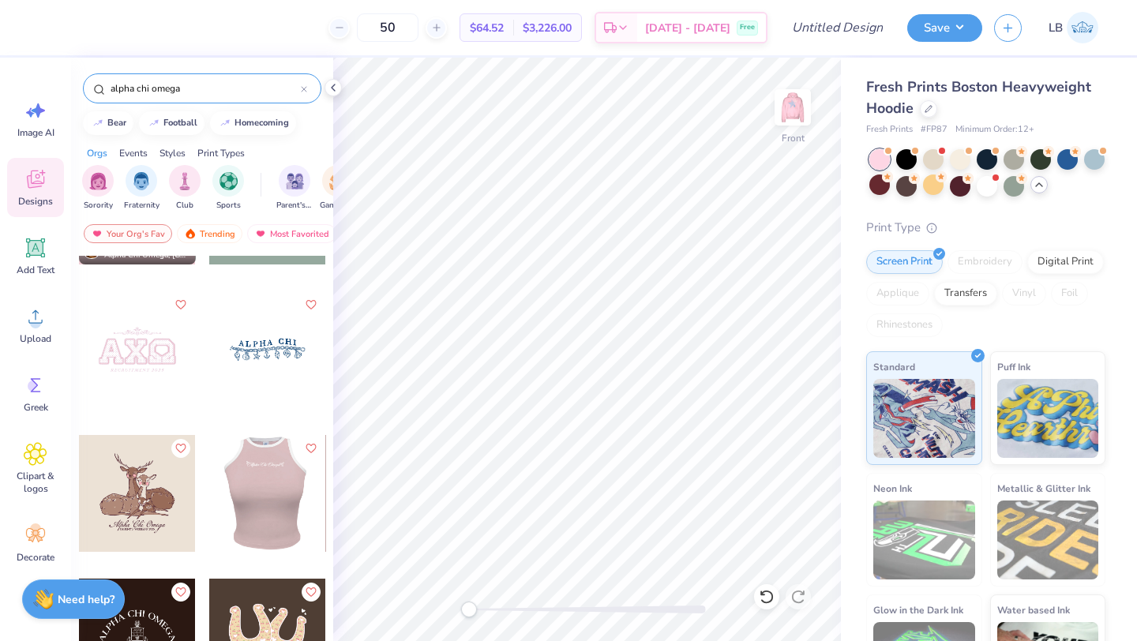
click at [209, 496] on div at bounding box center [150, 493] width 117 height 117
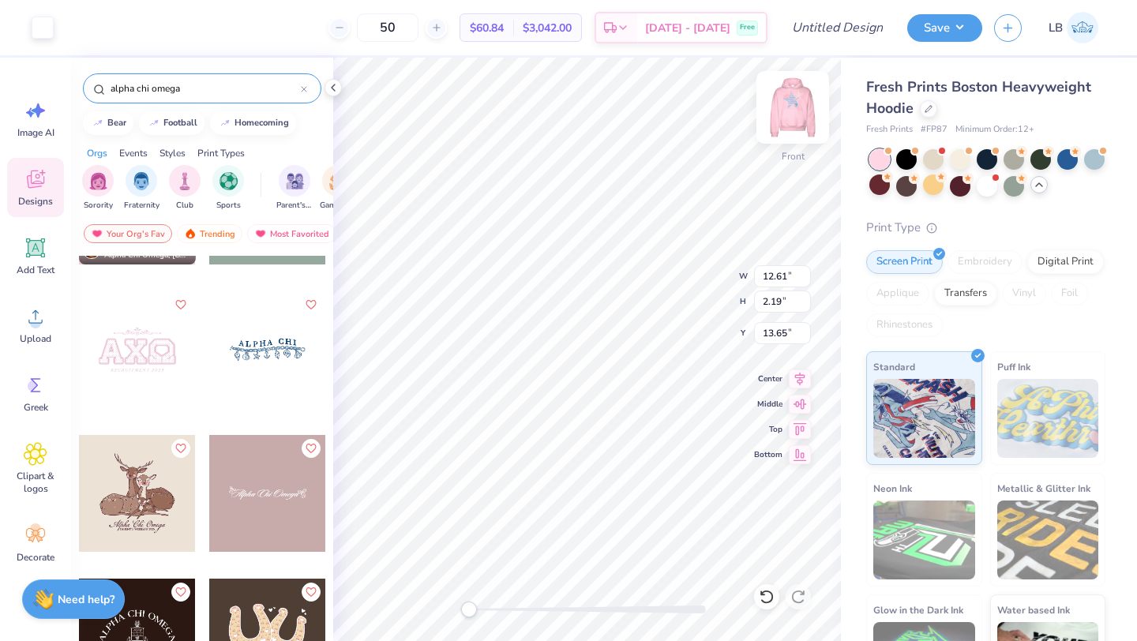
click at [799, 102] on img at bounding box center [792, 107] width 63 height 63
type input "12.32"
type input "2.14"
type input "10.82"
click at [795, 122] on img at bounding box center [792, 107] width 63 height 63
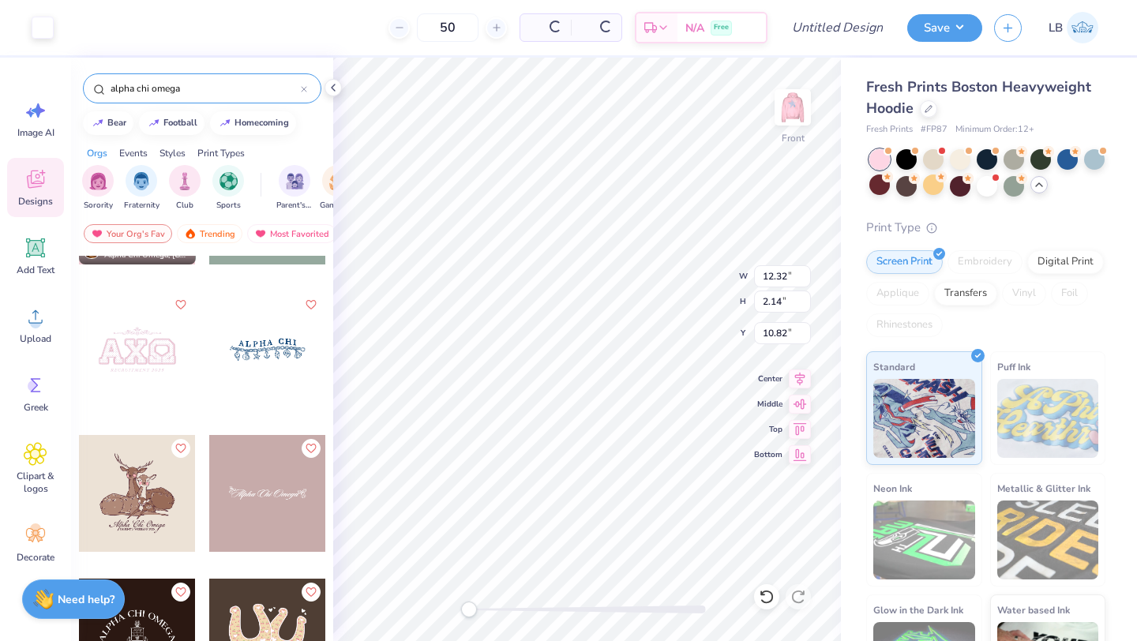
type input "12.61"
type input "2.19"
type input "13.65"
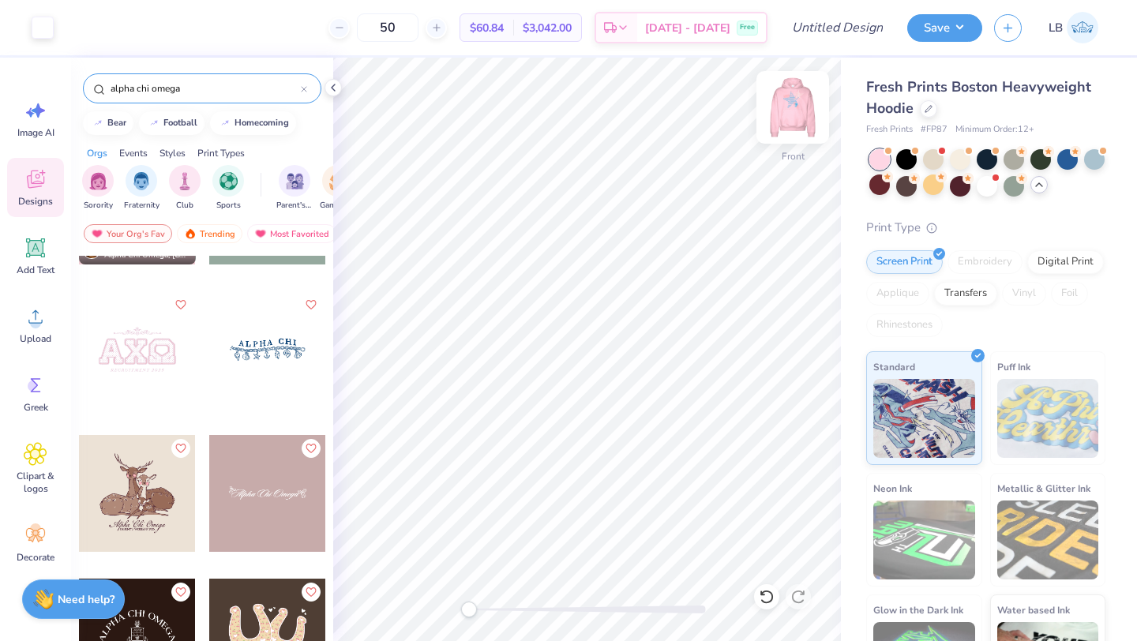
click at [789, 112] on img at bounding box center [792, 107] width 63 height 63
click at [790, 111] on img at bounding box center [792, 107] width 63 height 63
click at [304, 87] on icon at bounding box center [304, 89] width 6 height 6
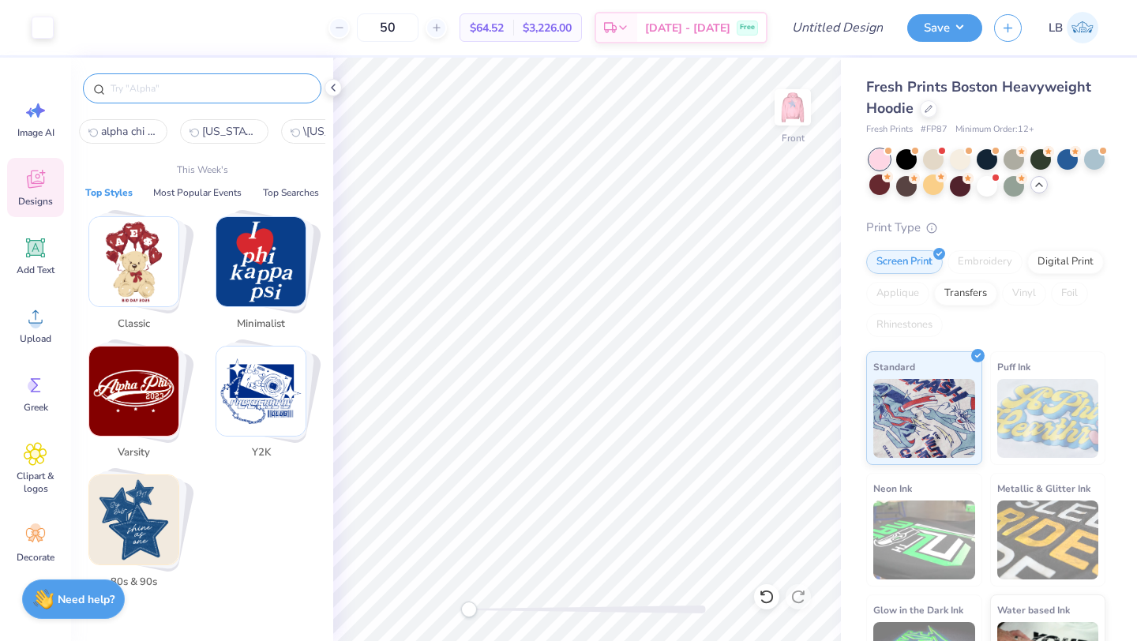
click at [243, 88] on input "text" at bounding box center [210, 89] width 202 height 16
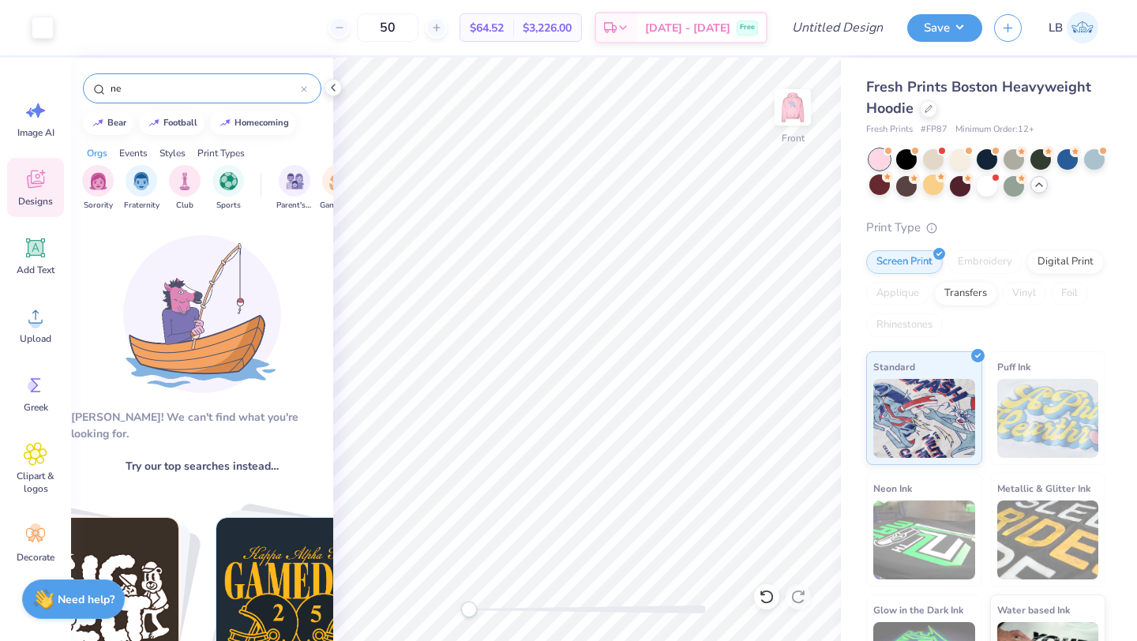
type input "n"
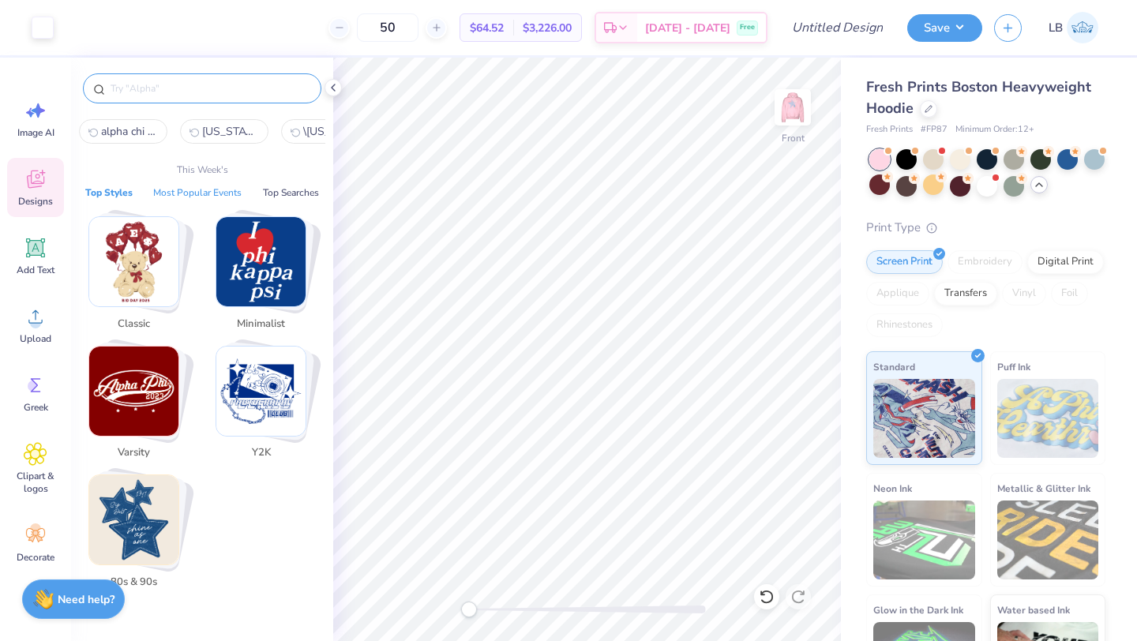
click at [216, 189] on button "Most Popular Events" at bounding box center [197, 193] width 98 height 16
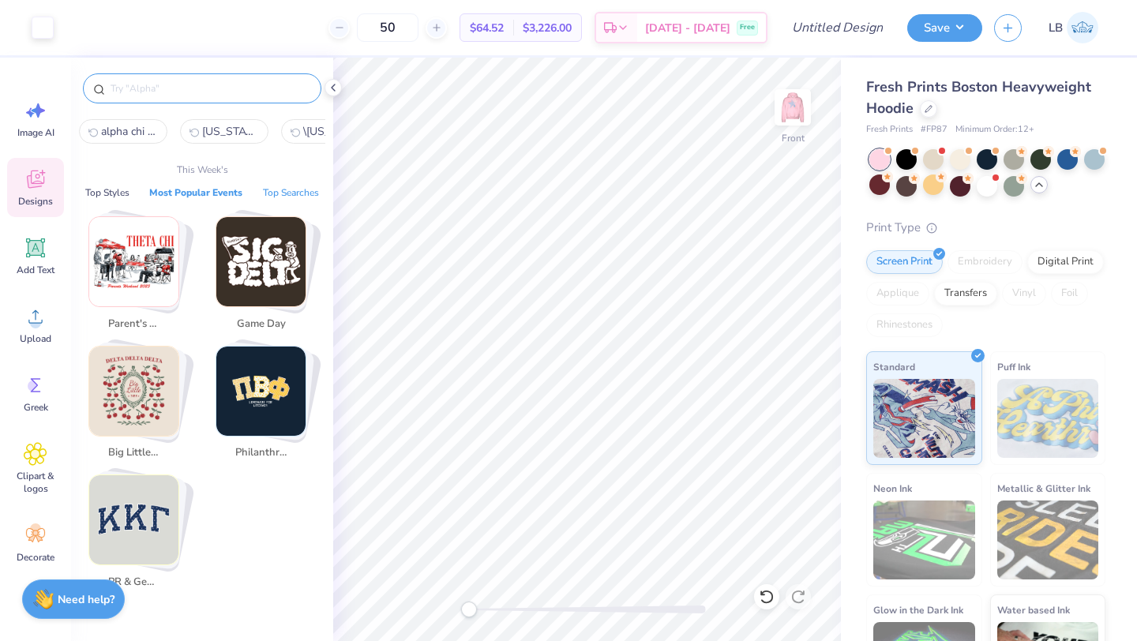
click at [290, 194] on button "Top Searches" at bounding box center [291, 193] width 66 height 16
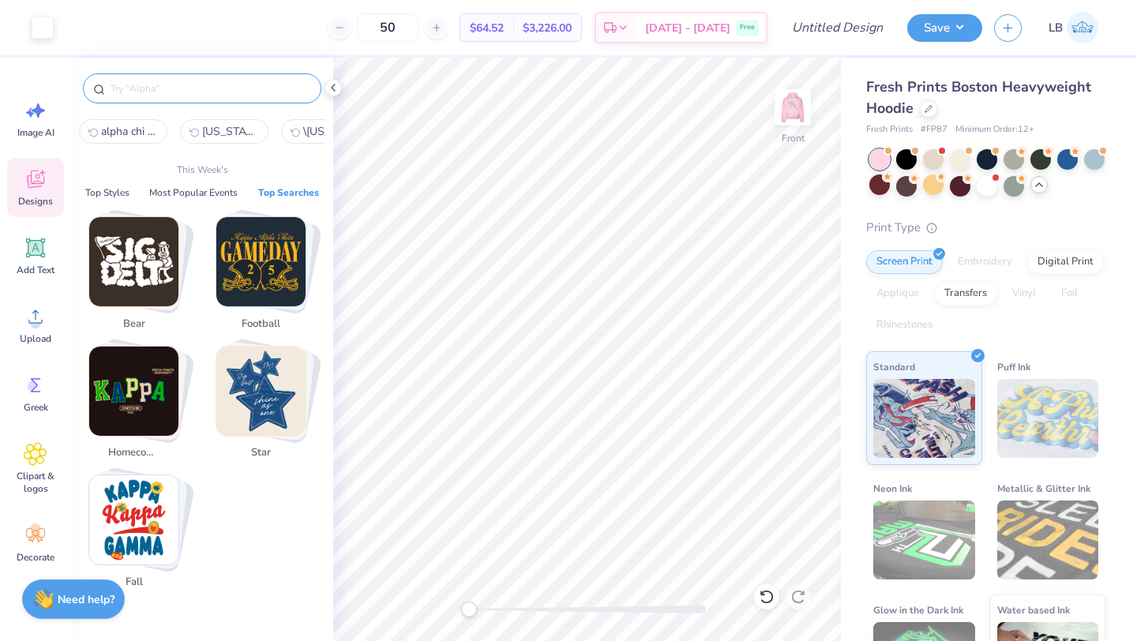
click at [164, 530] on img "Stack Card Button fall" at bounding box center [133, 519] width 89 height 89
type input "fall"
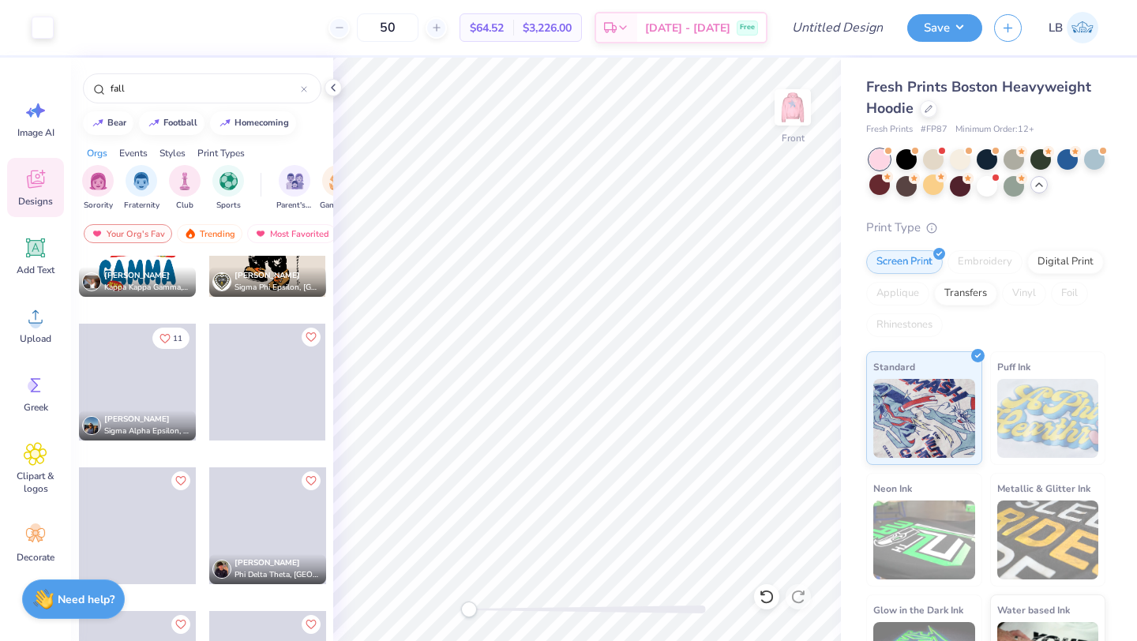
scroll to position [0, 0]
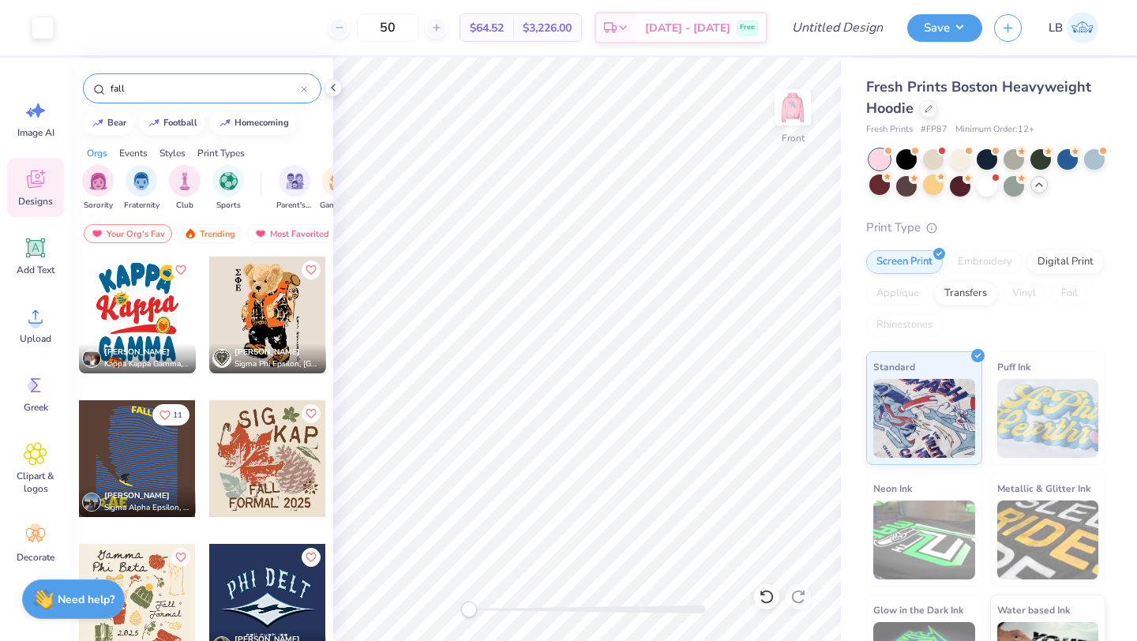
click at [305, 90] on icon at bounding box center [304, 89] width 5 height 5
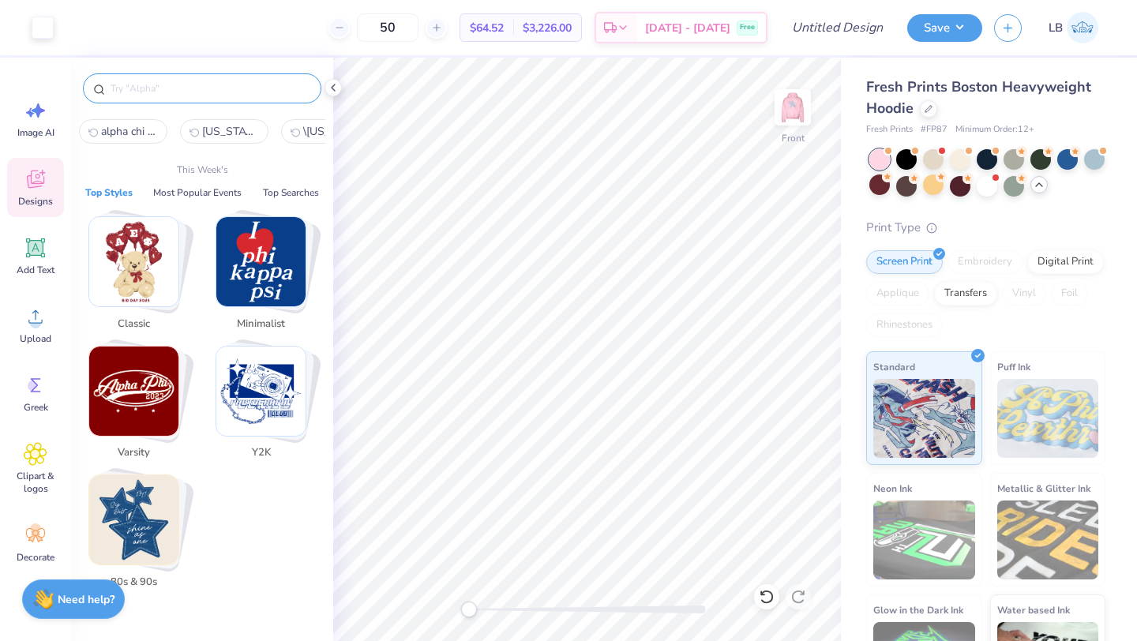
click at [239, 85] on input "text" at bounding box center [210, 89] width 202 height 16
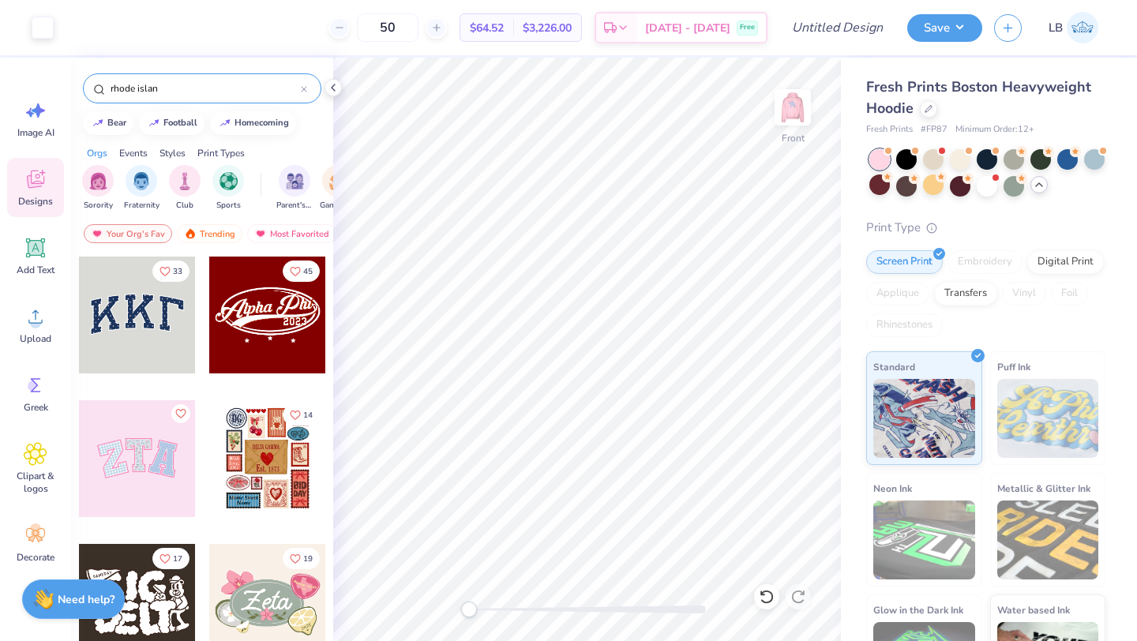
type input "rhode island"
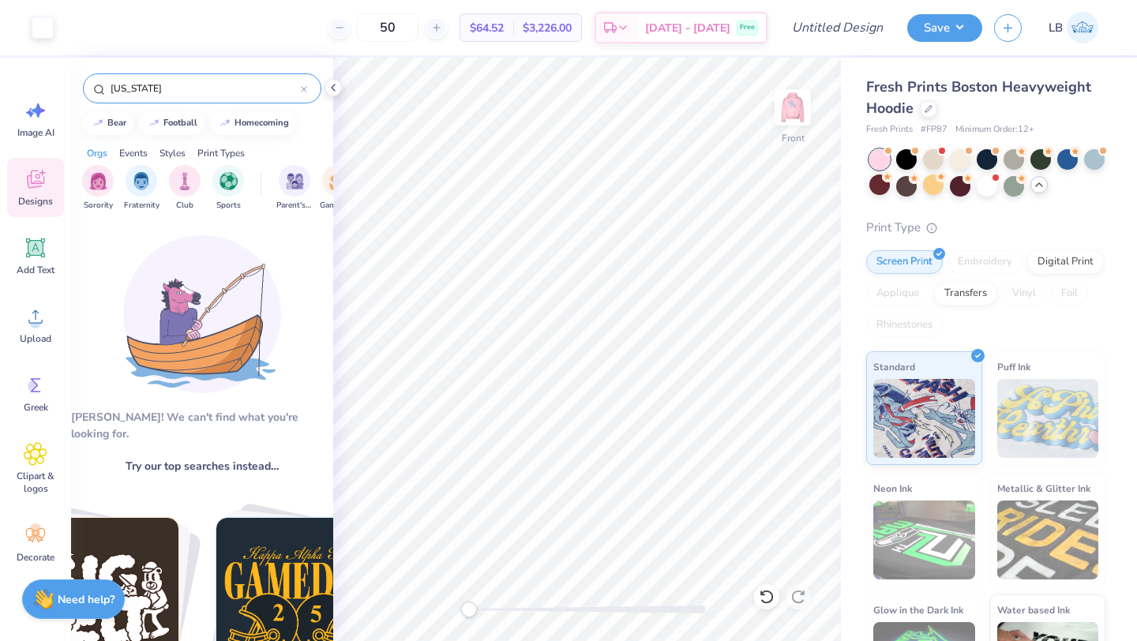
click at [305, 84] on div at bounding box center [304, 88] width 6 height 14
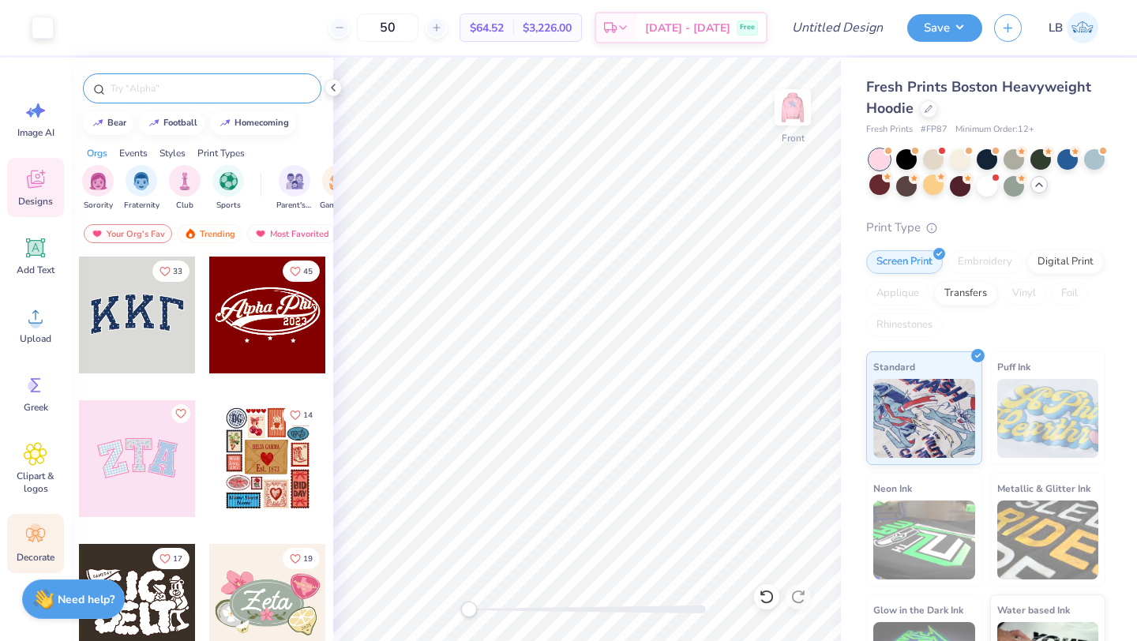
click at [34, 534] on circle at bounding box center [35, 528] width 11 height 11
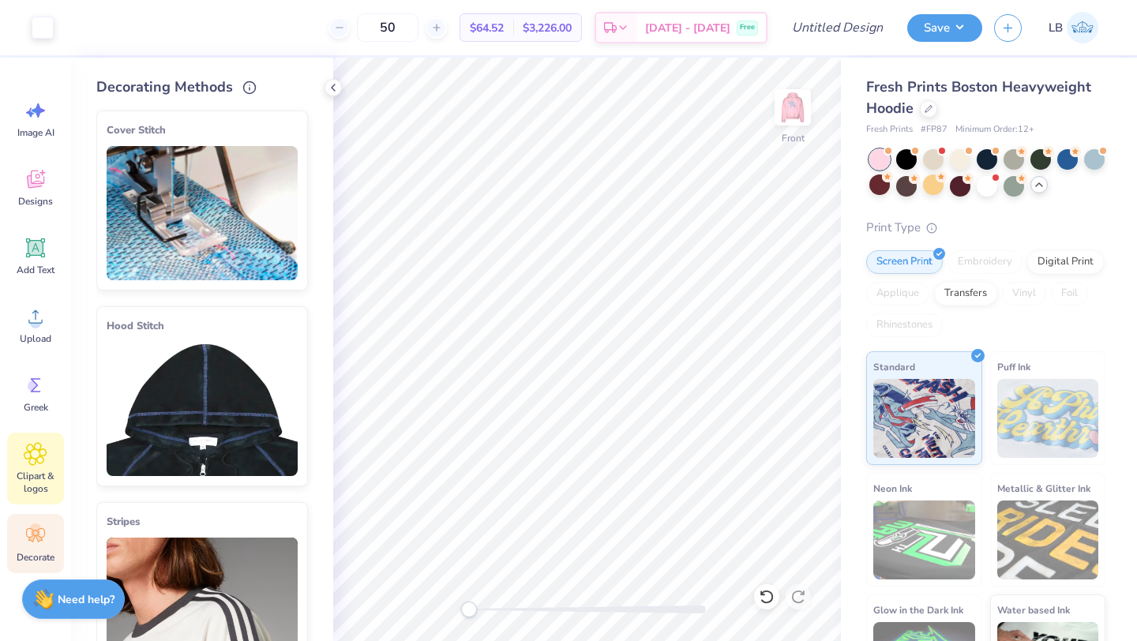
click at [43, 476] on span "Clipart & logos" at bounding box center [35, 482] width 52 height 25
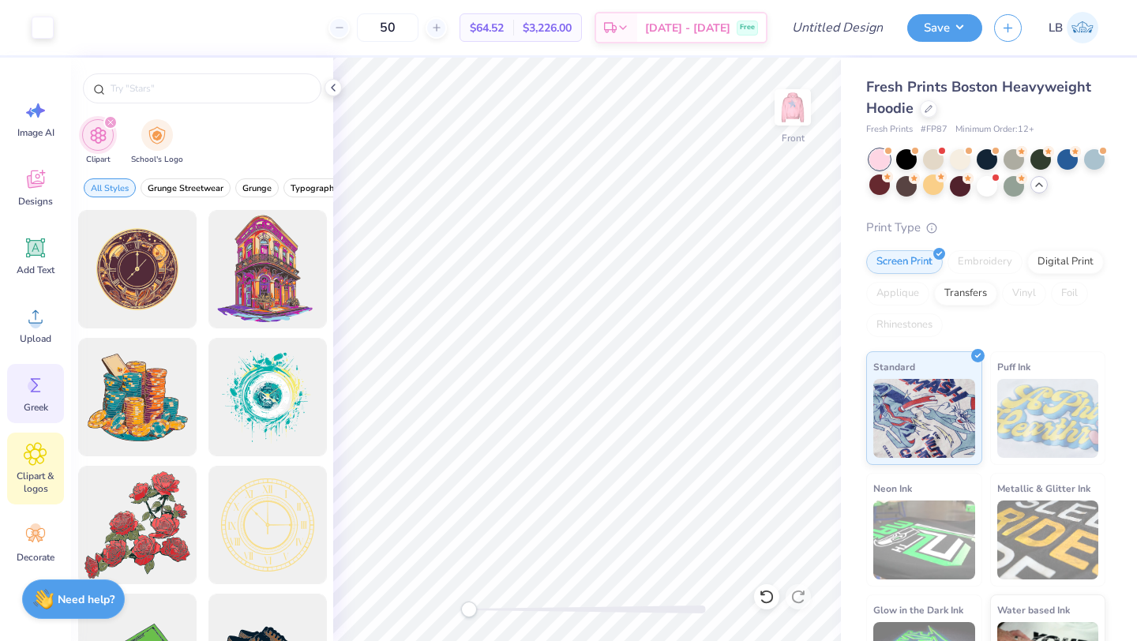
click at [45, 418] on div "Greek" at bounding box center [35, 393] width 57 height 59
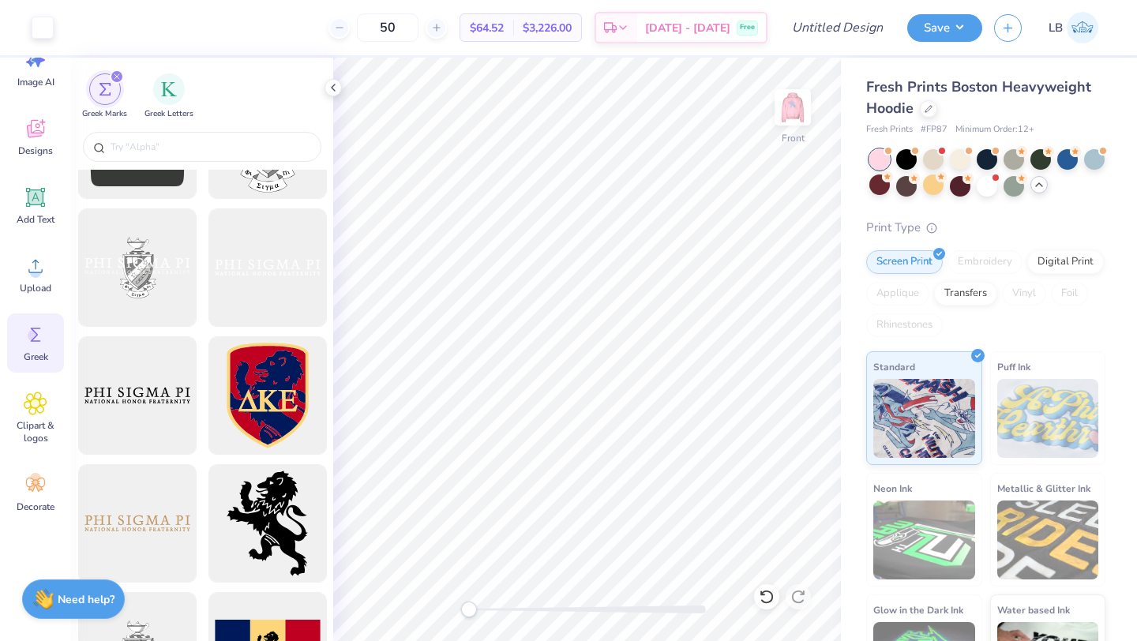
scroll to position [738, 0]
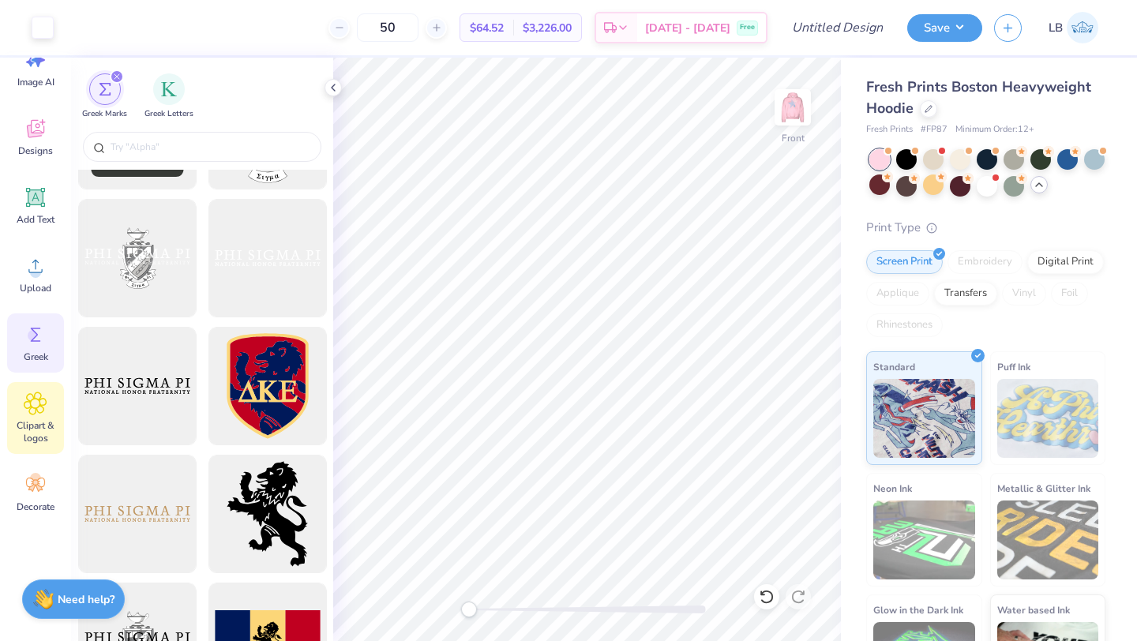
click at [28, 432] on span "Clipart & logos" at bounding box center [35, 431] width 52 height 25
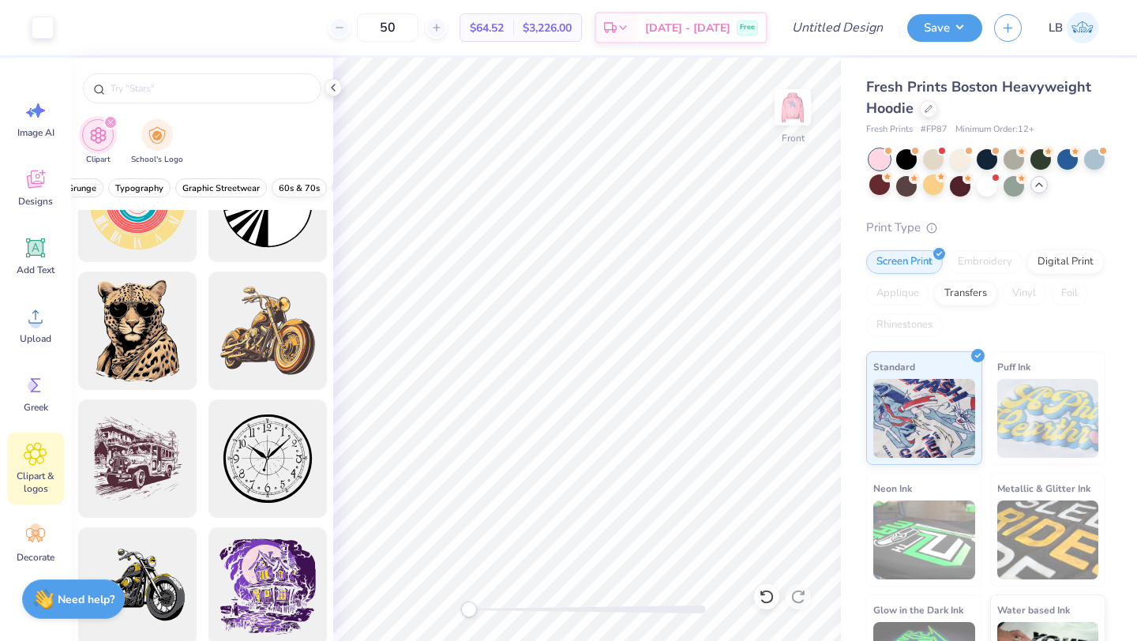
scroll to position [0, 184]
click at [105, 194] on button "Typography" at bounding box center [130, 187] width 62 height 19
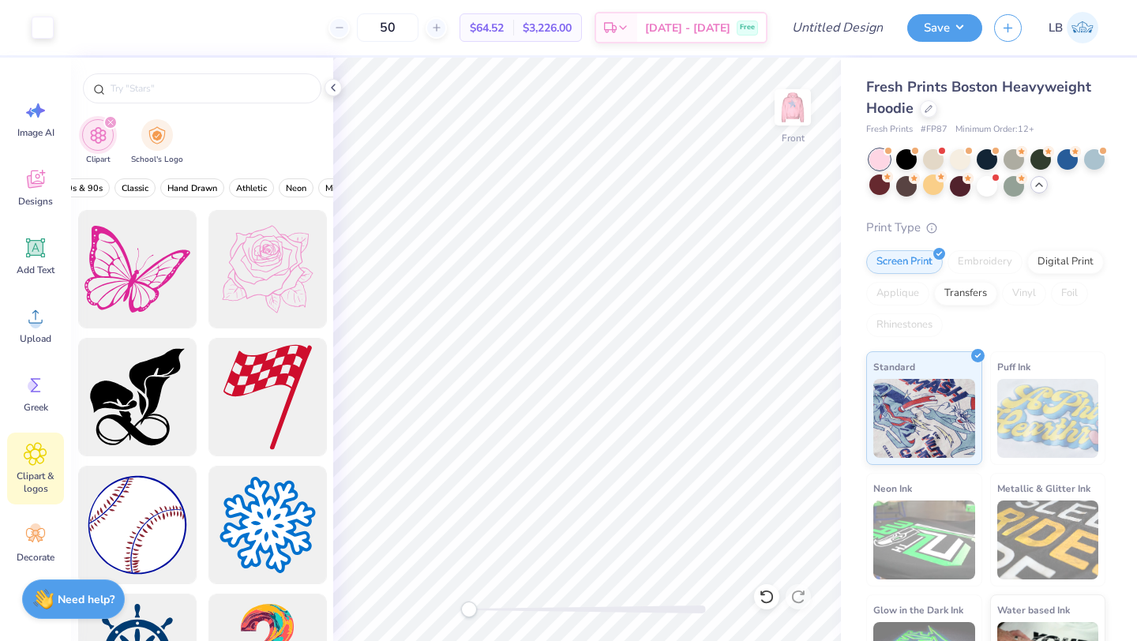
scroll to position [0, 496]
click at [172, 188] on span "Hand Drawn" at bounding box center [188, 188] width 50 height 12
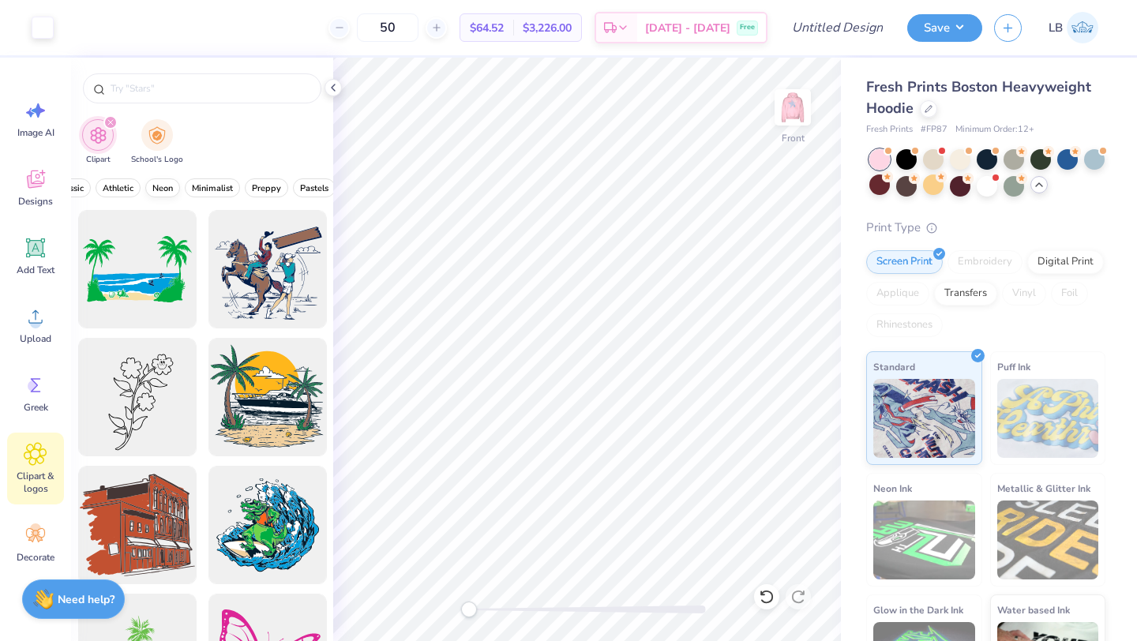
scroll to position [0, 653]
click at [176, 185] on span "Minimalist" at bounding box center [185, 188] width 41 height 12
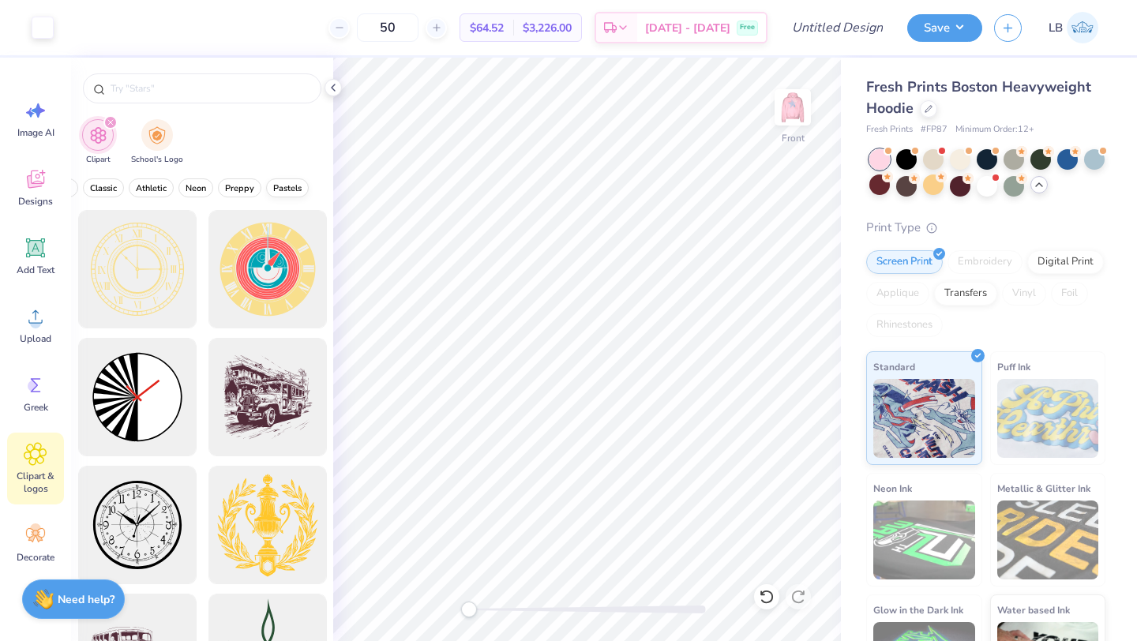
click at [279, 191] on span "Pastels" at bounding box center [287, 188] width 28 height 12
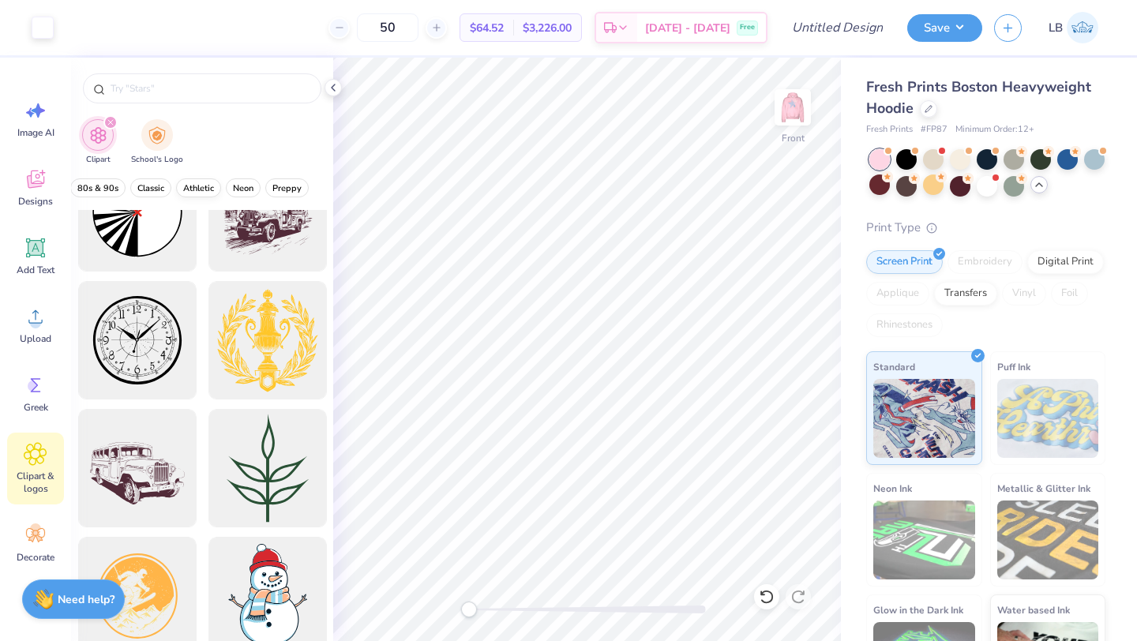
scroll to position [0, 0]
click at [181, 182] on span "Typography" at bounding box center [172, 188] width 48 height 12
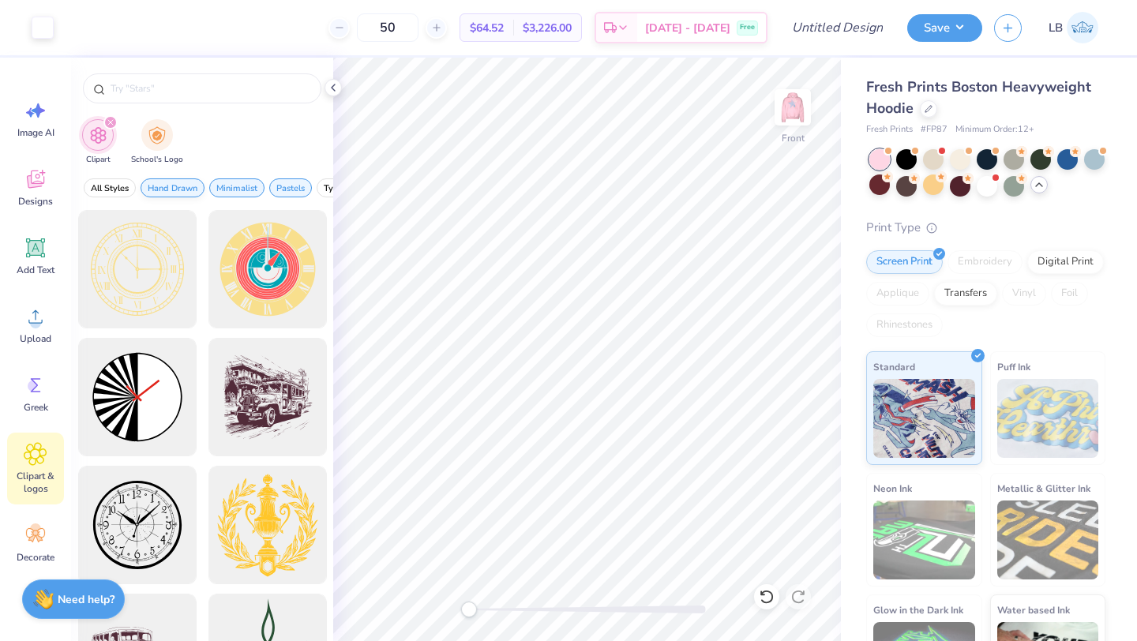
click at [179, 185] on span "Hand Drawn" at bounding box center [173, 188] width 50 height 12
click at [180, 185] on span "Minimalist" at bounding box center [168, 188] width 41 height 12
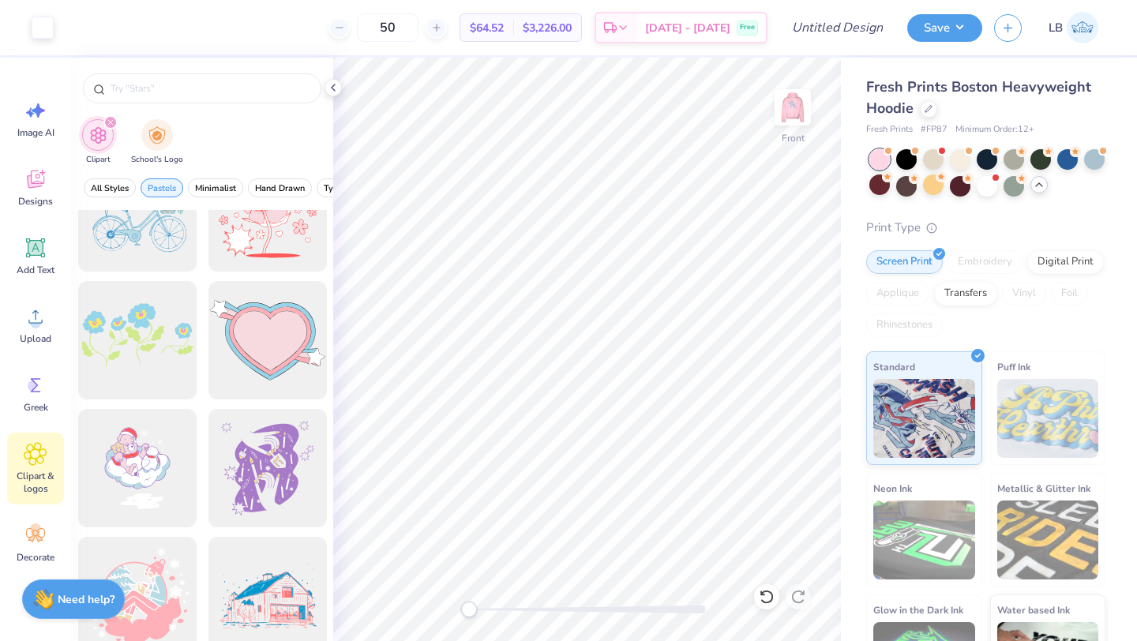
scroll to position [2615, 0]
click at [274, 350] on div at bounding box center [267, 340] width 130 height 130
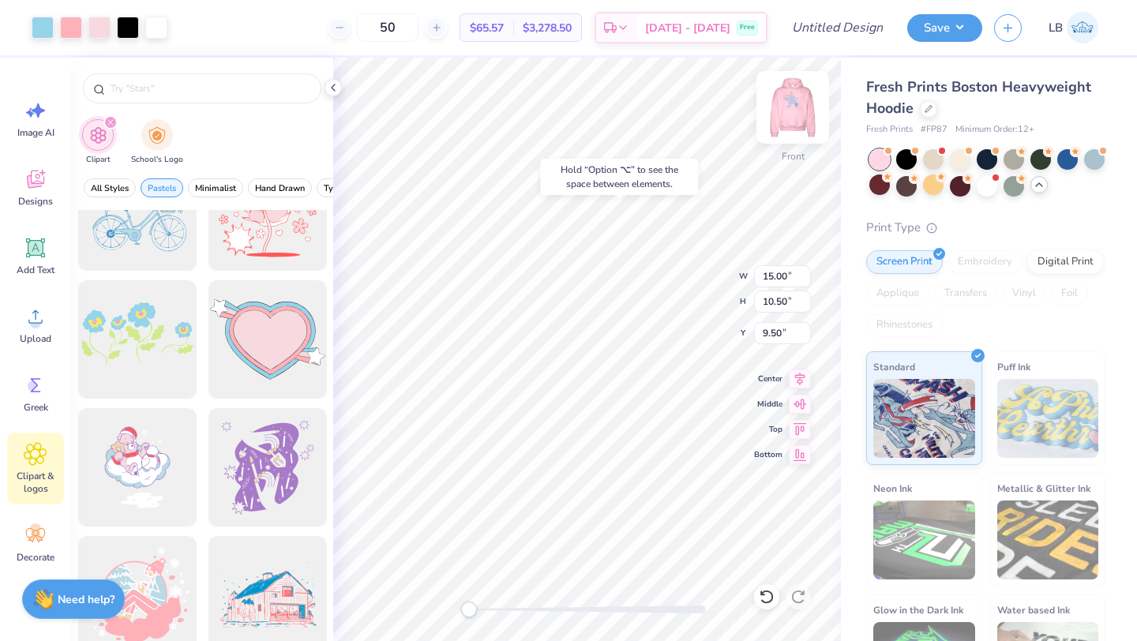
click at [797, 121] on img at bounding box center [792, 107] width 63 height 63
type input "14.66"
type input "10.26"
type input "2.70"
click at [795, 120] on img at bounding box center [792, 107] width 63 height 63
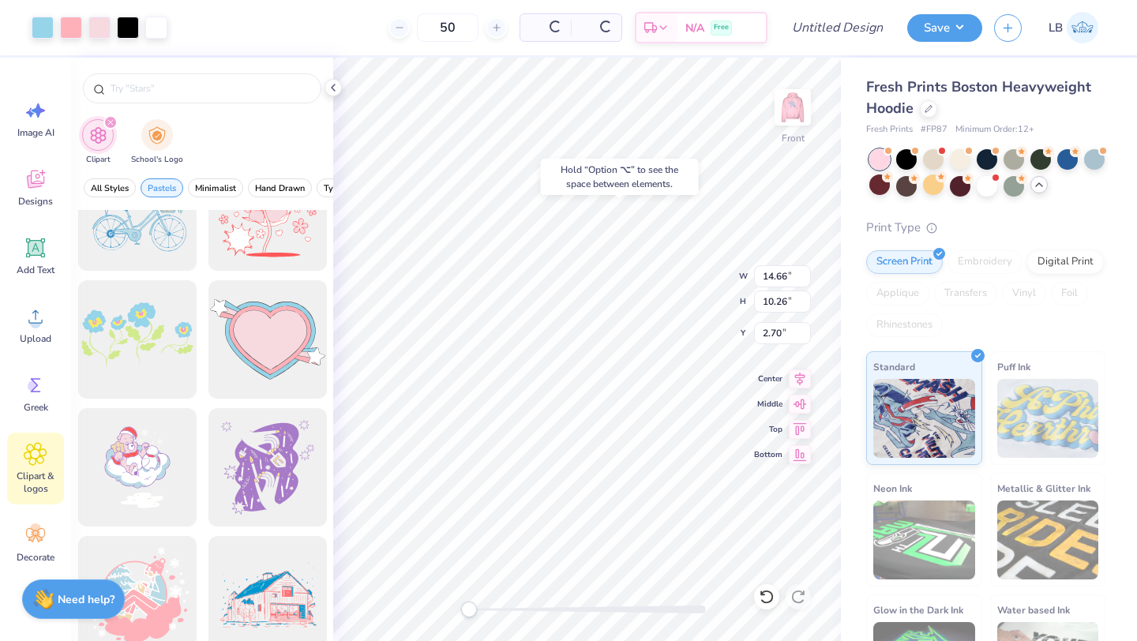
type input "15.00"
type input "10.50"
type input "9.50"
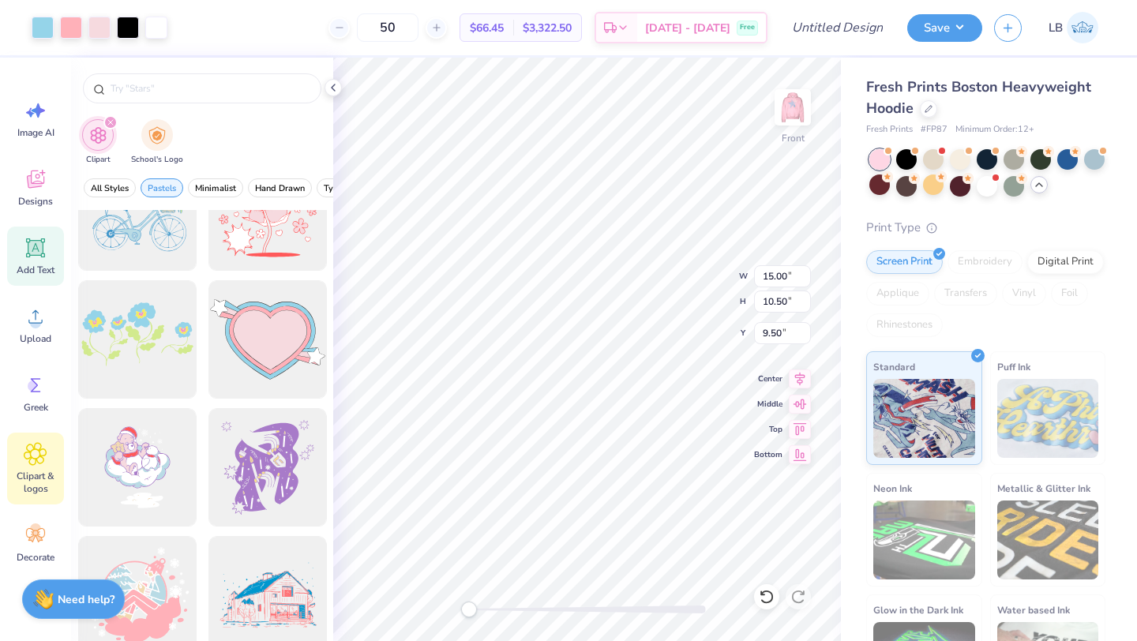
click at [46, 259] on icon at bounding box center [36, 248] width 24 height 24
type input "7.22"
type input "2.09"
type input "13.71"
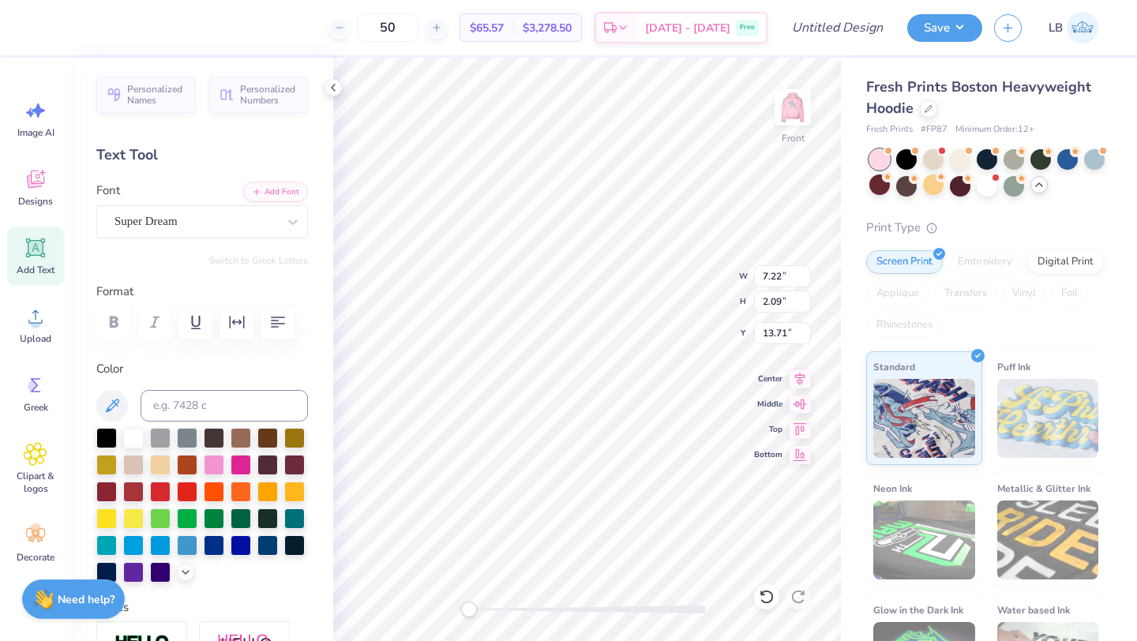
scroll to position [0, 9]
type textarea "NEW MEMBER RETREAT 2025"
click at [217, 223] on div "Super Dream" at bounding box center [196, 221] width 166 height 24
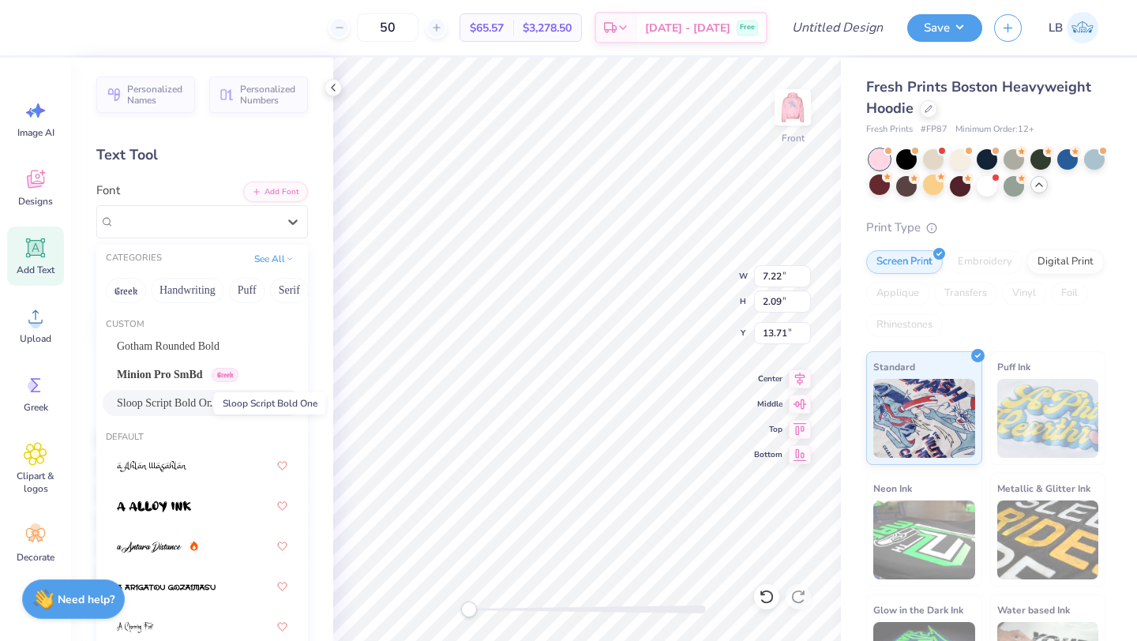
click at [193, 410] on span "Sloop Script Bold One" at bounding box center [167, 403] width 100 height 17
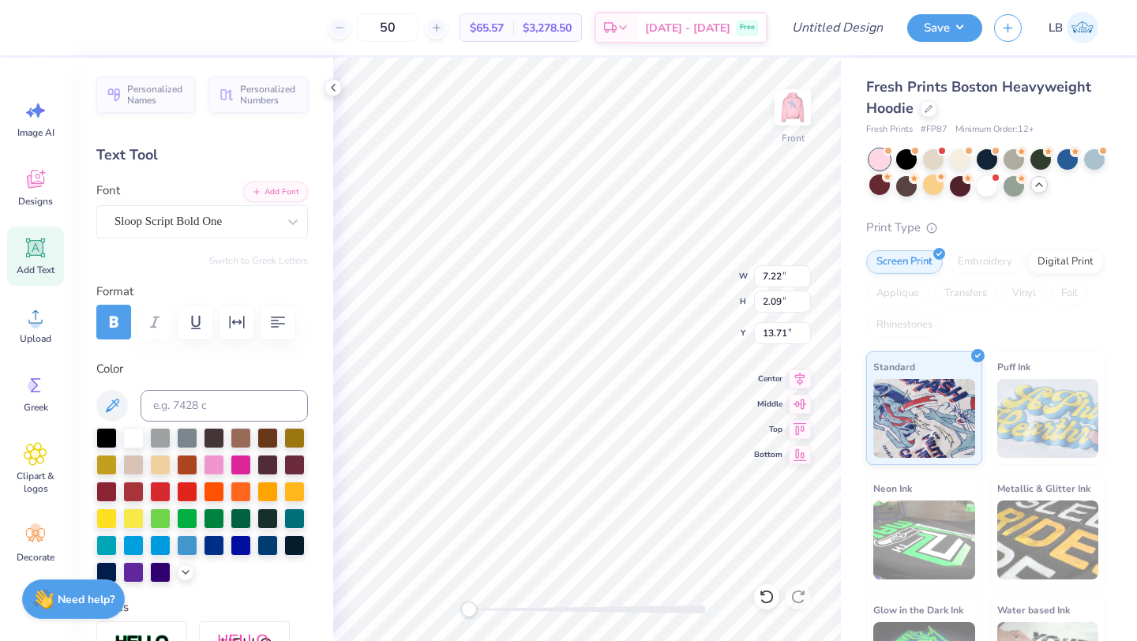
type input "15.00"
type input "10.50"
type input "9.50"
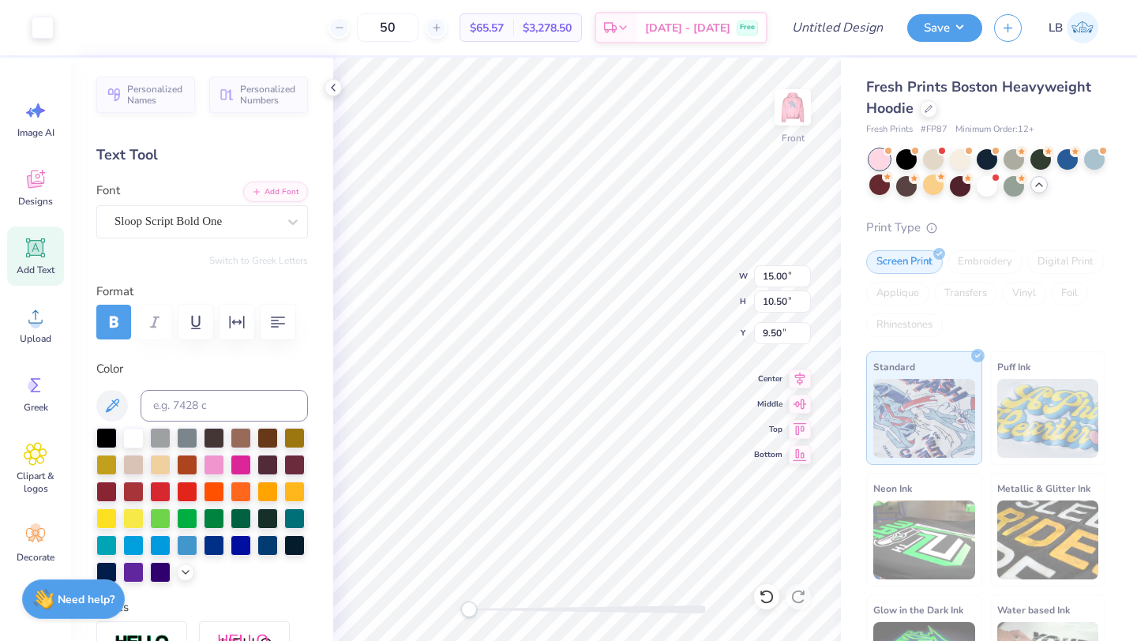
type input "18.36"
type input "0.99"
type input "14.25"
type input "15.00"
type input "10.50"
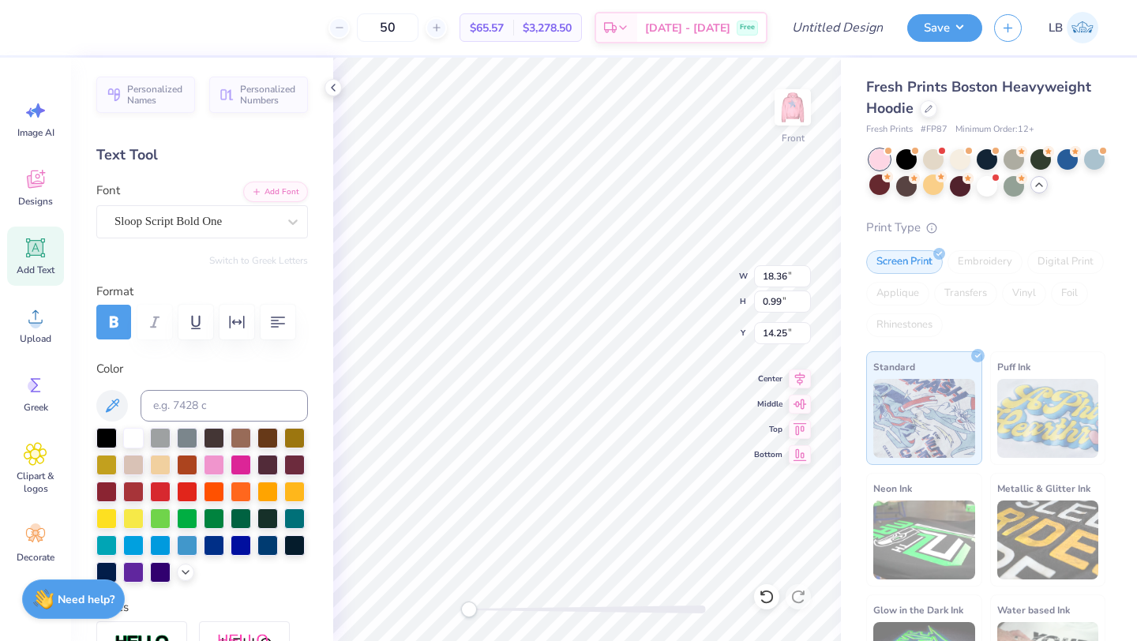
type input "9.50"
type input "12.61"
type input "2.19"
type input "12.56"
type input "15.00"
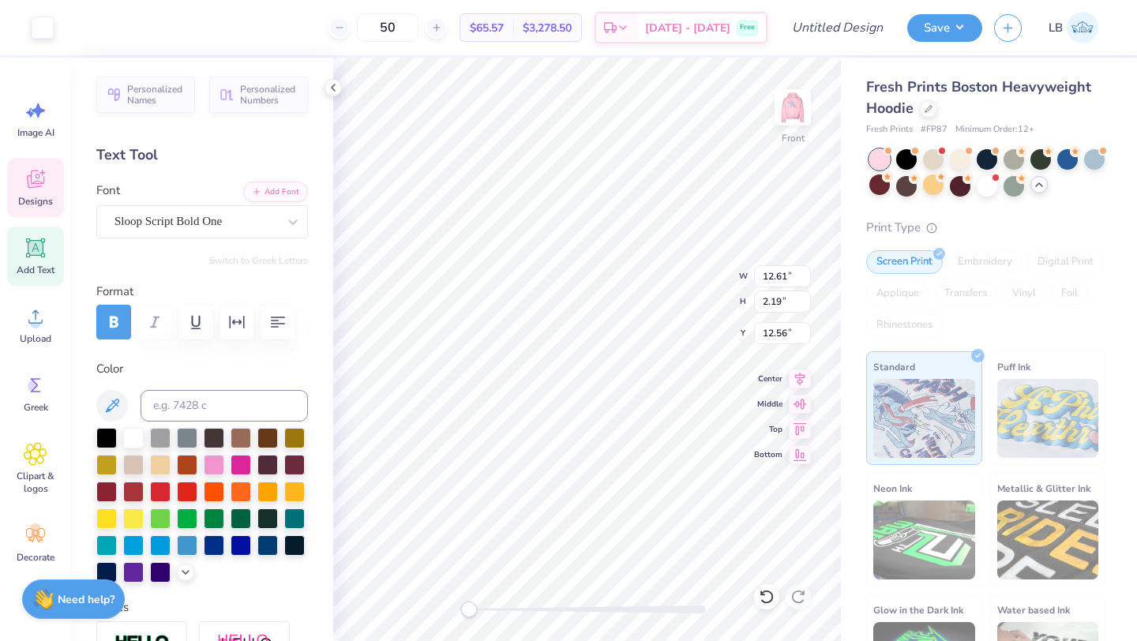
type input "10.50"
type input "14.00"
type input "12.61"
type input "2.19"
type input "12.56"
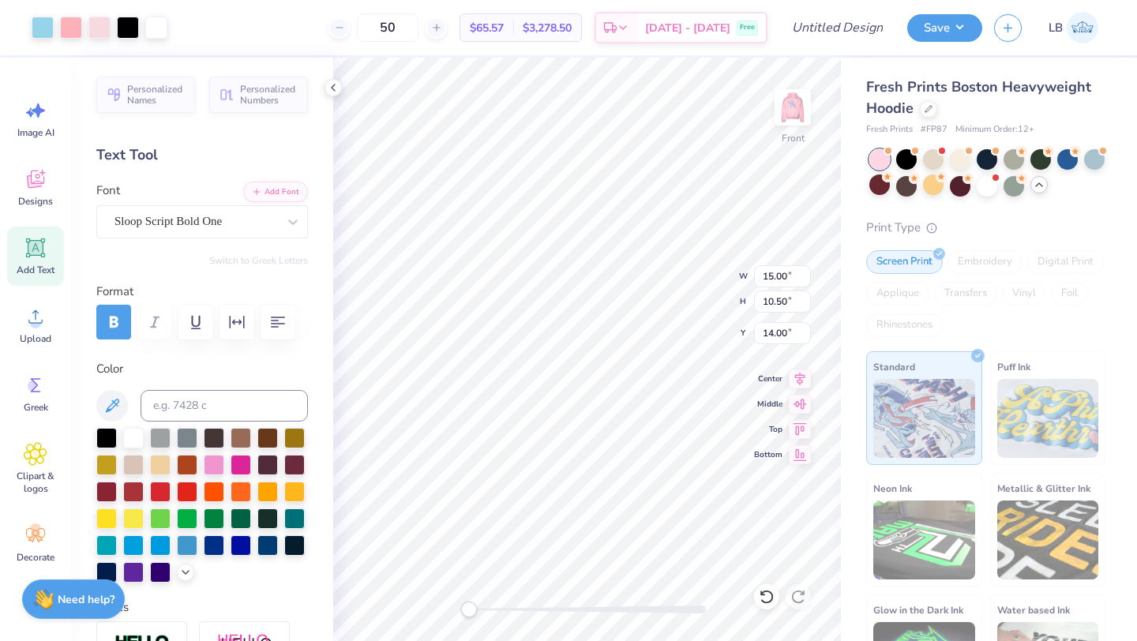
type input "18.36"
type input "0.99"
type input "14.25"
click at [116, 310] on button "button" at bounding box center [113, 322] width 35 height 35
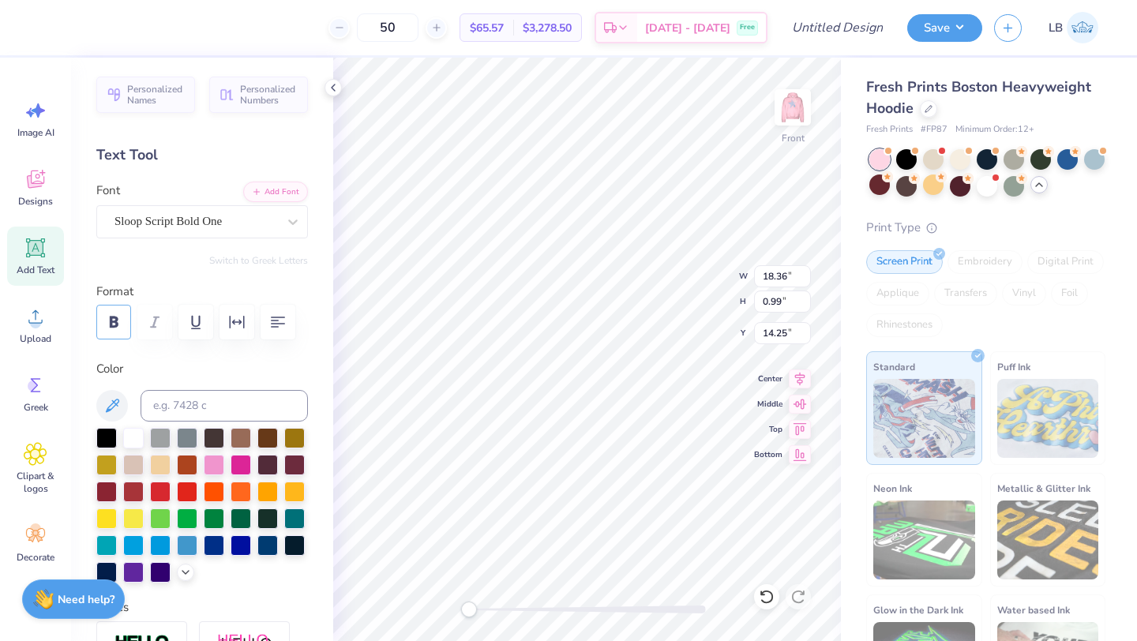
click at [116, 314] on icon "button" at bounding box center [113, 322] width 19 height 19
click at [220, 224] on div "Sloop Script Bold One" at bounding box center [196, 221] width 166 height 24
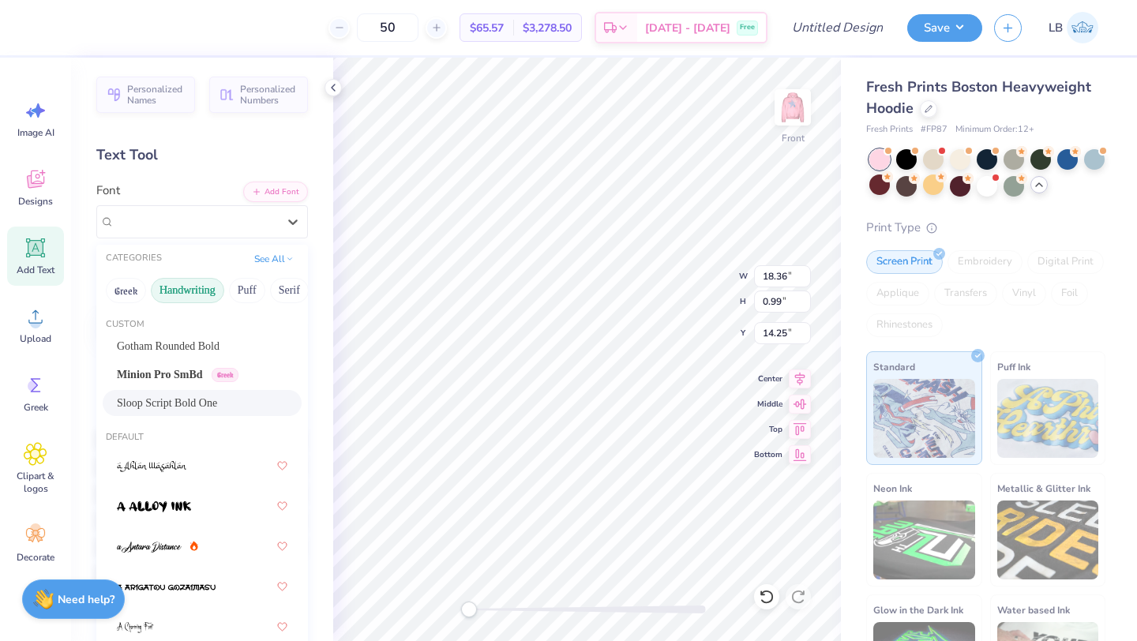
click at [195, 294] on button "Handwriting" at bounding box center [187, 290] width 73 height 25
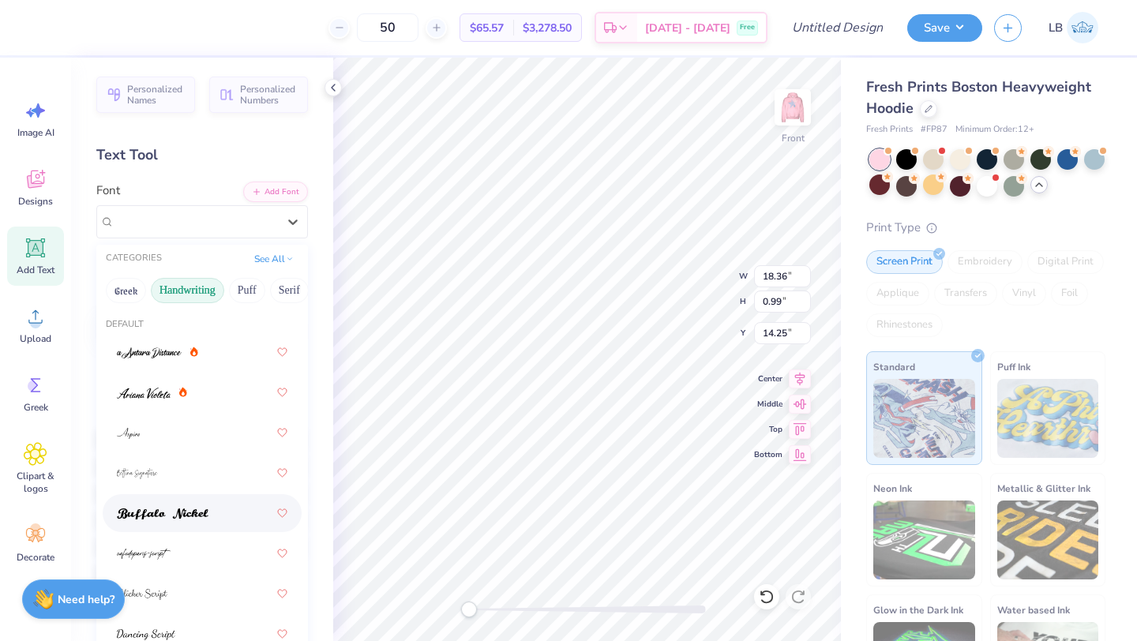
click at [251, 526] on div at bounding box center [202, 513] width 170 height 28
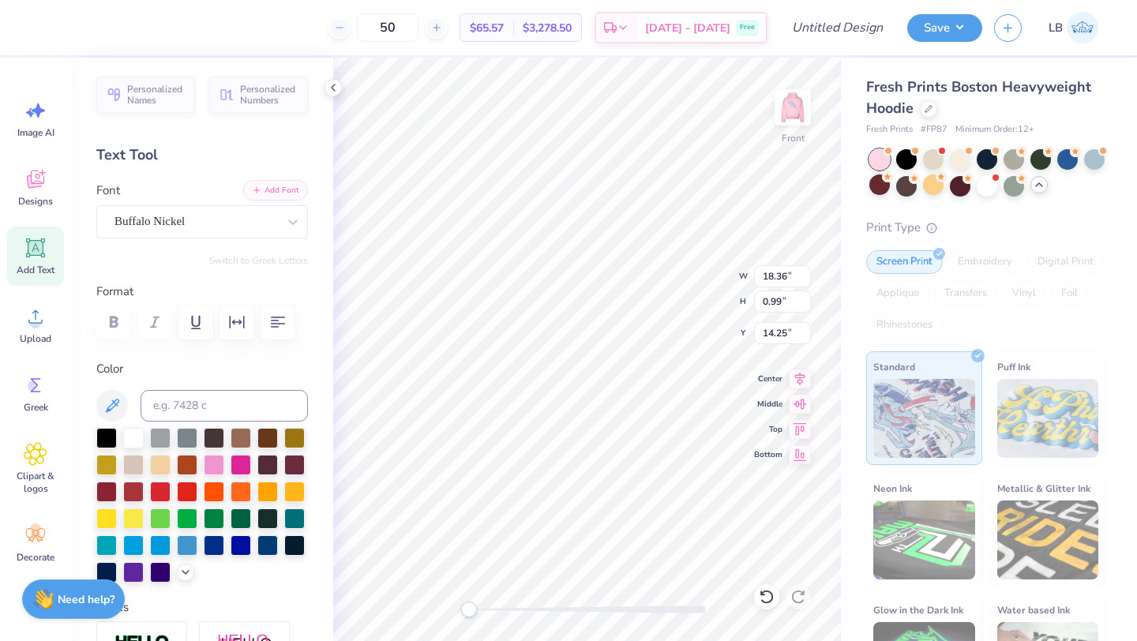
click at [260, 197] on button "Add Font" at bounding box center [275, 190] width 65 height 21
click at [178, 229] on div "Buffalo Nickel" at bounding box center [196, 221] width 166 height 24
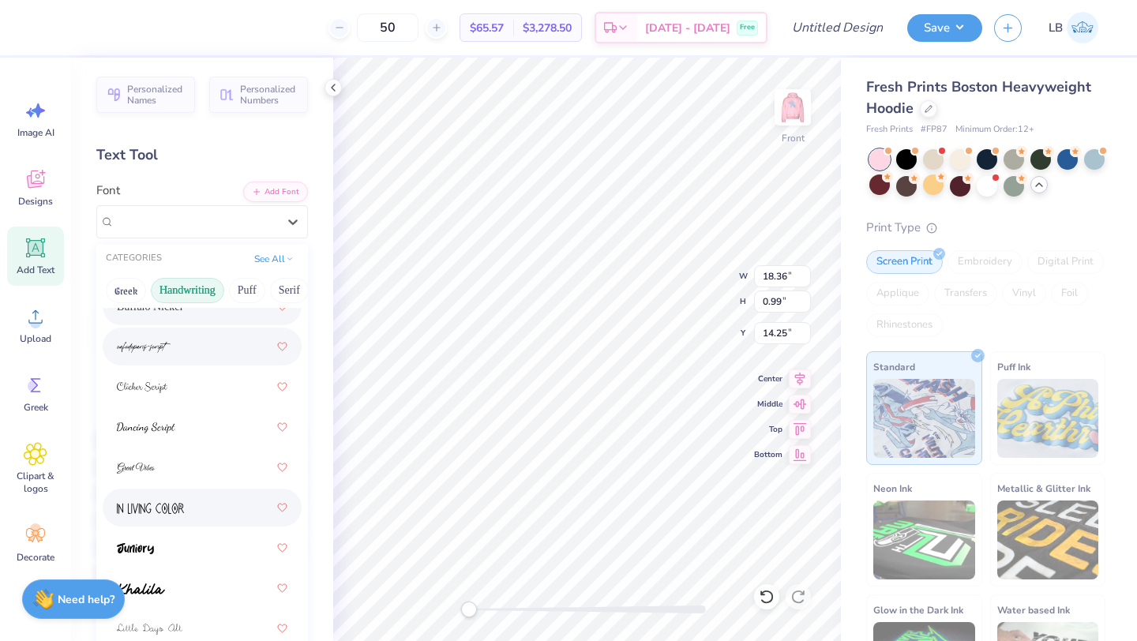
scroll to position [217, 0]
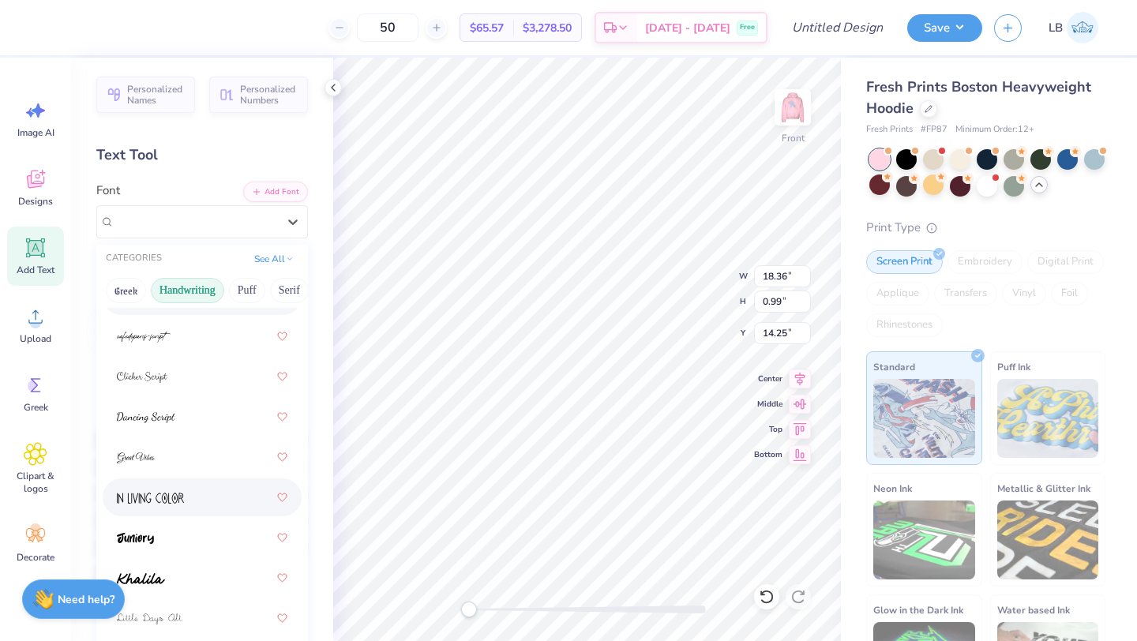
click at [210, 508] on div at bounding box center [202, 497] width 170 height 28
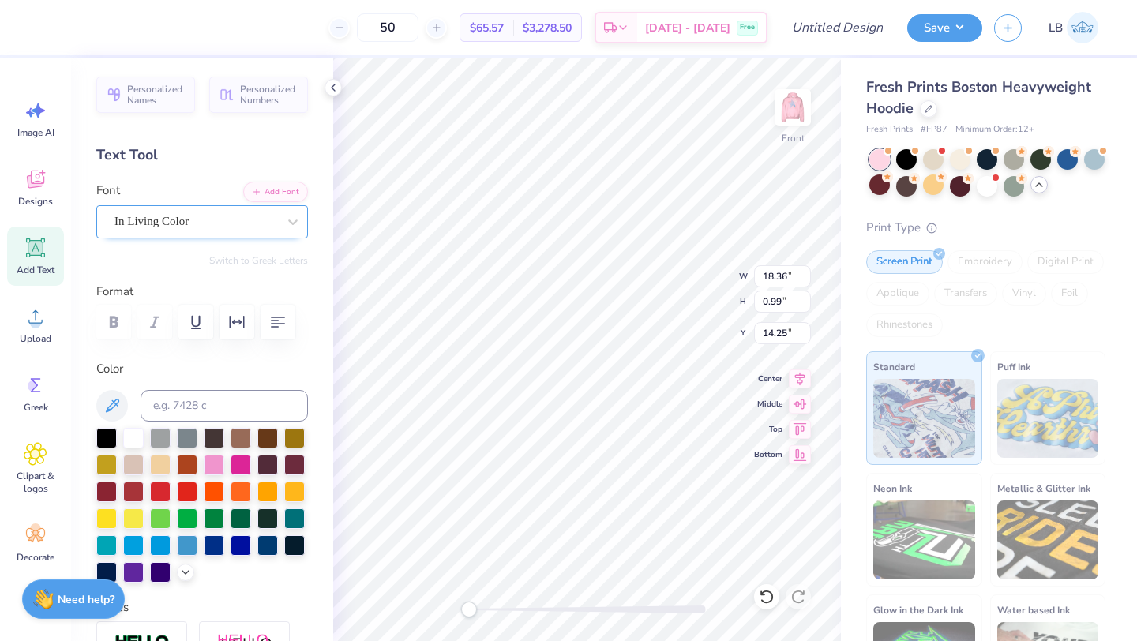
click at [233, 212] on div "In Living Color" at bounding box center [196, 221] width 166 height 24
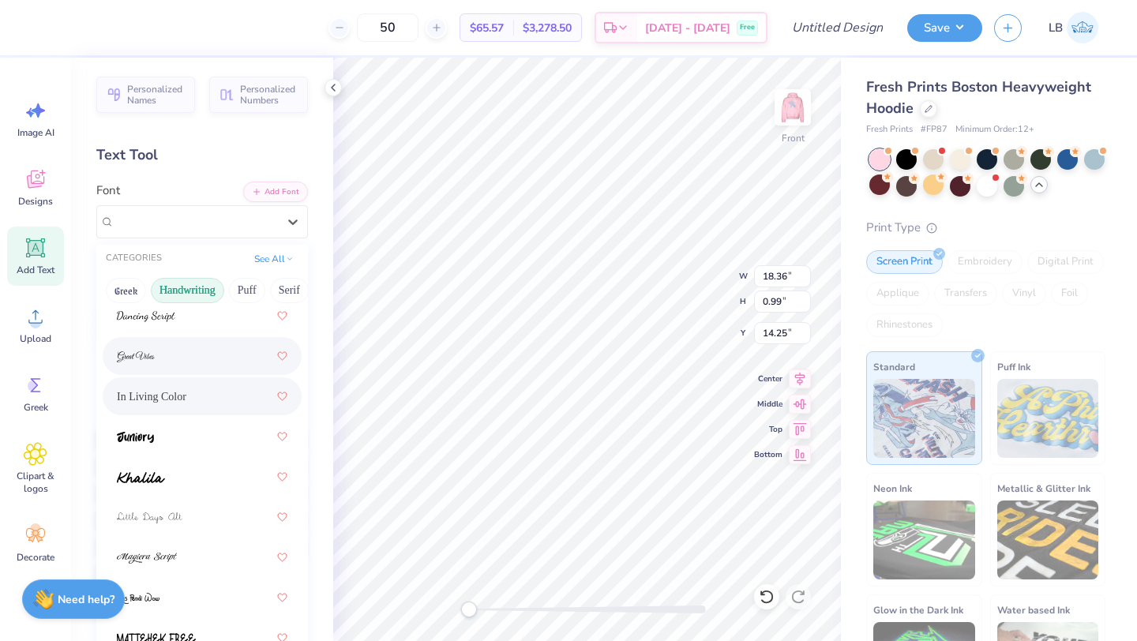
scroll to position [319, 0]
click at [207, 477] on div at bounding box center [202, 476] width 170 height 28
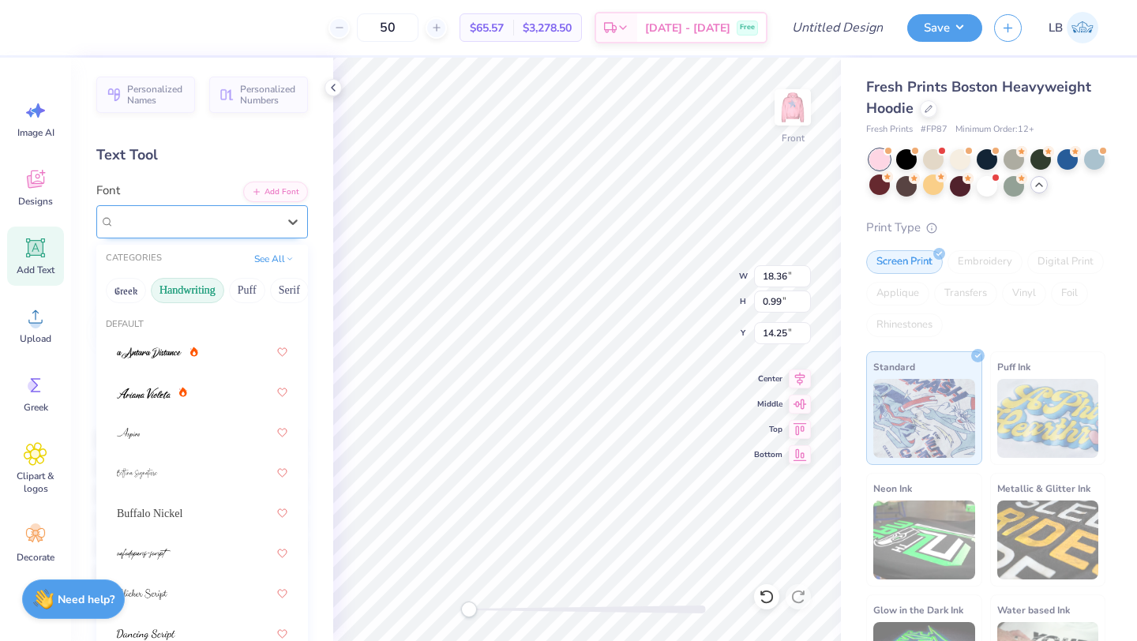
click at [235, 214] on div "Khalila" at bounding box center [196, 221] width 166 height 24
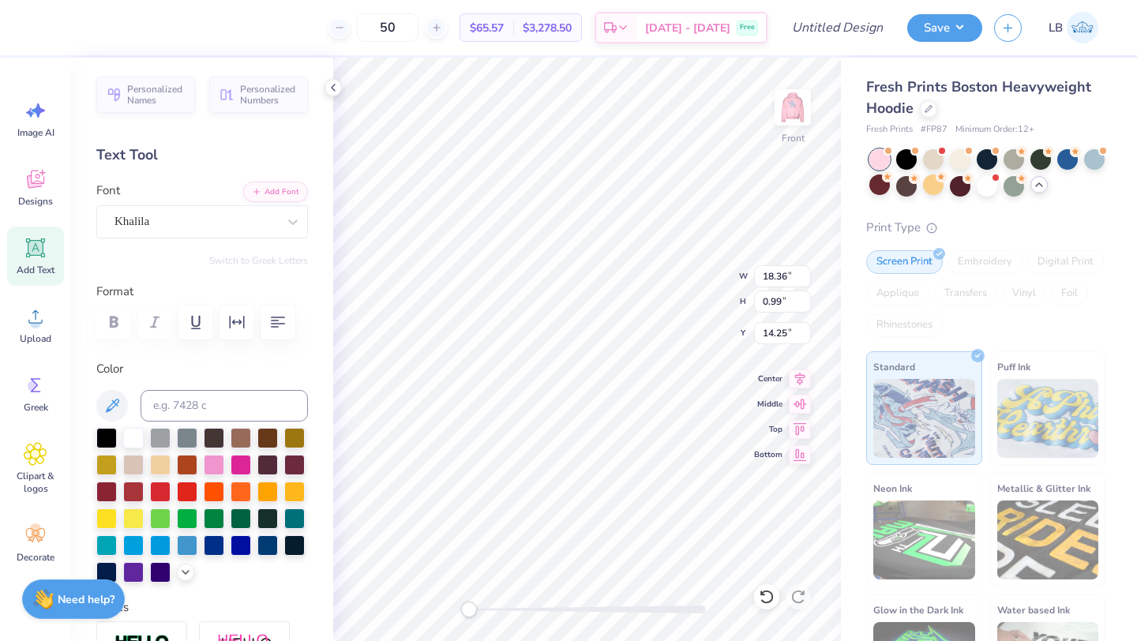
type textarea "NEW MEMBER RETREAT 2025"
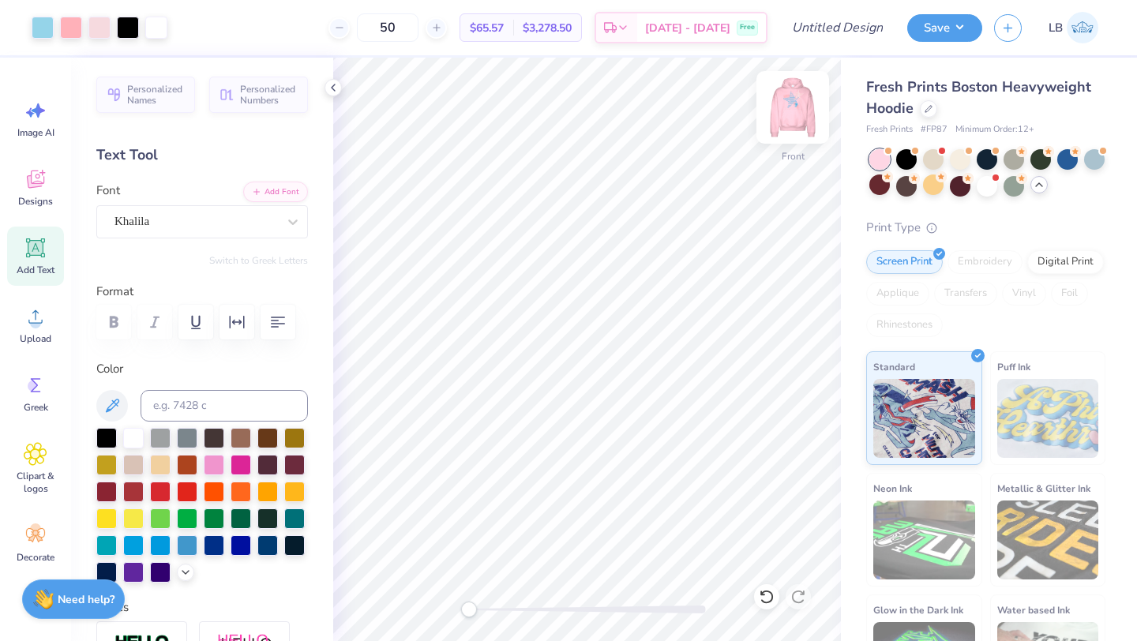
click at [803, 108] on img at bounding box center [792, 107] width 63 height 63
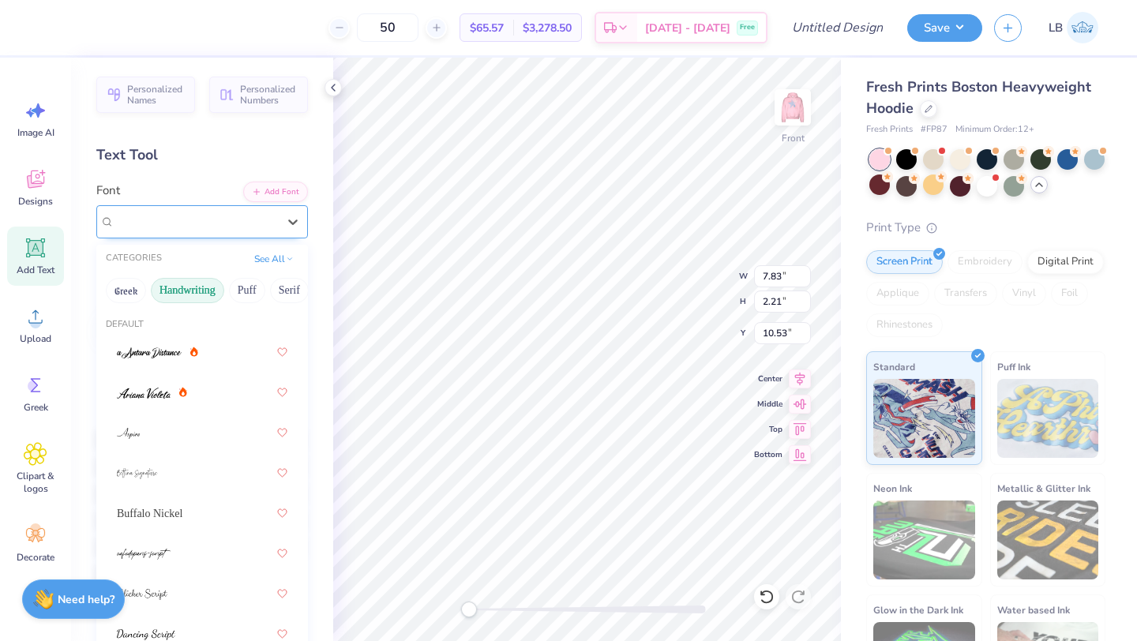
click at [227, 217] on div "Khalila" at bounding box center [196, 221] width 166 height 24
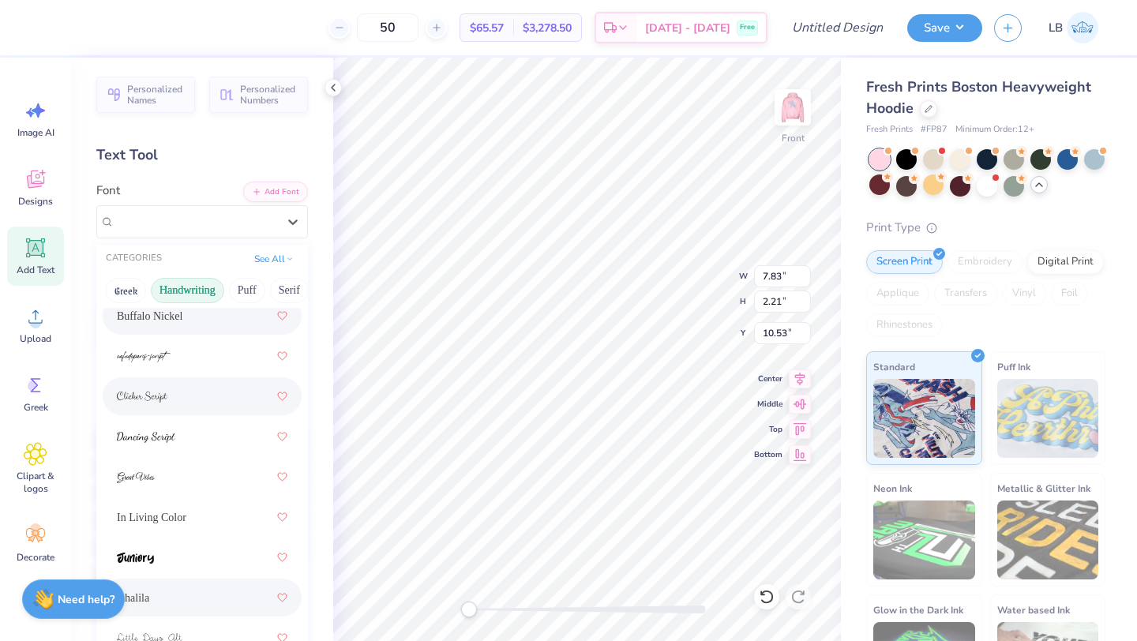
scroll to position [200, 0]
click at [168, 317] on span "Buffalo Nickel" at bounding box center [150, 313] width 66 height 17
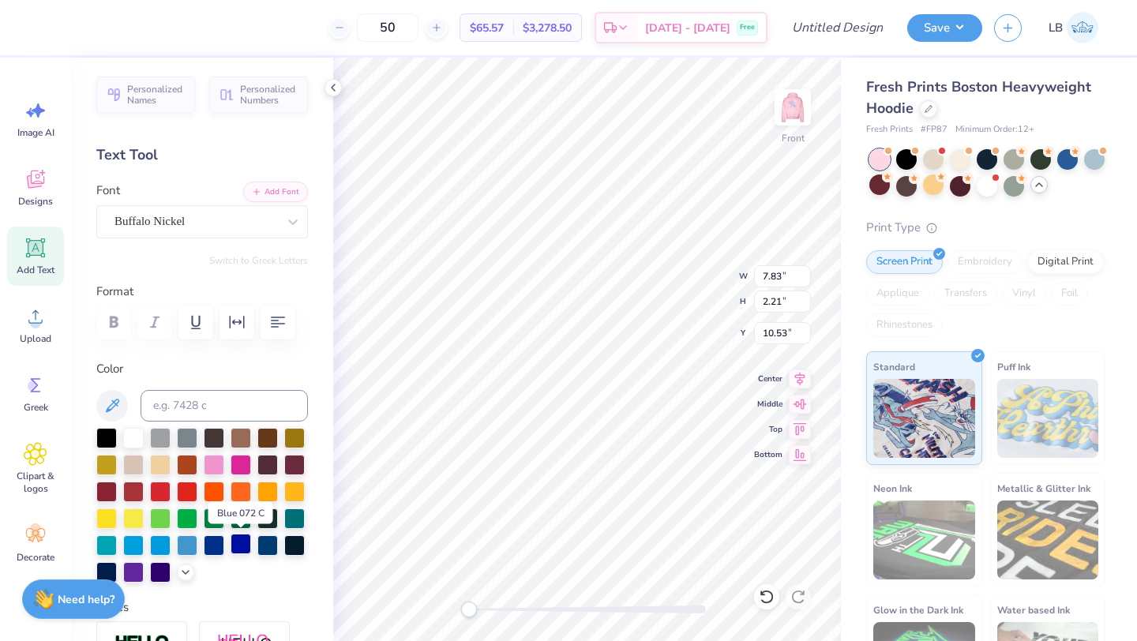
click at [245, 543] on div at bounding box center [240, 544] width 21 height 21
click at [156, 541] on div at bounding box center [160, 544] width 21 height 21
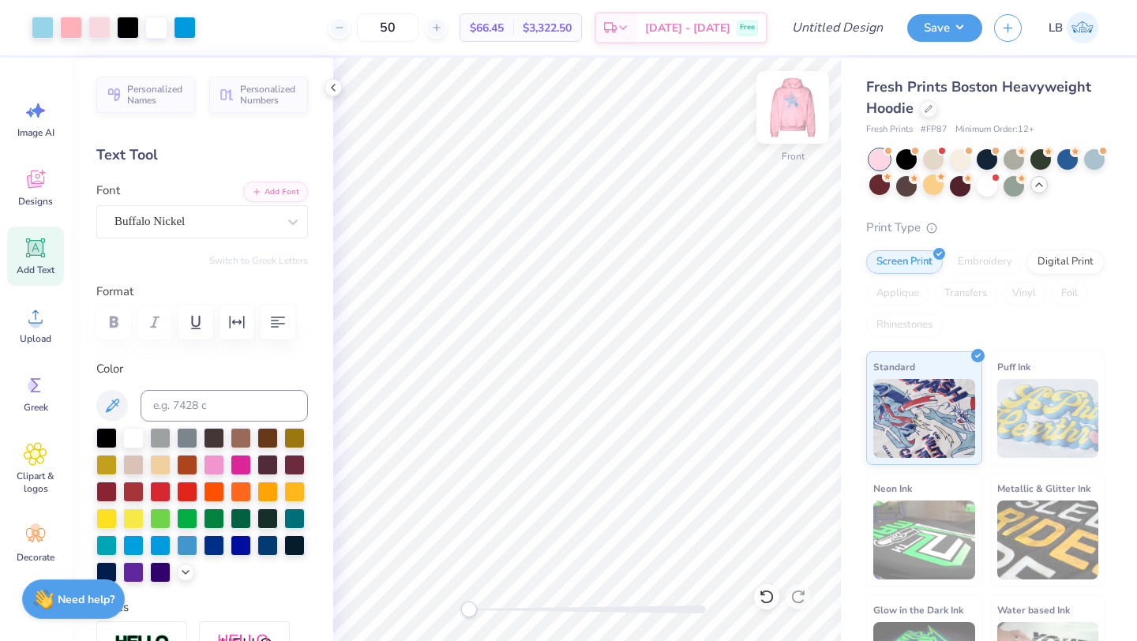
click at [804, 103] on img at bounding box center [792, 107] width 63 height 63
click at [797, 129] on img at bounding box center [792, 107] width 63 height 63
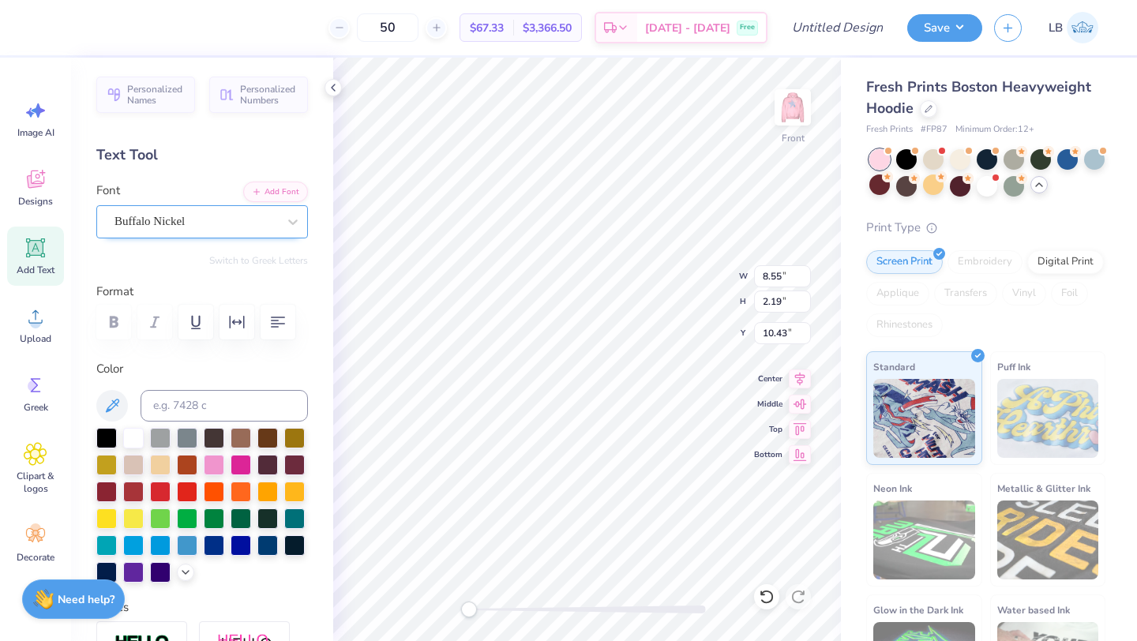
click at [208, 216] on div "Buffalo Nickel" at bounding box center [196, 221] width 166 height 24
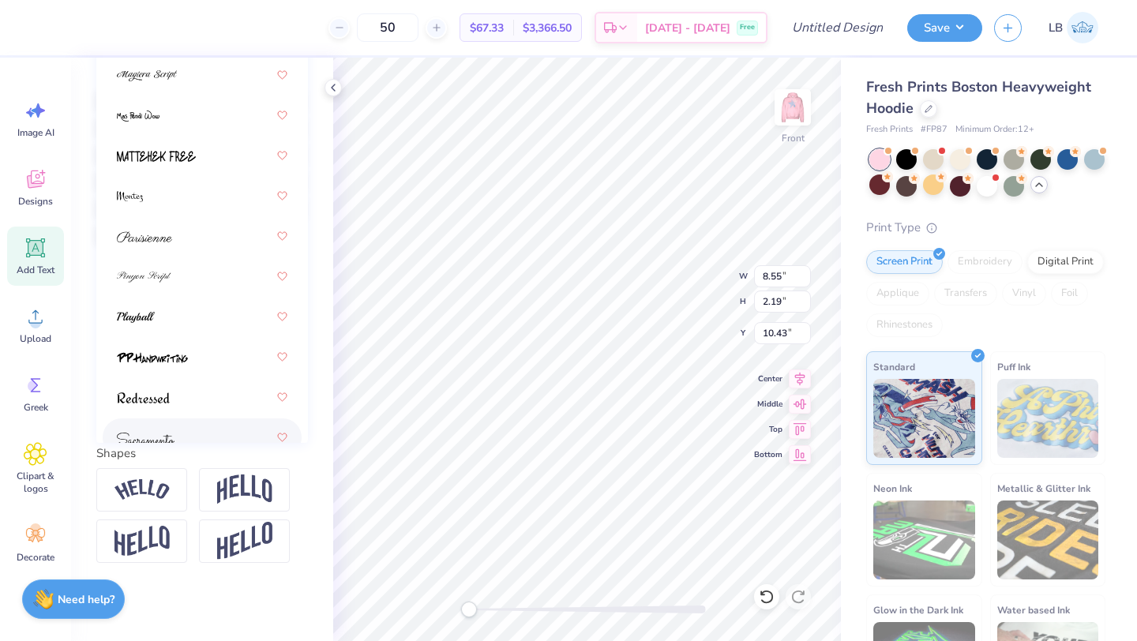
scroll to position [452, 0]
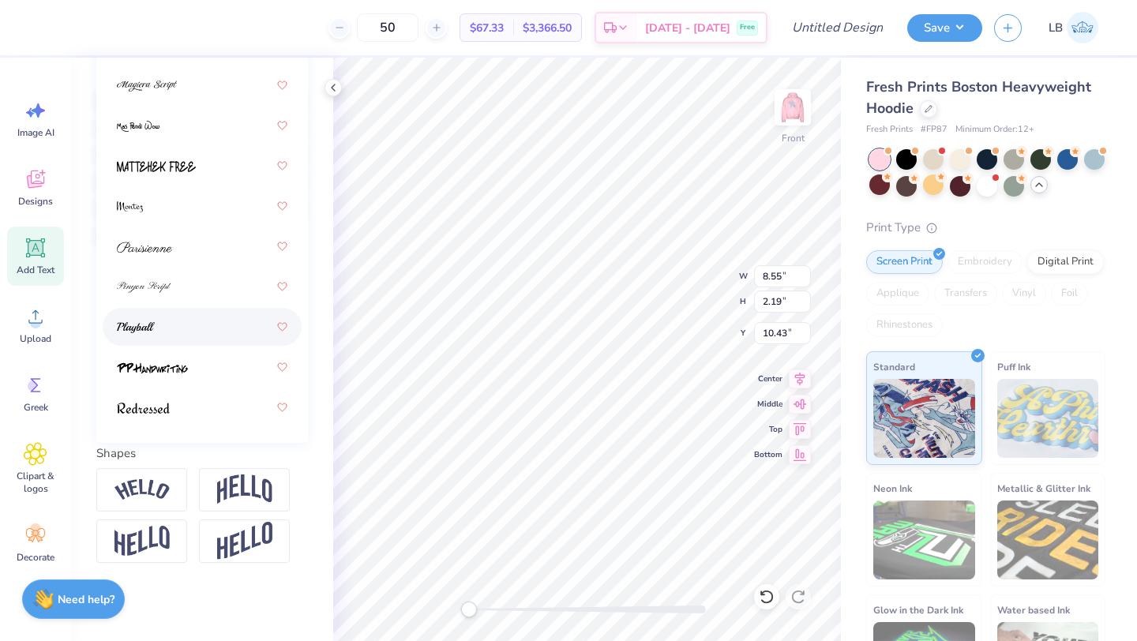
click at [199, 328] on div at bounding box center [202, 327] width 170 height 28
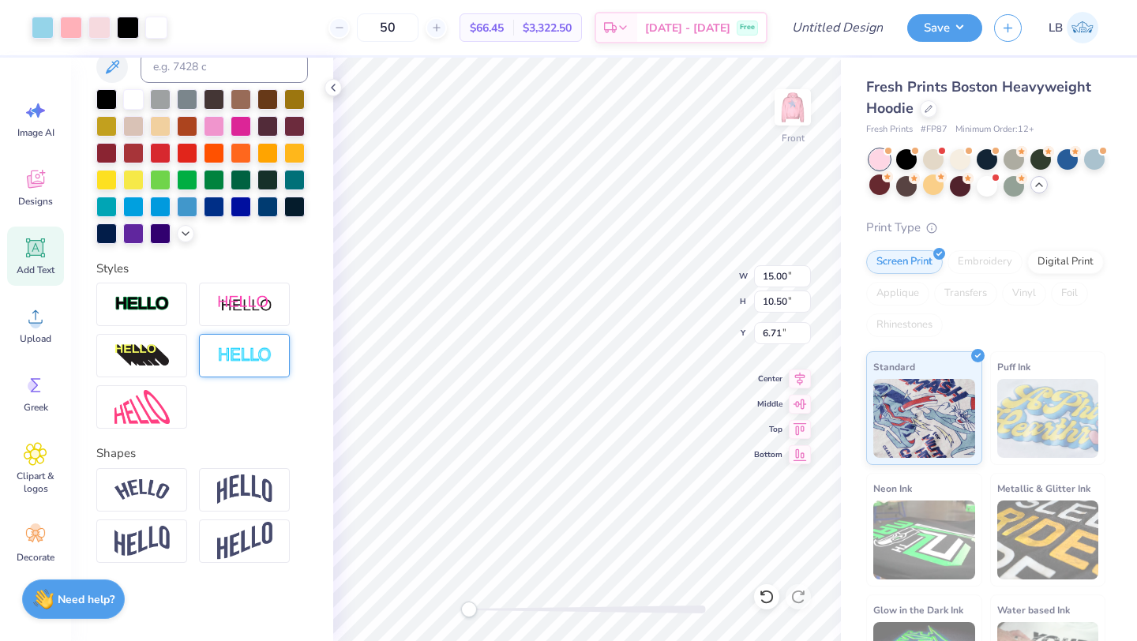
type input "15.00"
type input "10.50"
type input "6.71"
click at [796, 384] on icon at bounding box center [800, 376] width 22 height 19
click at [793, 381] on icon at bounding box center [800, 376] width 22 height 19
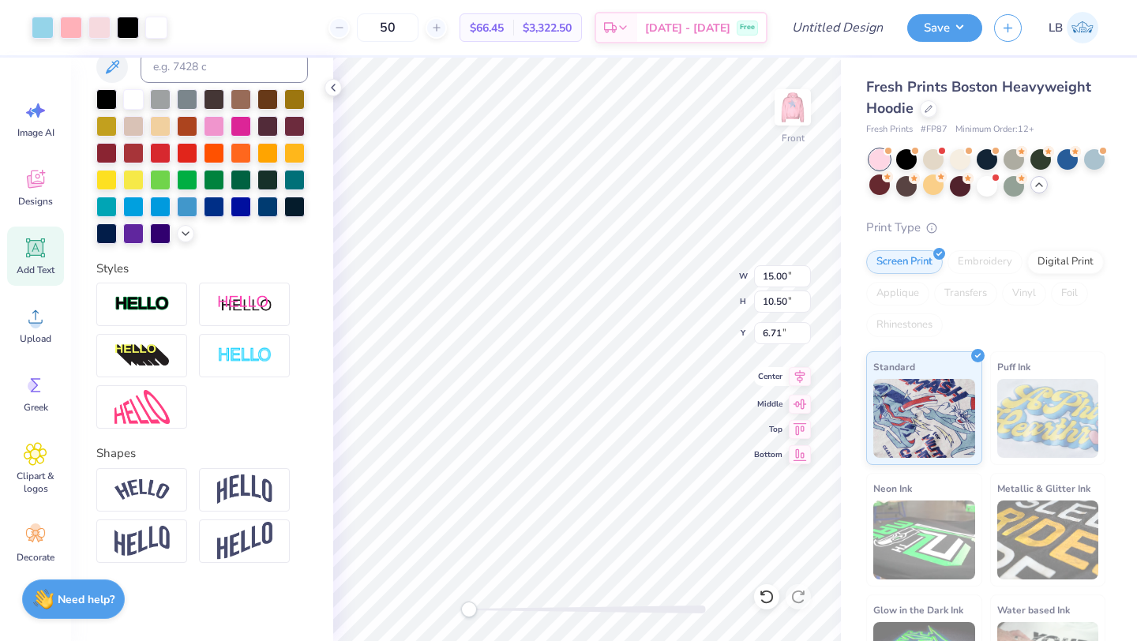
click at [800, 378] on icon at bounding box center [800, 376] width 22 height 19
